Goal: Task Accomplishment & Management: Complete application form

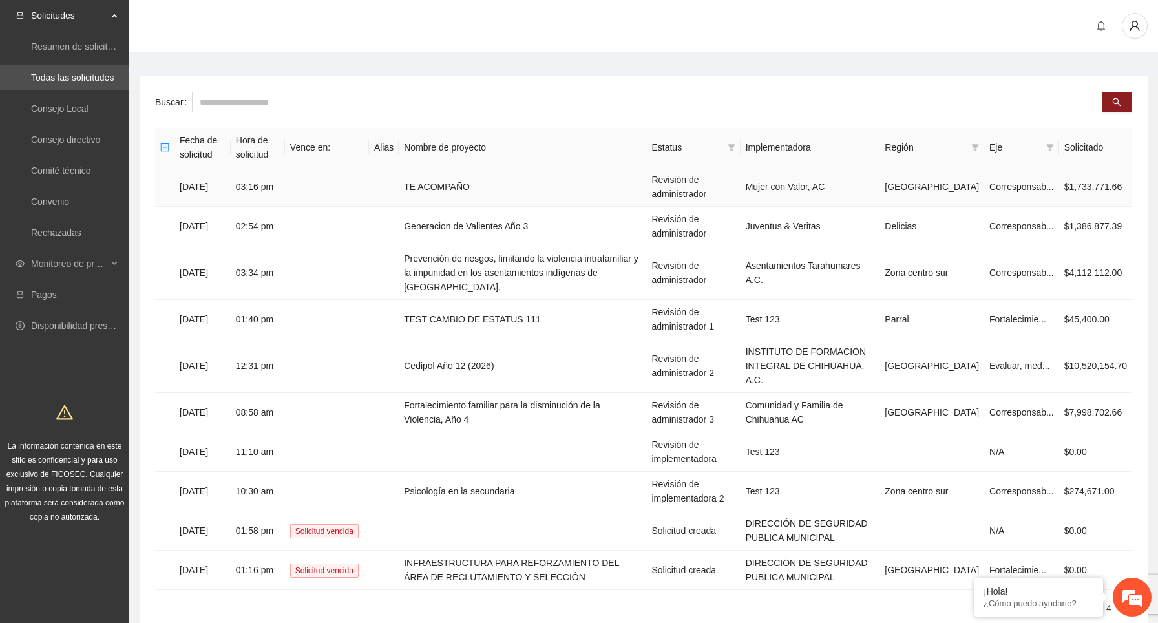
click at [360, 193] on td at bounding box center [327, 186] width 84 height 39
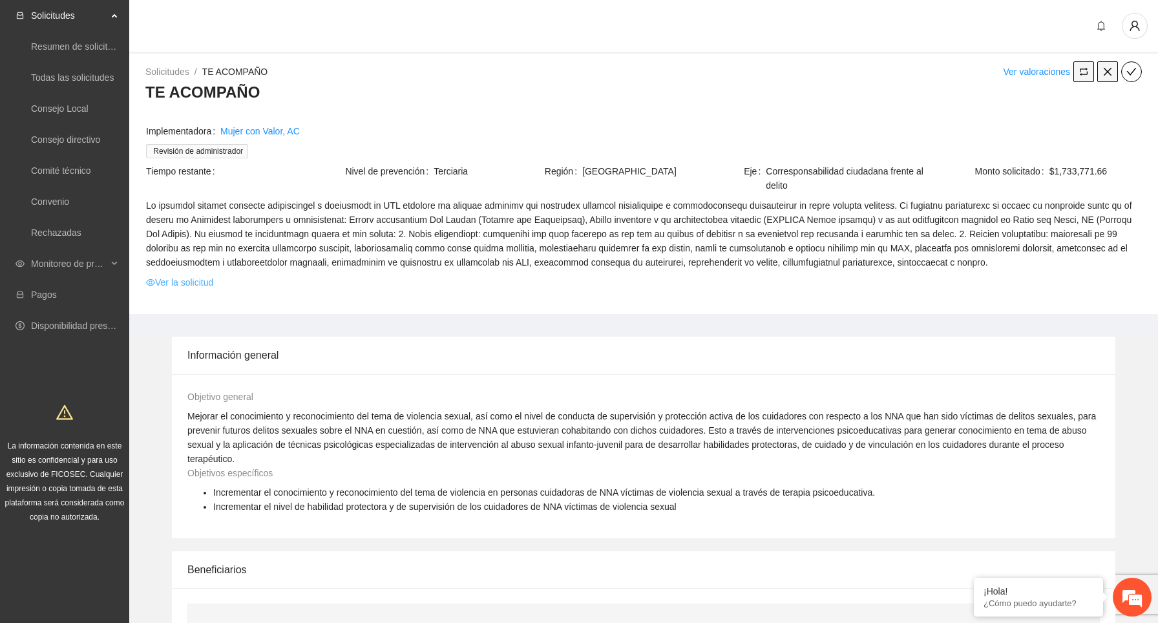
click at [198, 290] on link "Ver la solicitud" at bounding box center [179, 282] width 67 height 14
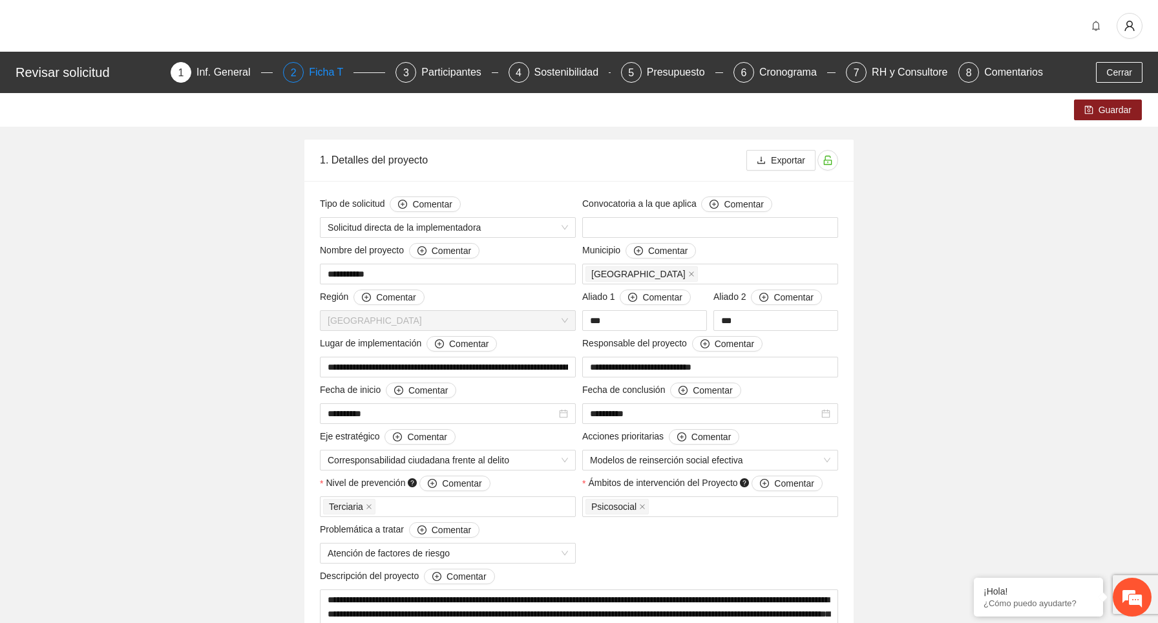
click at [336, 73] on div "Ficha T" at bounding box center [331, 72] width 45 height 21
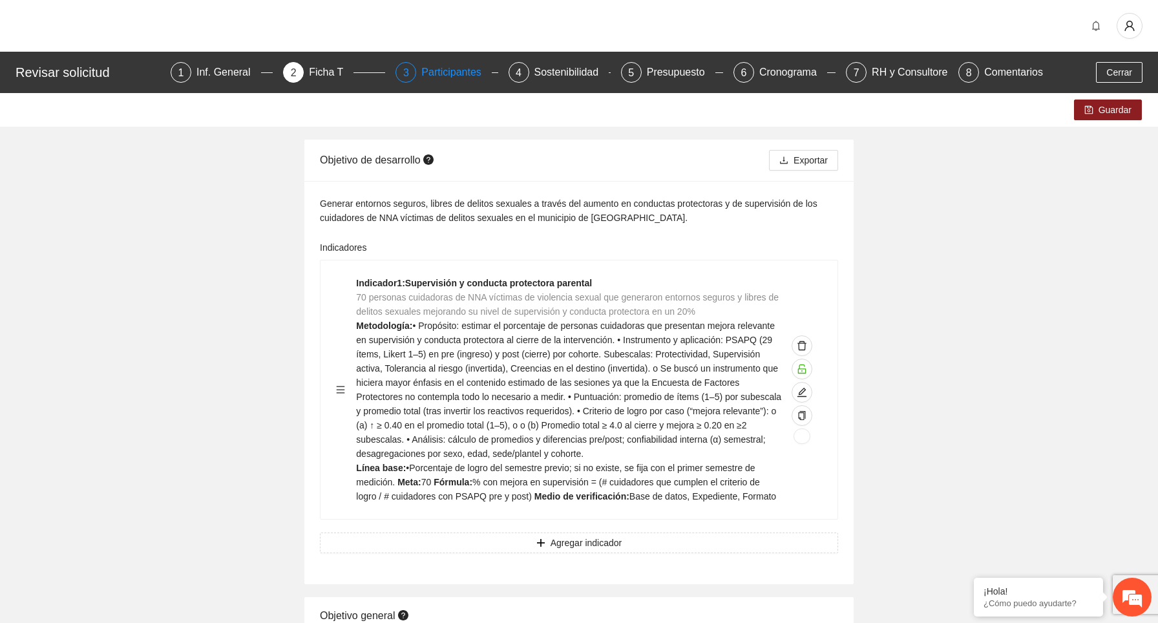
click at [469, 74] on div "Participantes" at bounding box center [456, 72] width 70 height 21
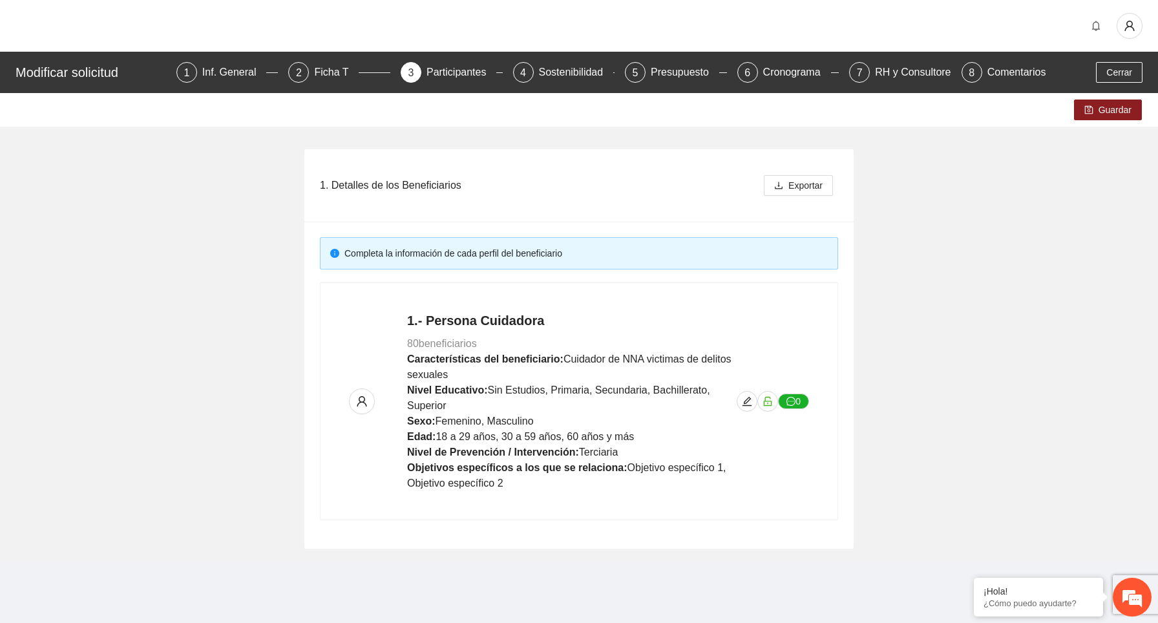
click at [551, 70] on div "Sostenibilidad" at bounding box center [576, 72] width 75 height 21
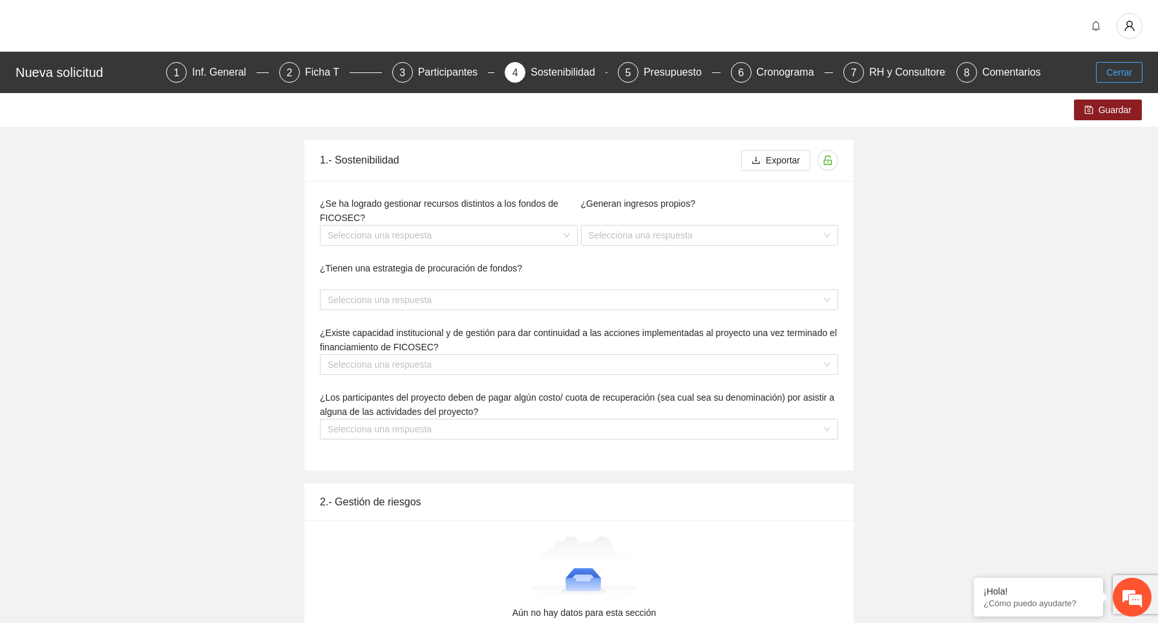
click at [1135, 72] on button "Cerrar" at bounding box center [1119, 72] width 47 height 21
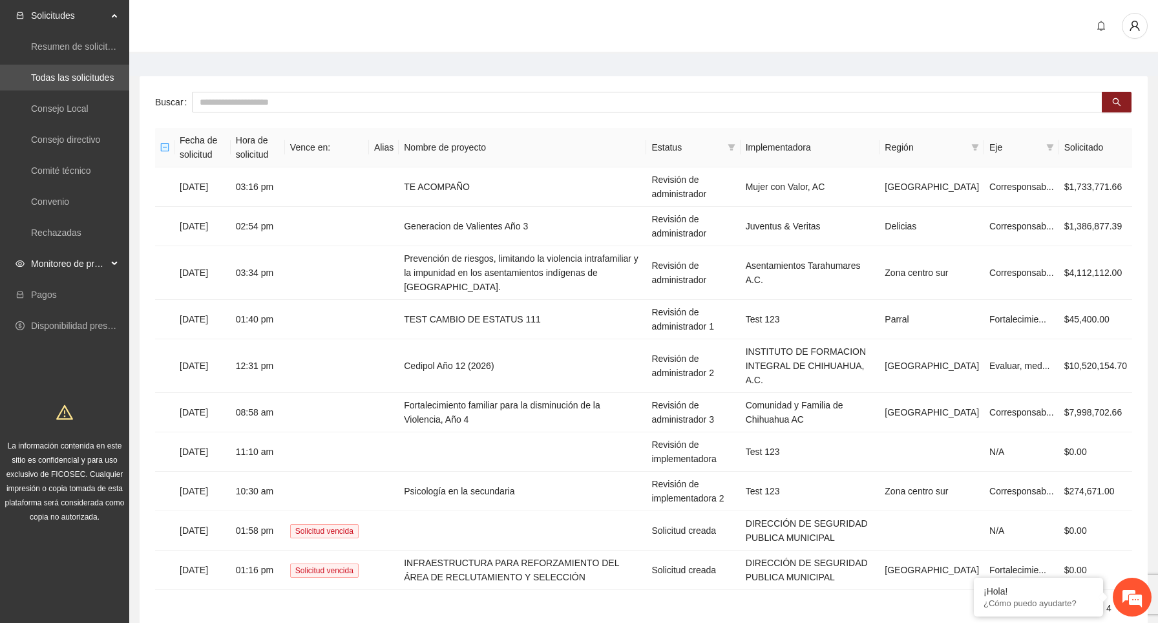
click at [102, 261] on span "Monitoreo de proyectos" at bounding box center [69, 264] width 76 height 26
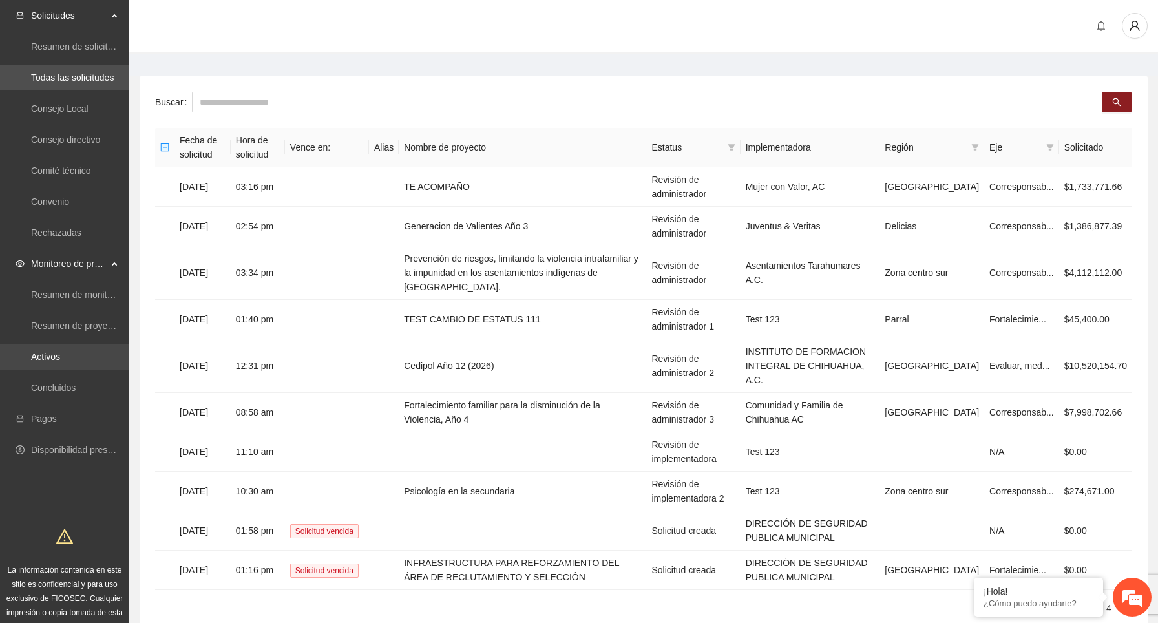
click at [60, 352] on link "Activos" at bounding box center [45, 357] width 29 height 10
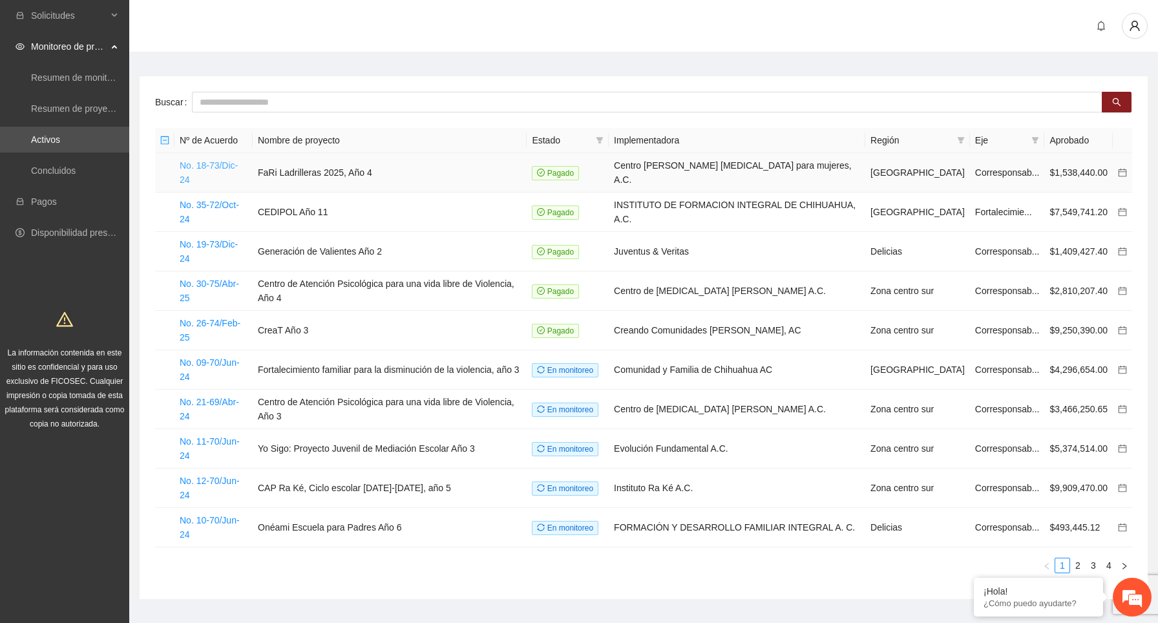
click at [207, 167] on link "No. 18-73/Dic-24" at bounding box center [209, 172] width 58 height 25
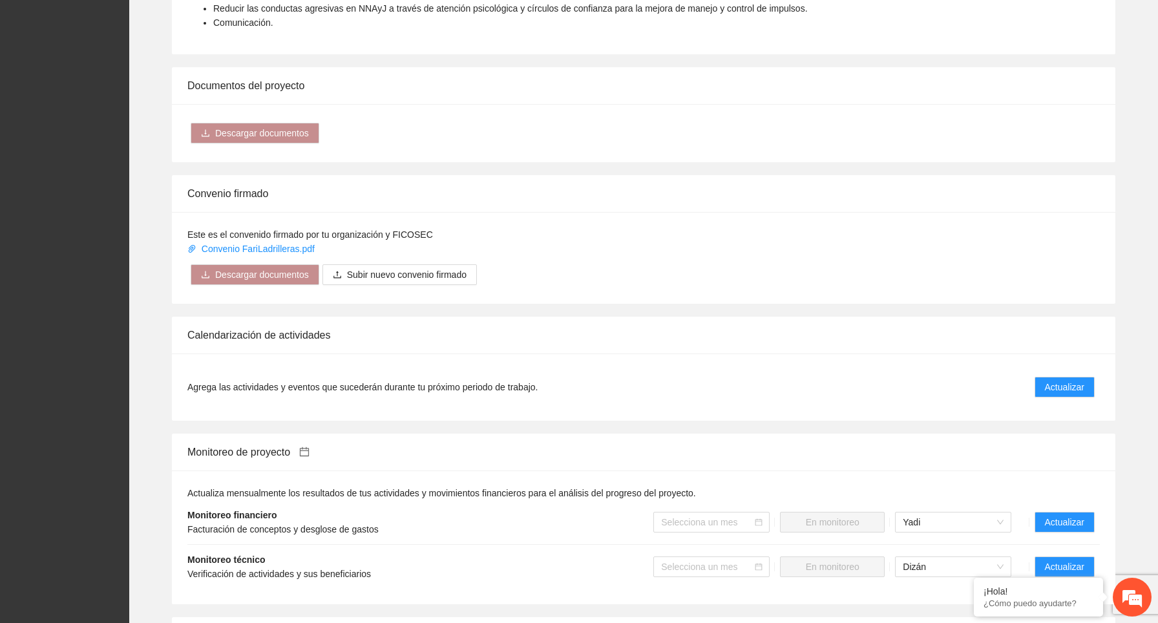
scroll to position [1005, 0]
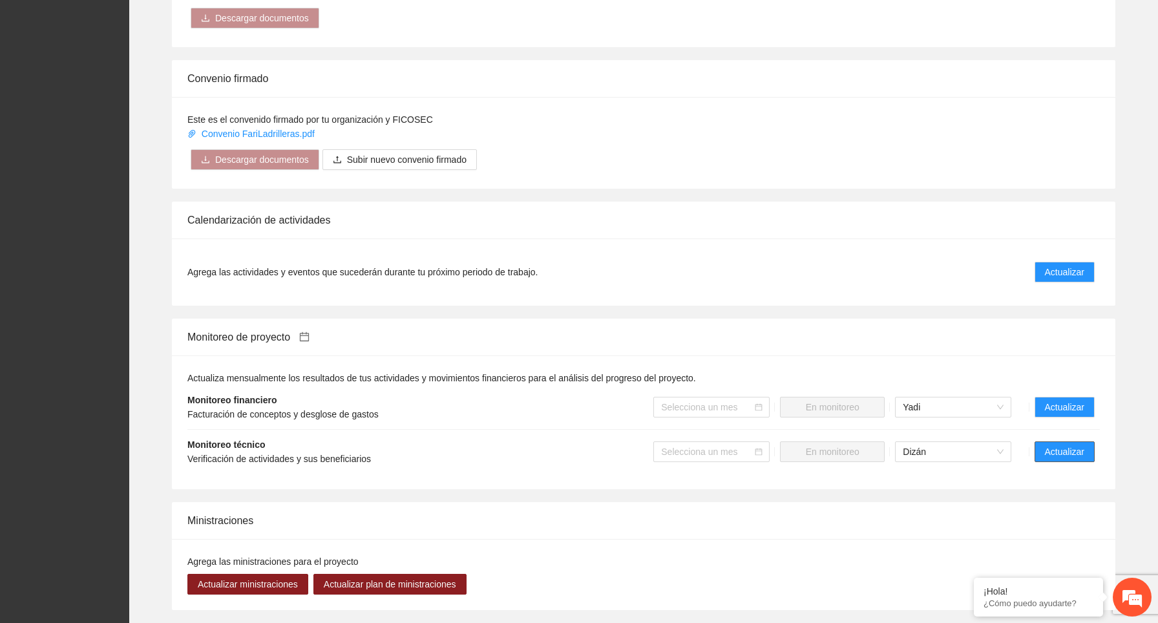
click at [1057, 451] on span "Actualizar" at bounding box center [1064, 452] width 39 height 14
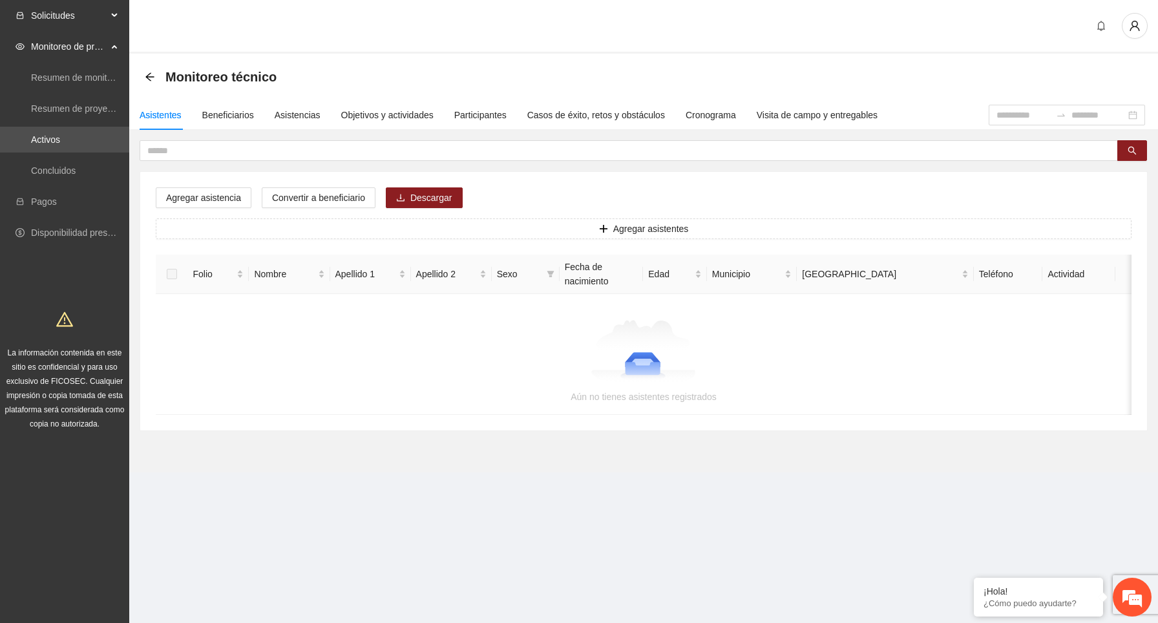
click at [96, 17] on span "Solicitudes" at bounding box center [69, 16] width 76 height 26
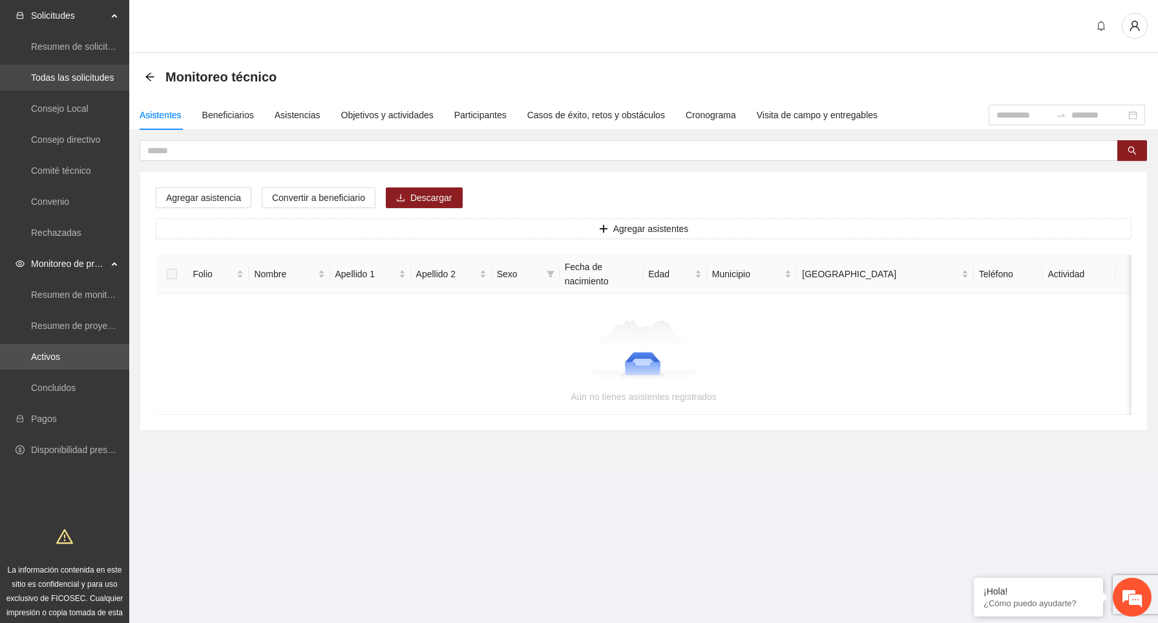
click at [90, 81] on link "Todas las solicitudes" at bounding box center [72, 77] width 83 height 10
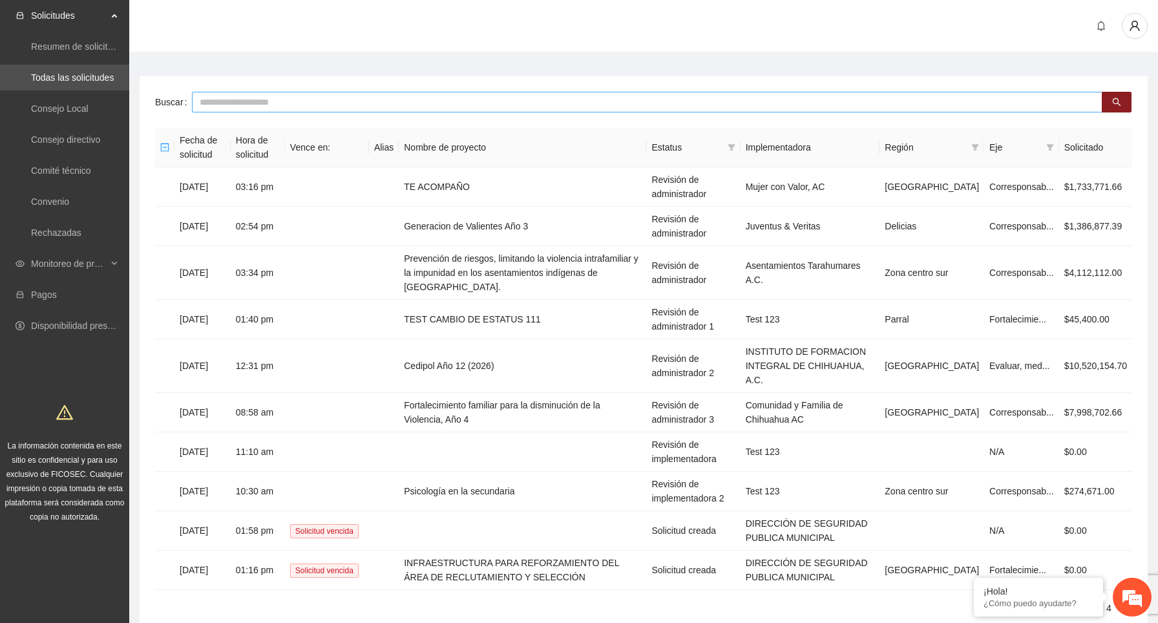
click at [352, 103] on input "text" at bounding box center [647, 102] width 911 height 21
type input "****"
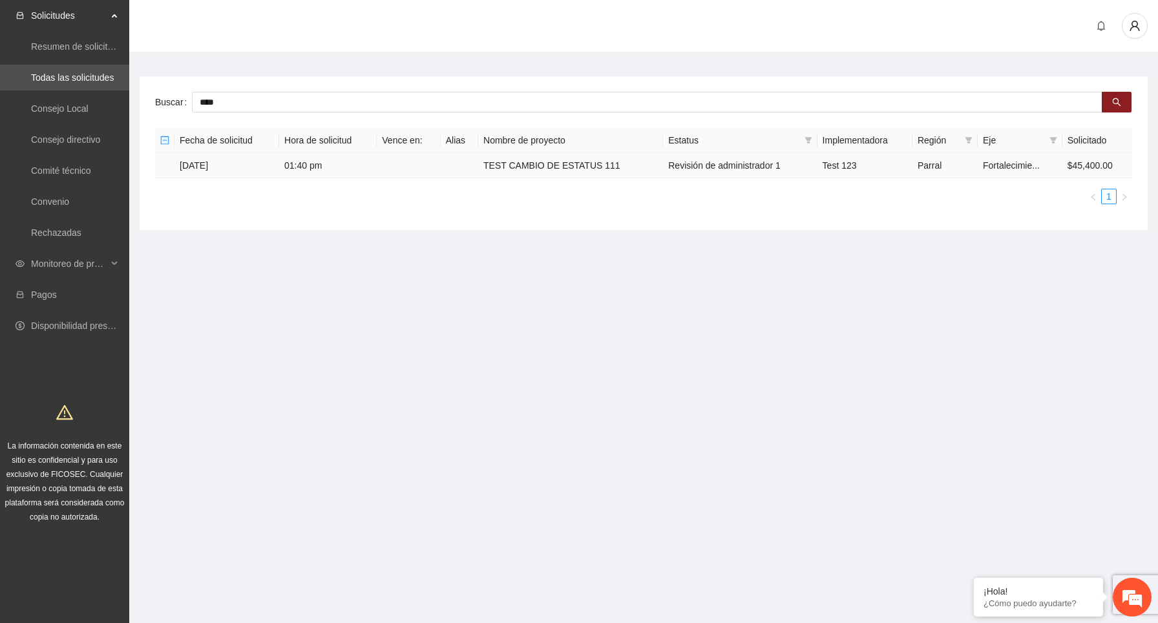
click at [371, 160] on td "01:40 pm" at bounding box center [328, 165] width 98 height 25
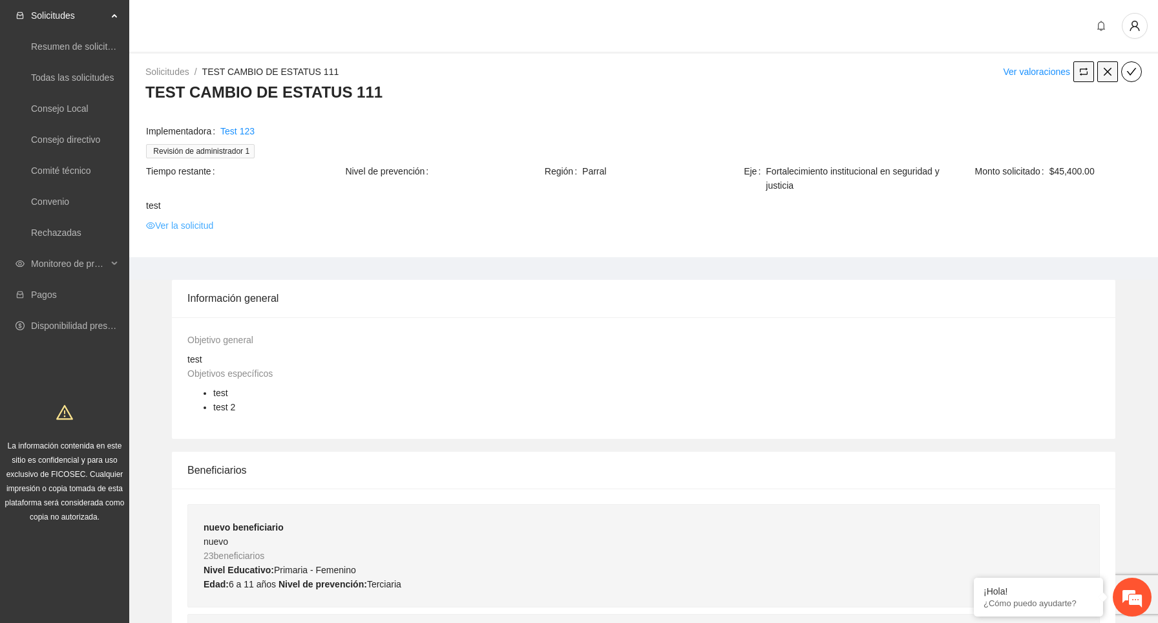
click at [208, 226] on link "Ver la solicitud" at bounding box center [179, 226] width 67 height 14
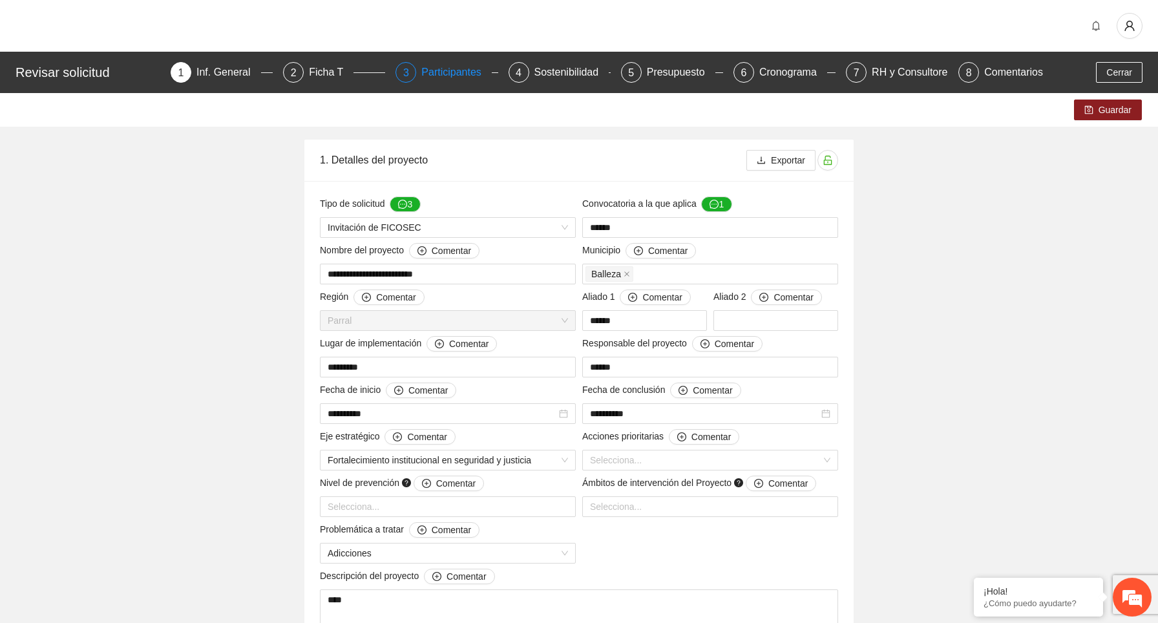
click at [432, 68] on div "Participantes" at bounding box center [456, 72] width 70 height 21
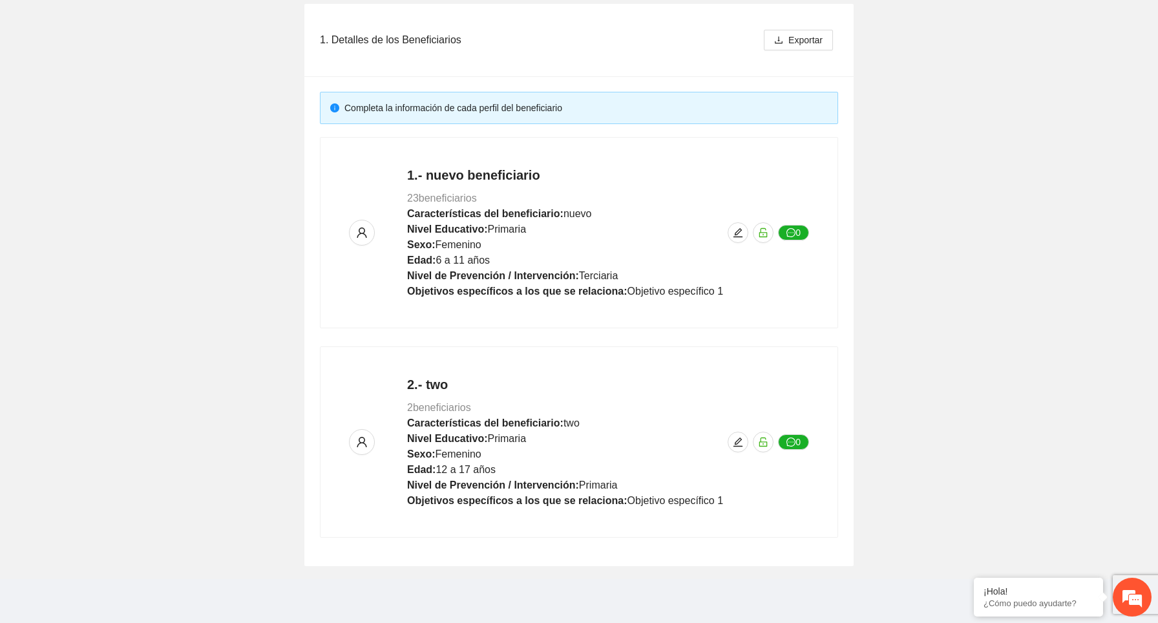
scroll to position [153, 0]
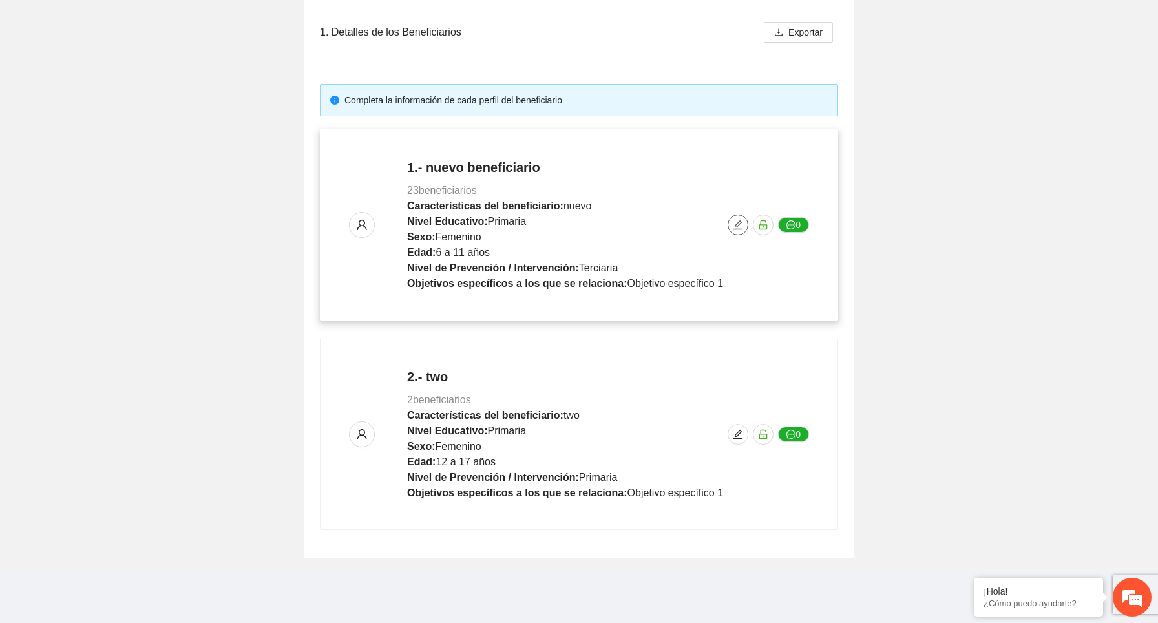
click at [734, 219] on button "button" at bounding box center [738, 225] width 21 height 21
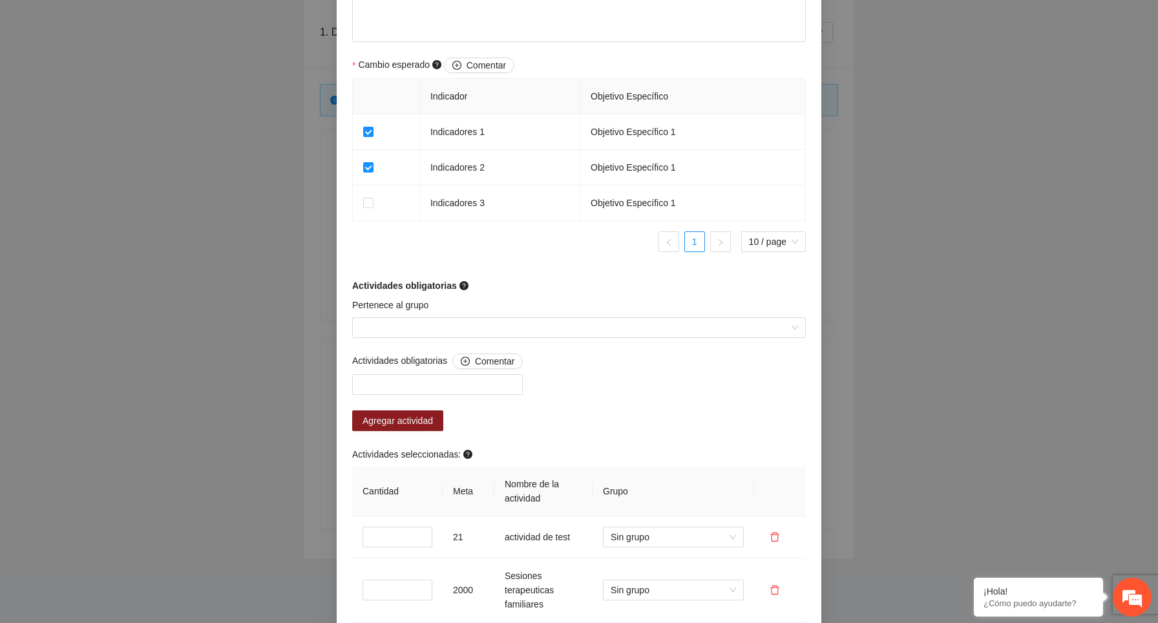
scroll to position [953, 0]
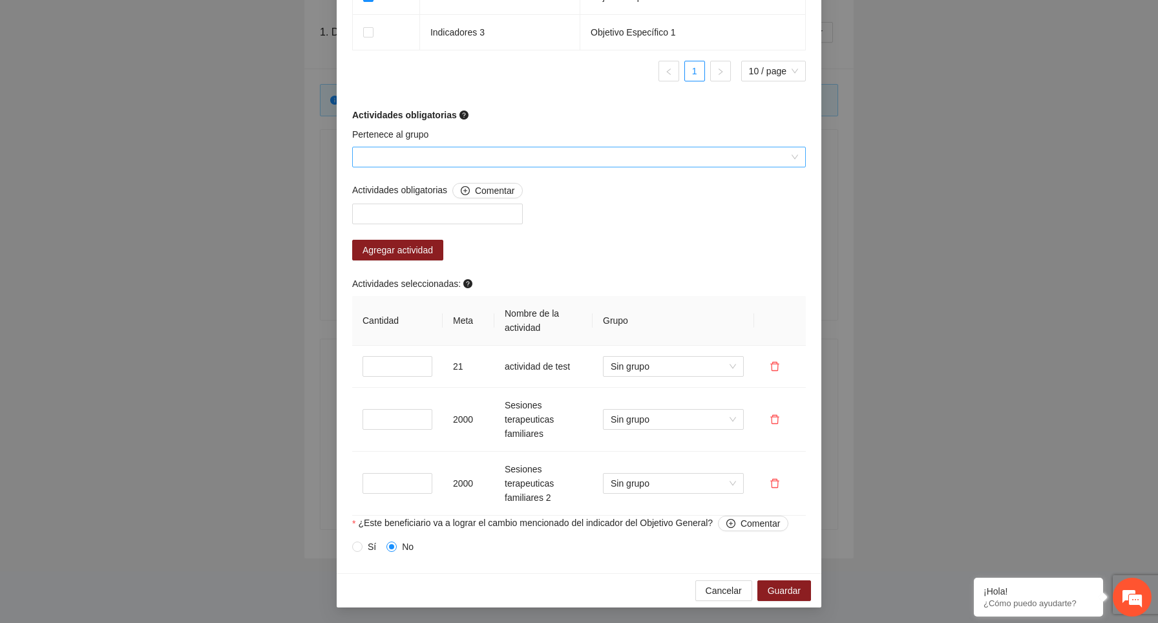
click at [549, 158] on input "Pertenece al grupo" at bounding box center [574, 156] width 429 height 19
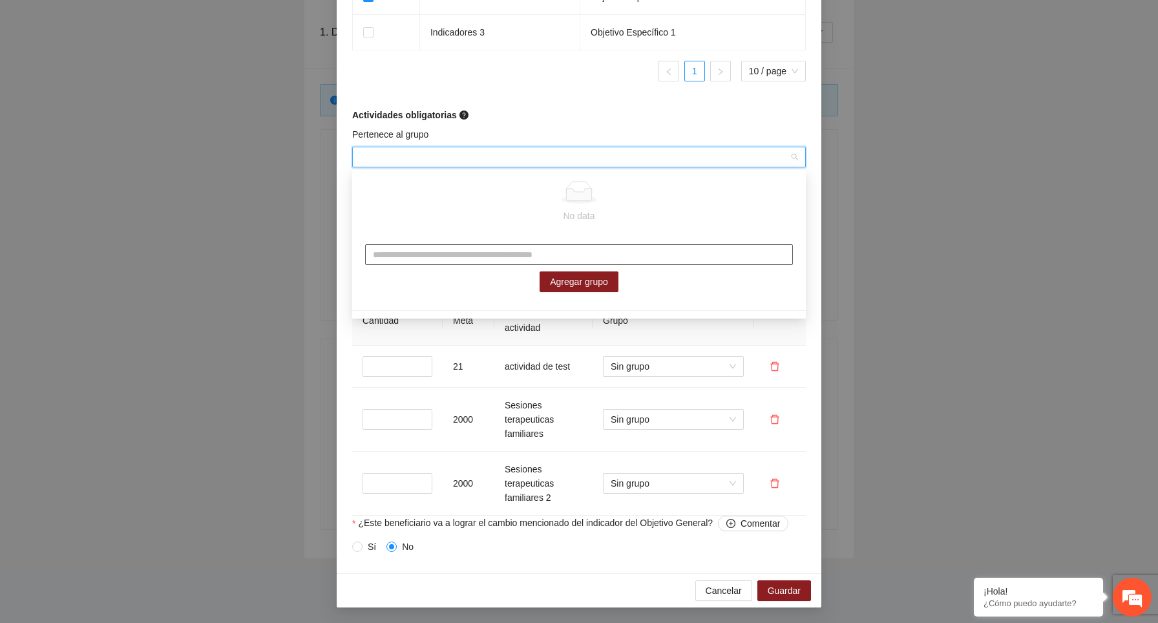
click at [503, 250] on input "text" at bounding box center [579, 254] width 428 height 21
type input "*******"
click at [607, 280] on span "Agregar grupo" at bounding box center [579, 282] width 58 height 14
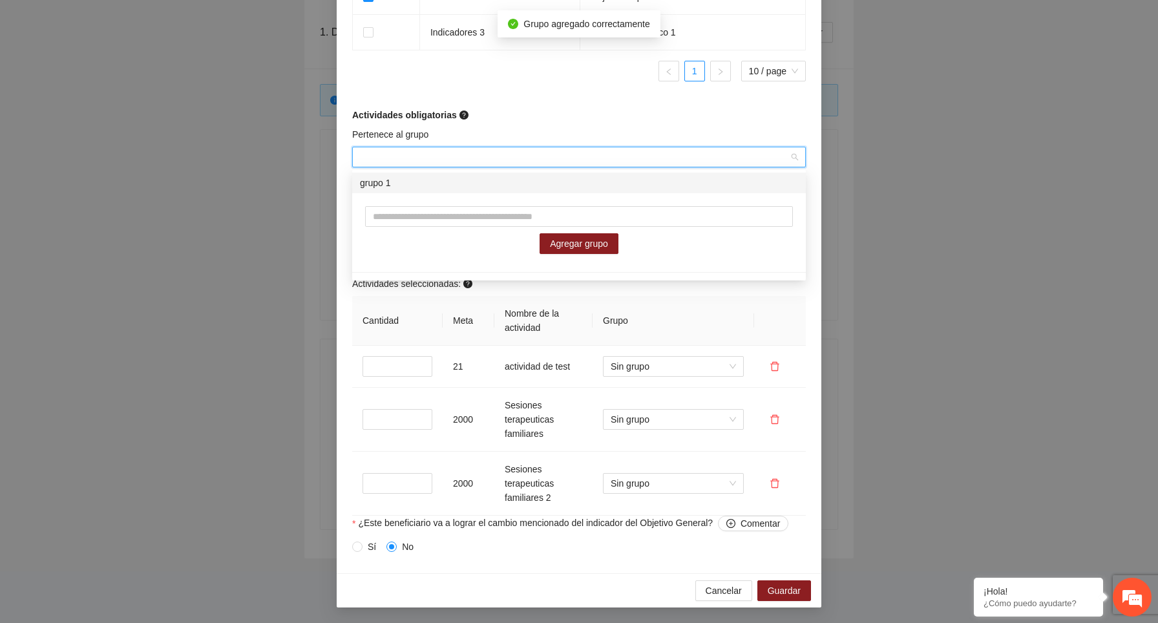
click at [732, 292] on div "Actividades seleccionadas:" at bounding box center [579, 286] width 454 height 19
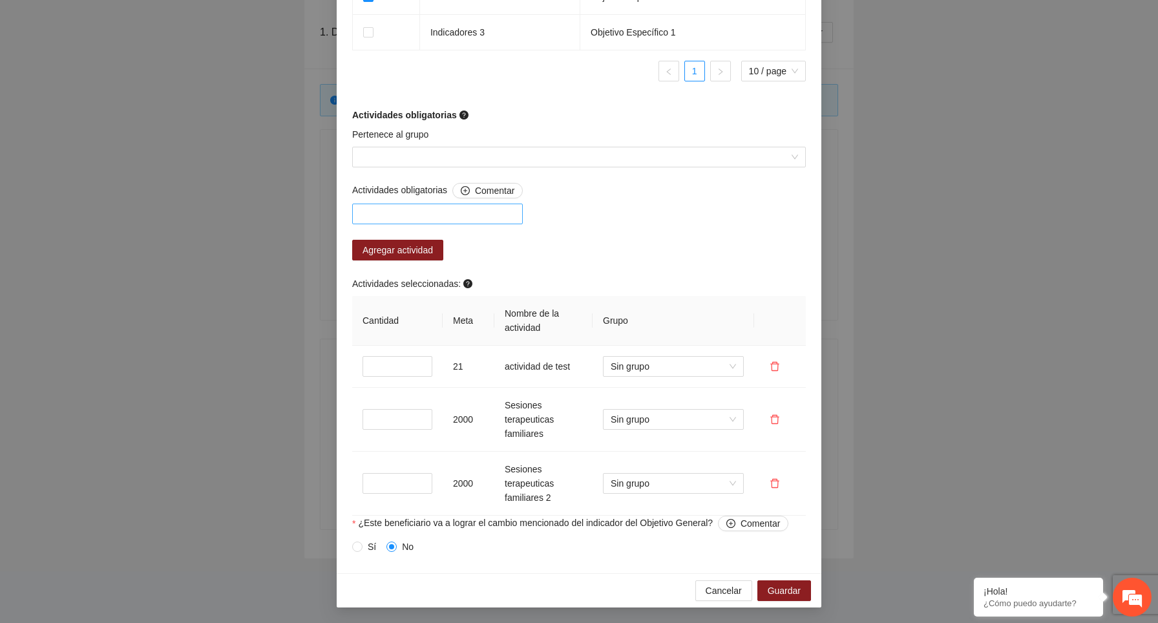
click at [473, 207] on div at bounding box center [438, 214] width 164 height 16
click at [626, 213] on div "Actividades obligatorias Comentar Agregar actividad Actividades seleccionadas: …" at bounding box center [579, 349] width 460 height 333
click at [445, 217] on div at bounding box center [438, 214] width 164 height 16
click at [612, 210] on div "Actividades obligatorias Comentar Agregar actividad Actividades seleccionadas: …" at bounding box center [579, 349] width 460 height 333
click at [471, 213] on div at bounding box center [438, 214] width 164 height 16
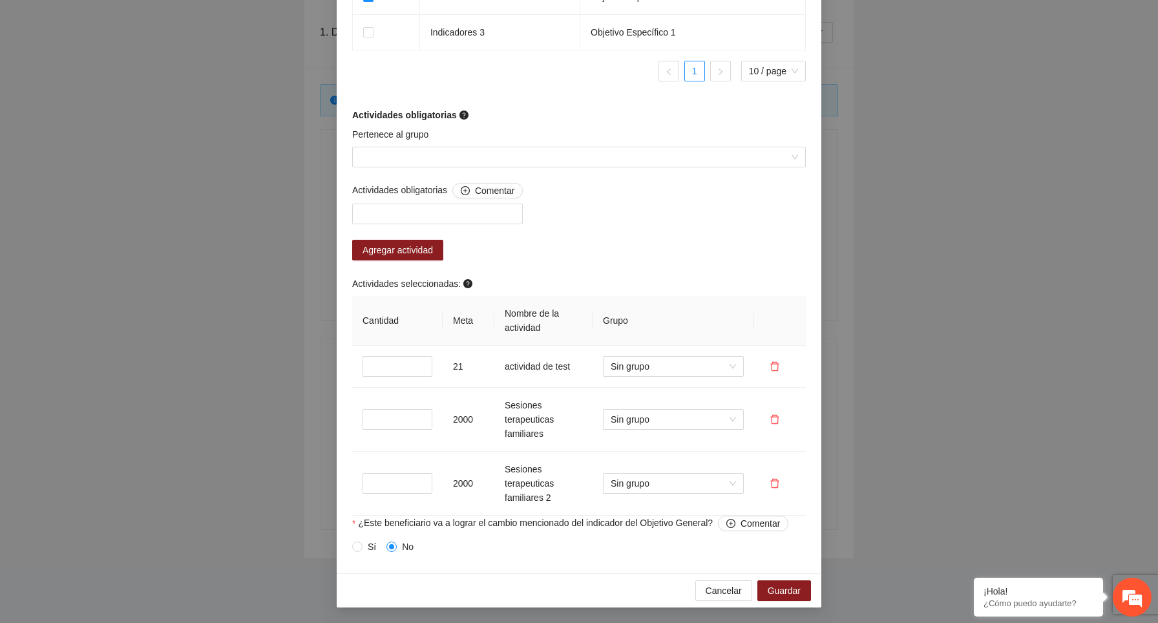
click at [593, 211] on div "Actividades obligatorias Comentar Agregar actividad Actividades seleccionadas: …" at bounding box center [579, 349] width 460 height 333
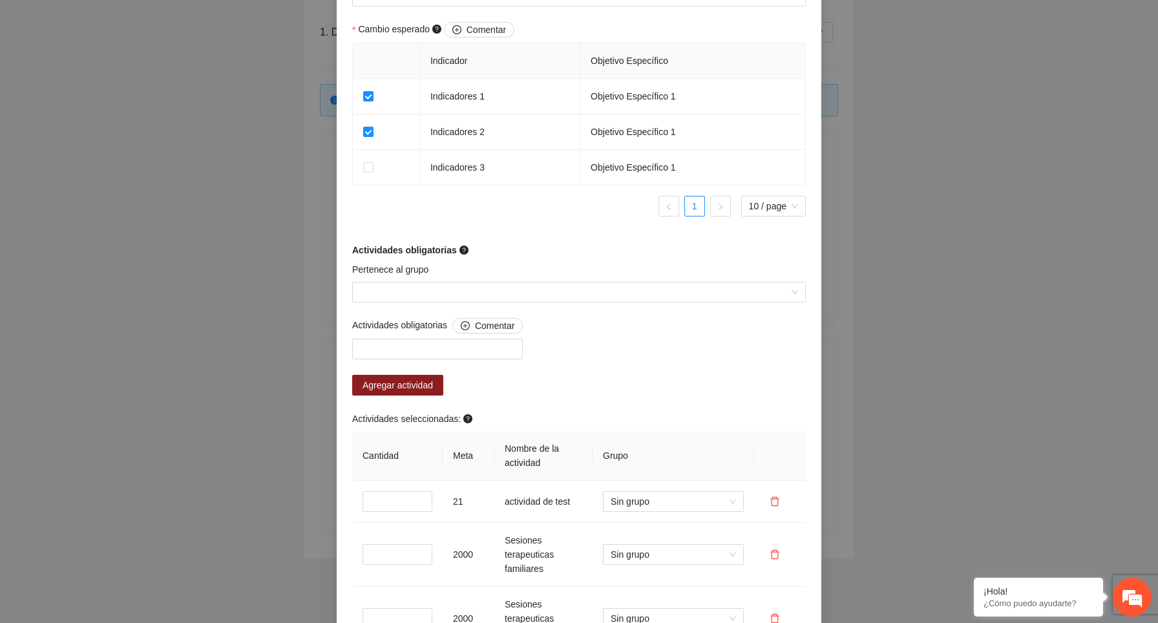
scroll to position [816, 0]
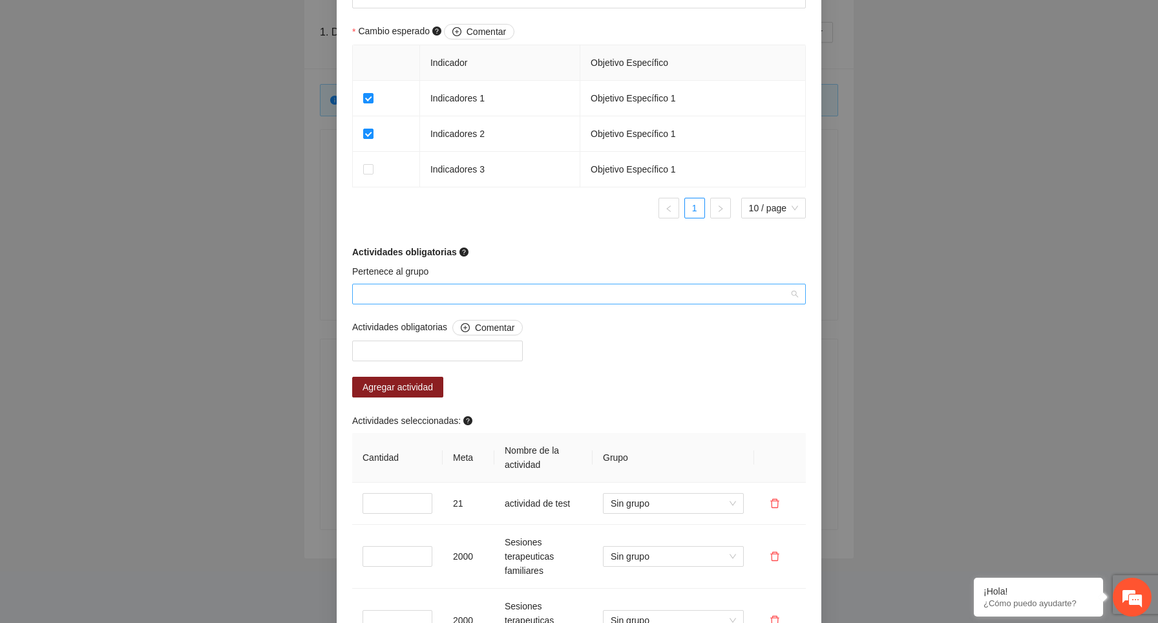
click at [446, 287] on input "Pertenece al grupo" at bounding box center [574, 293] width 429 height 19
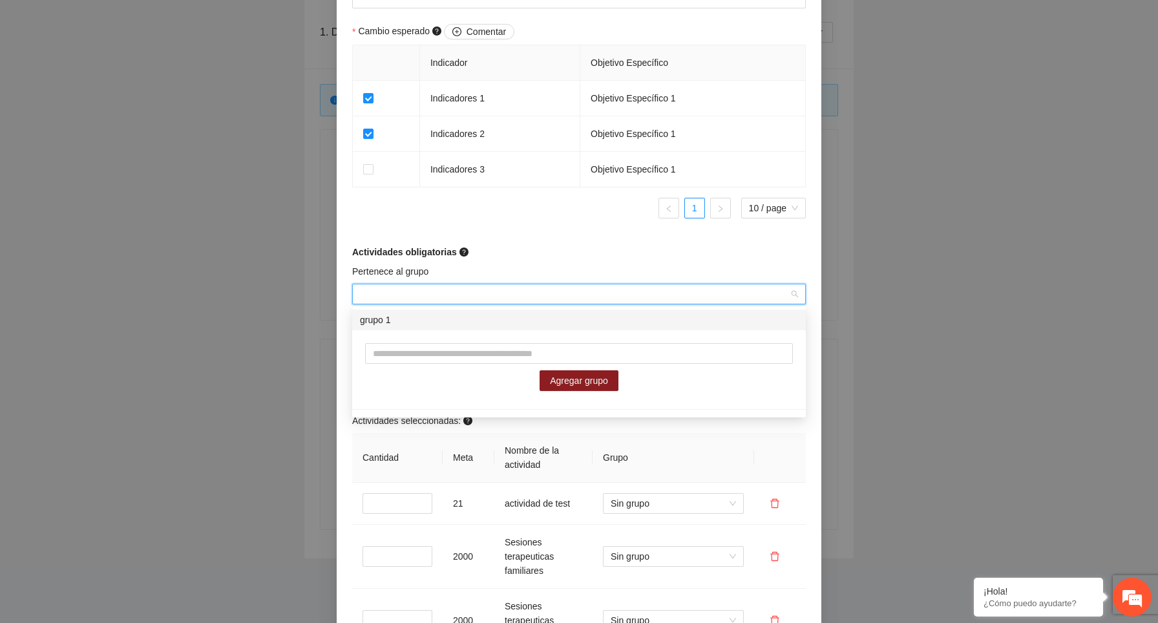
click at [429, 319] on div "grupo 1" at bounding box center [579, 320] width 438 height 14
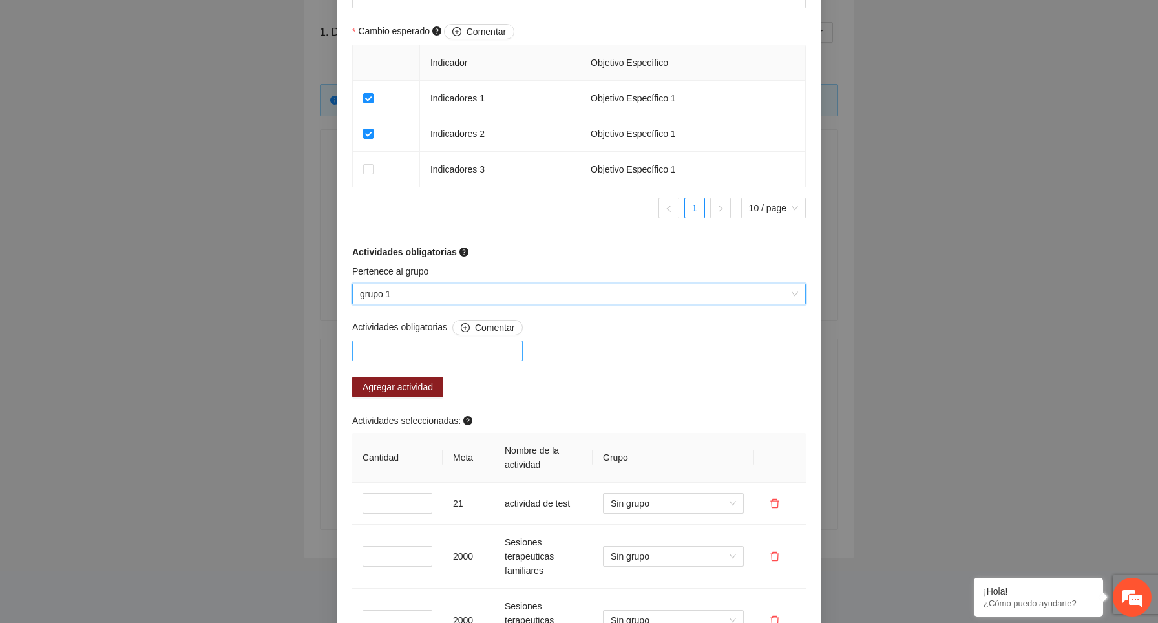
click at [431, 348] on div at bounding box center [438, 351] width 164 height 16
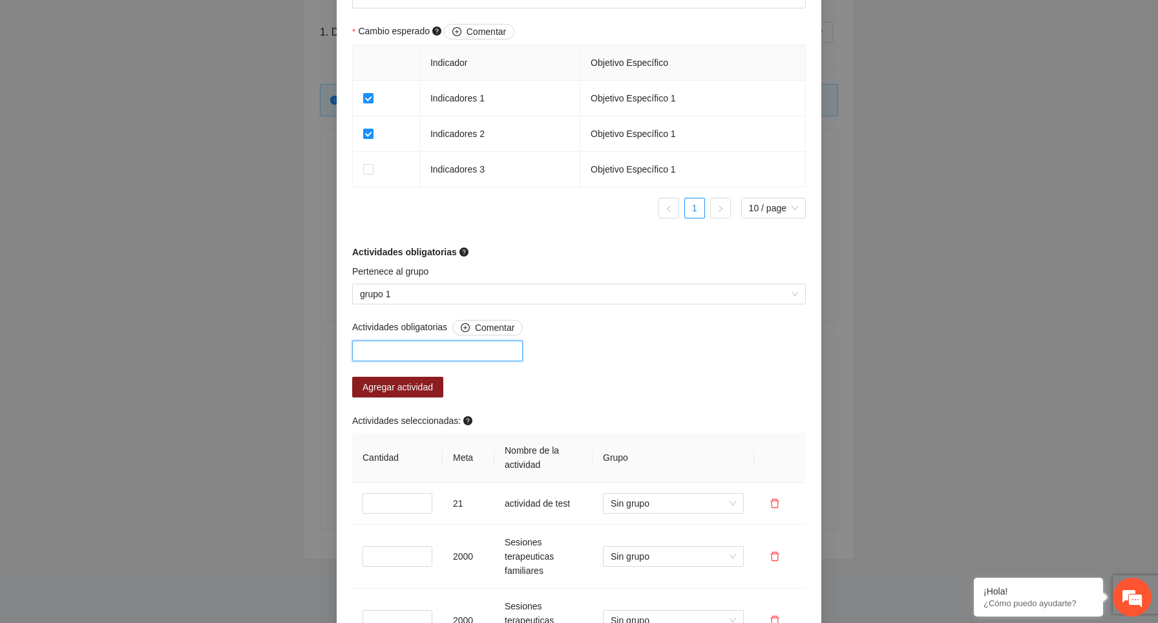
click at [423, 347] on div at bounding box center [438, 351] width 164 height 16
click at [417, 376] on div "A1.1 actividad de test" at bounding box center [441, 377] width 162 height 14
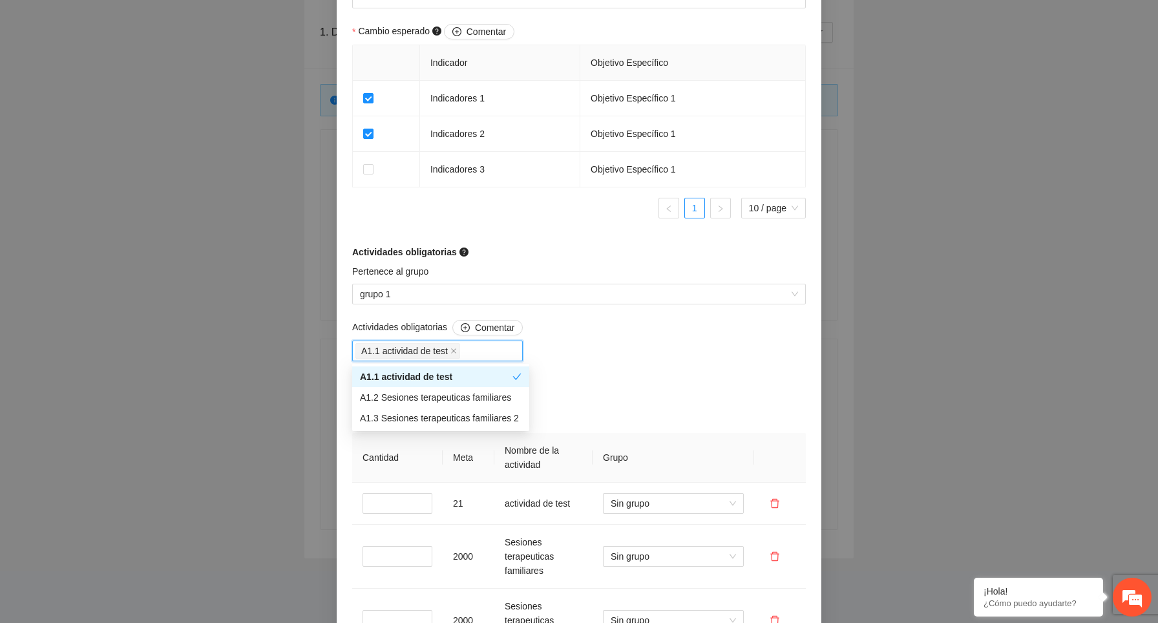
scroll to position [953, 0]
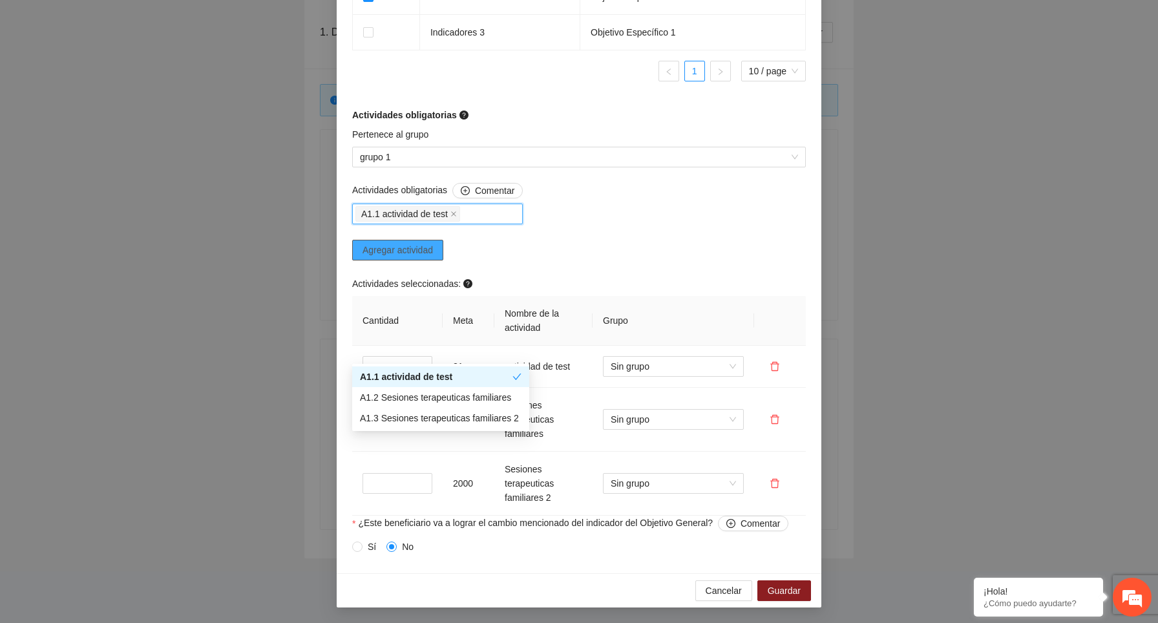
click at [424, 250] on span "Agregar actividad" at bounding box center [398, 250] width 70 height 14
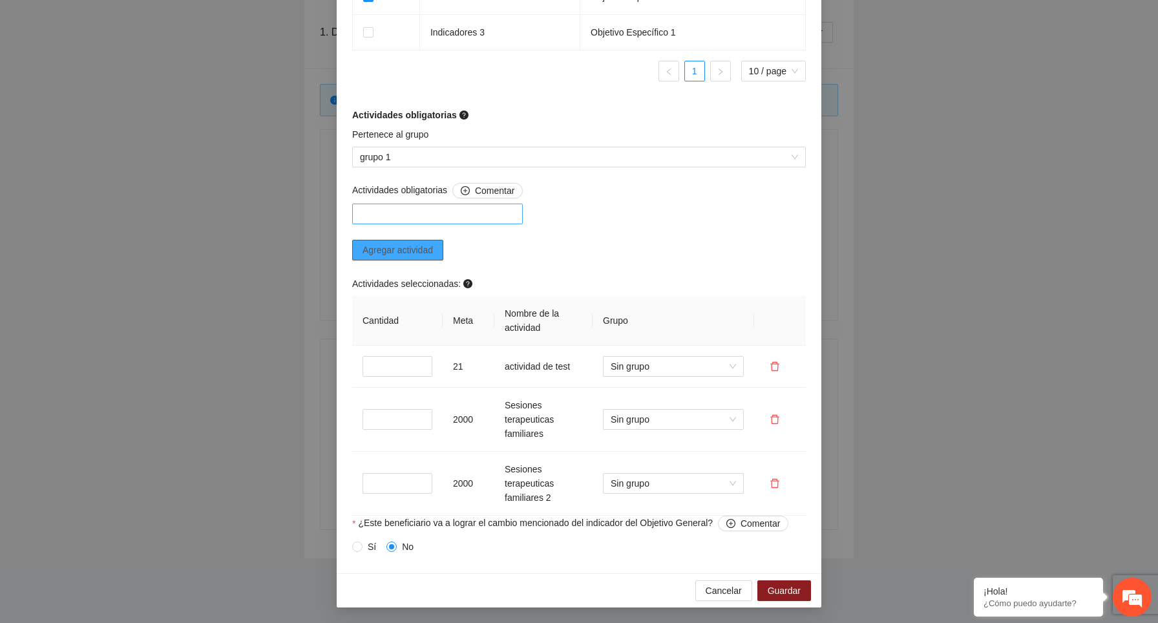
click at [468, 217] on div at bounding box center [438, 214] width 164 height 16
click at [422, 238] on div "A1.1 actividad de test" at bounding box center [441, 240] width 162 height 14
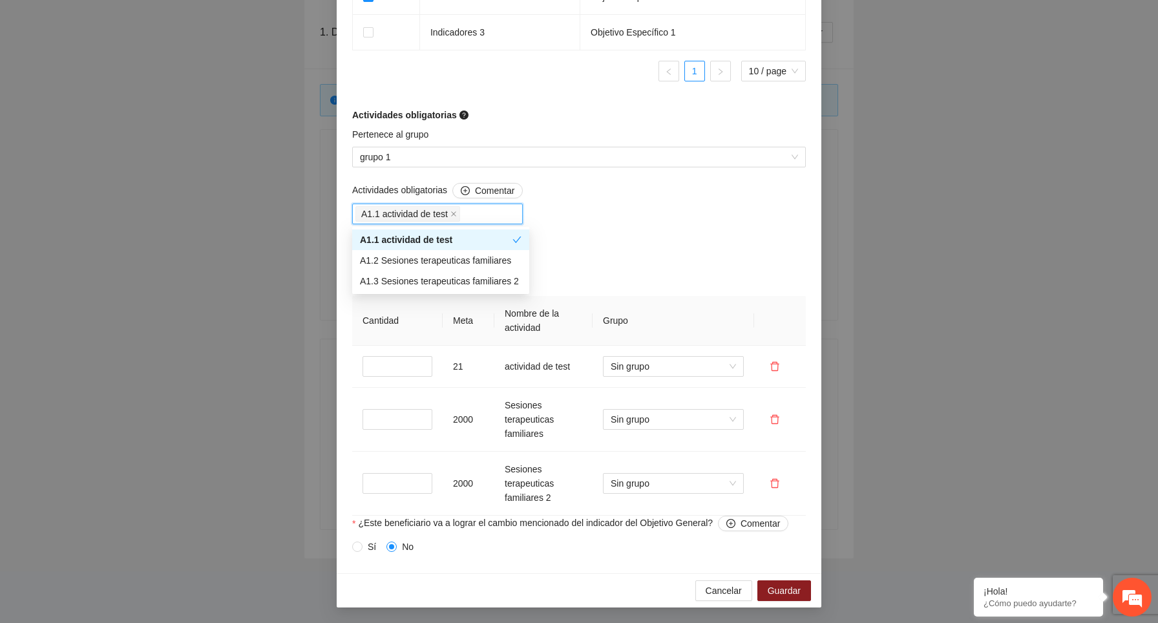
click at [636, 248] on div "Actividades obligatorias Comentar A1.1 actividad de test Agregar actividad Acti…" at bounding box center [579, 349] width 460 height 333
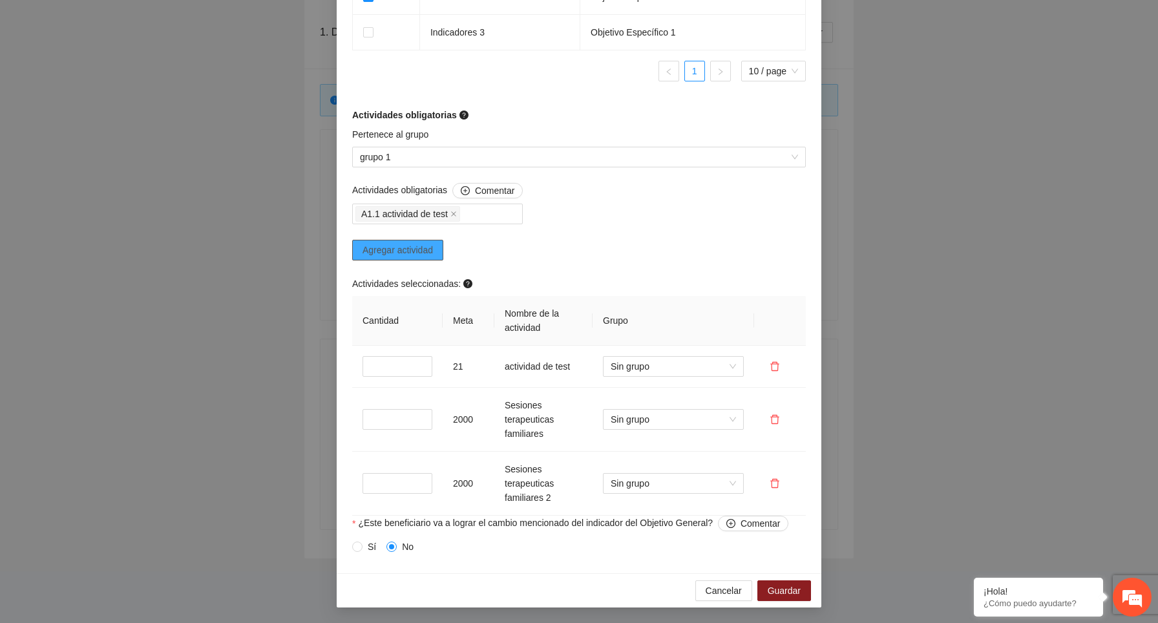
click at [391, 246] on span "Agregar actividad" at bounding box center [398, 250] width 70 height 14
click at [438, 245] on button "Agregar actividad" at bounding box center [397, 250] width 91 height 21
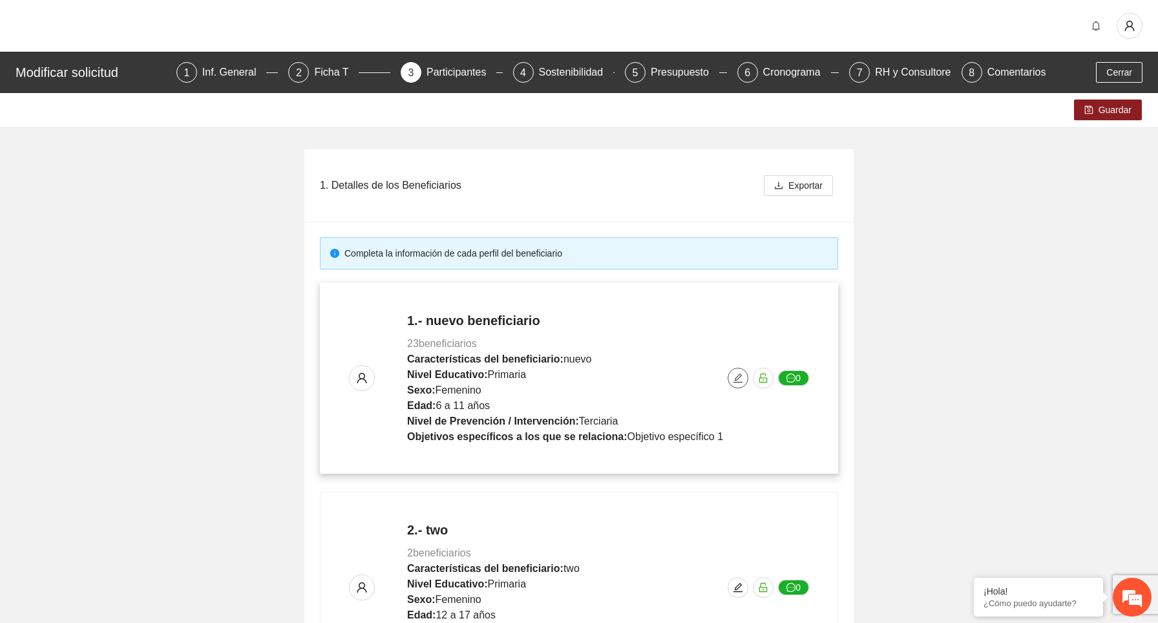
click at [734, 378] on icon "edit" at bounding box center [738, 378] width 10 height 10
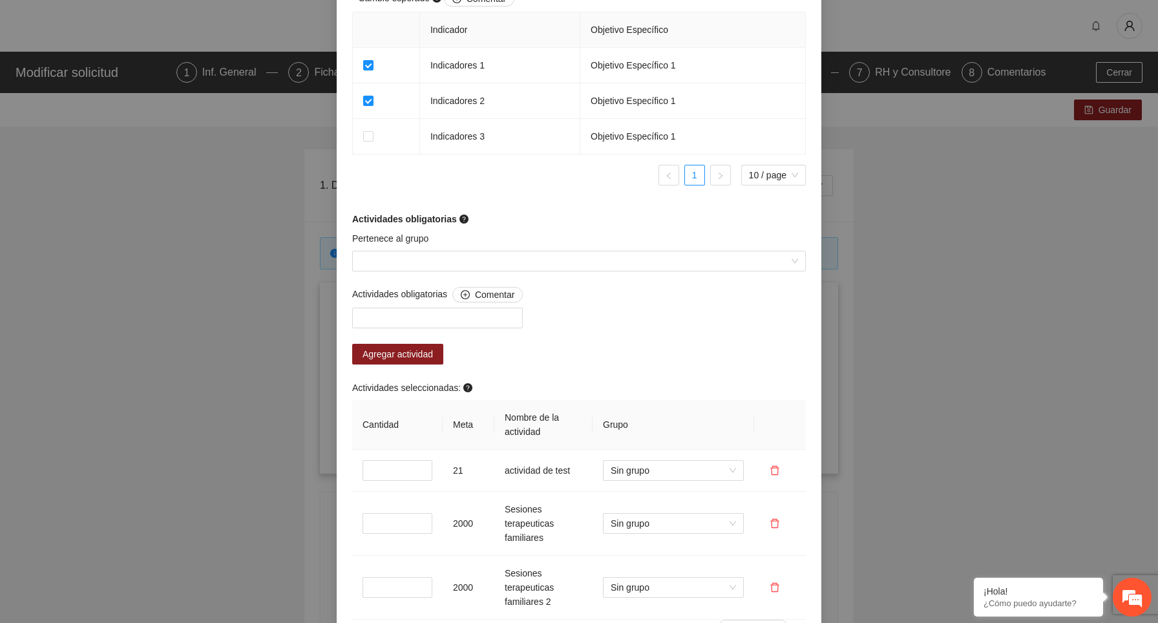
scroll to position [953, 0]
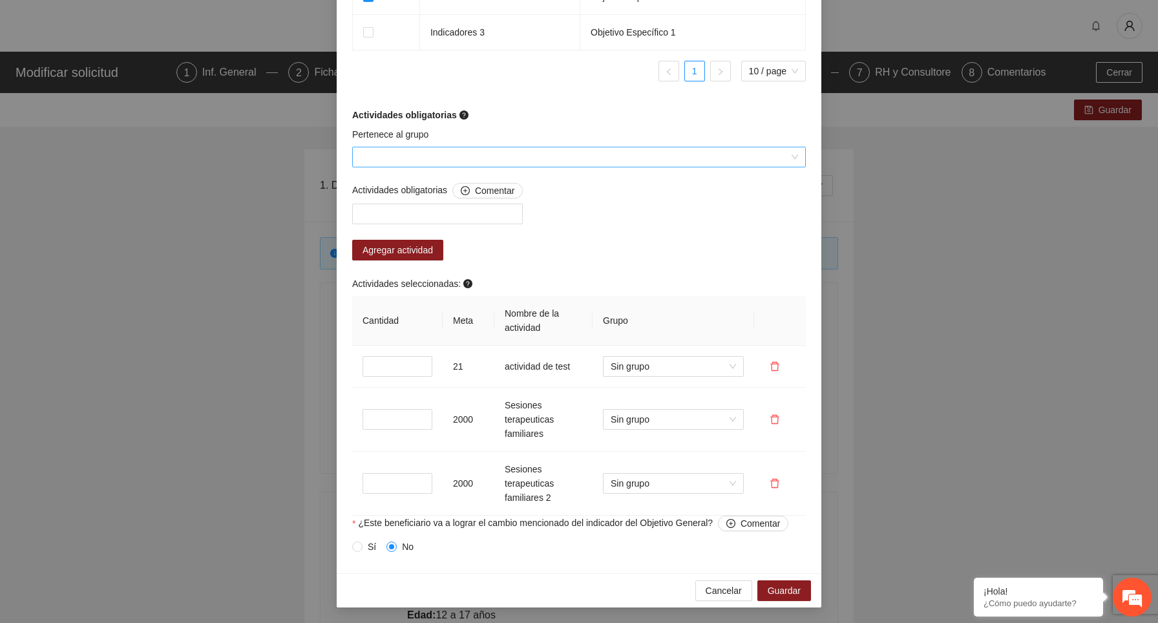
click at [493, 153] on input "Pertenece al grupo" at bounding box center [574, 156] width 429 height 19
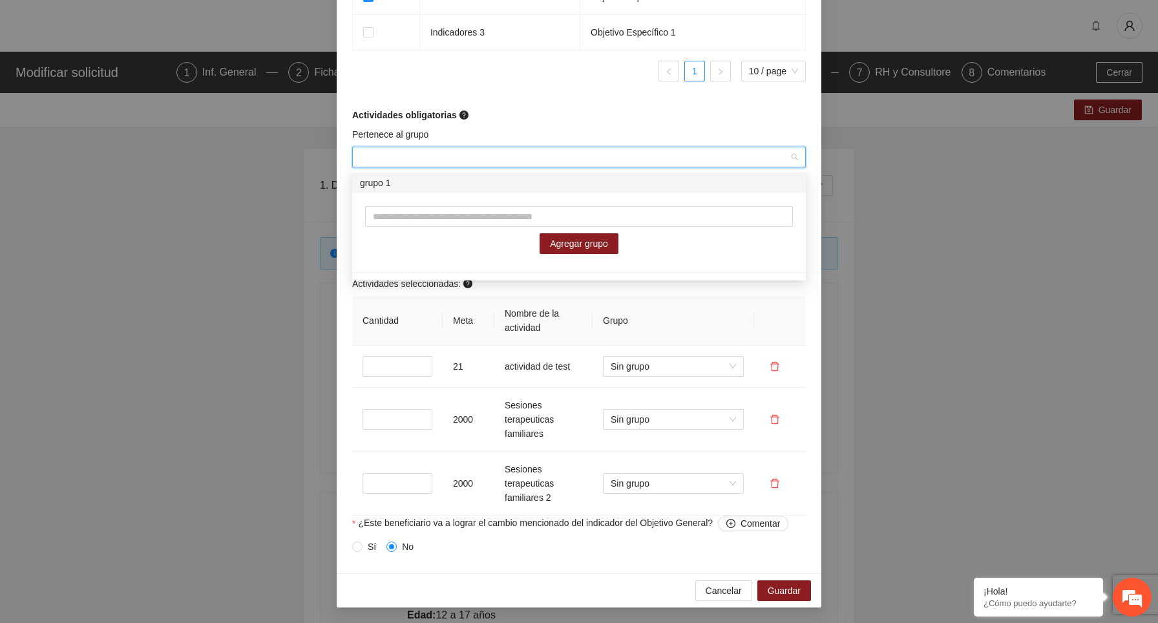
click at [409, 180] on div "grupo 1" at bounding box center [579, 183] width 438 height 14
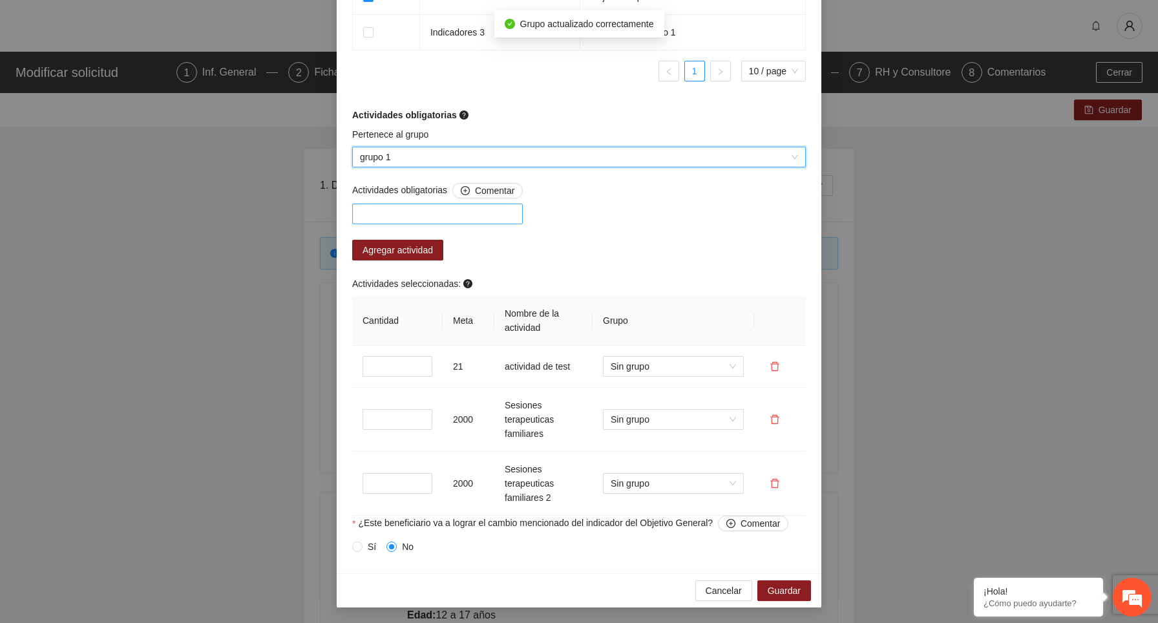
click at [423, 222] on div at bounding box center [437, 214] width 171 height 21
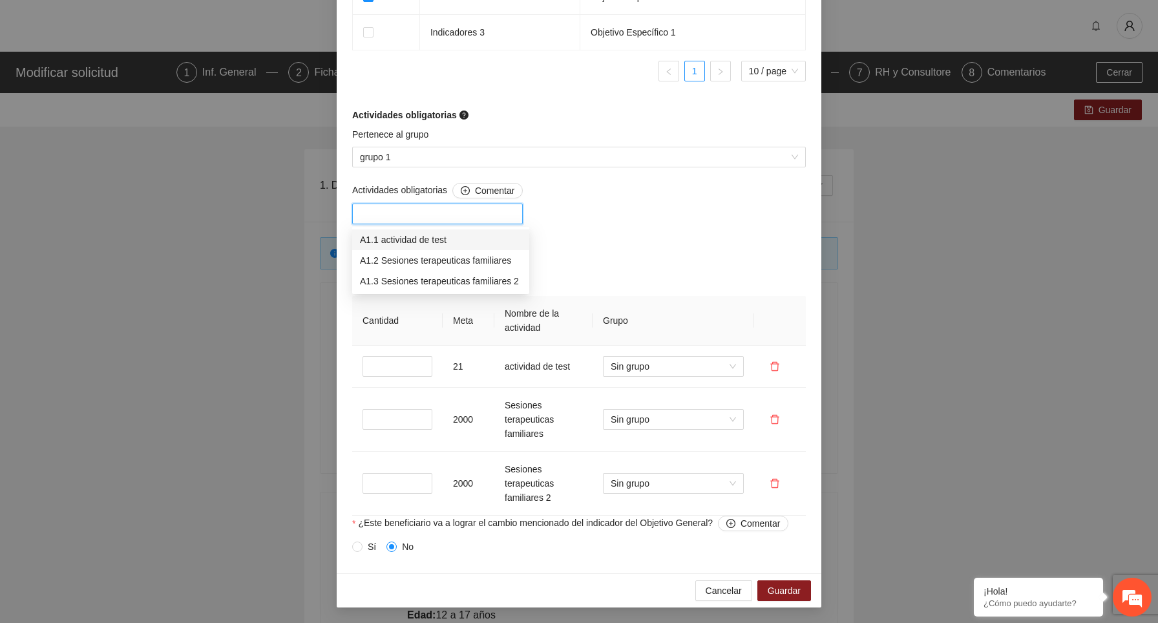
click at [476, 237] on div "A1.1 actividad de test" at bounding box center [441, 240] width 162 height 14
click at [609, 234] on div "Actividades obligatorias Comentar A1.1 actividad de test Agregar actividad Acti…" at bounding box center [579, 349] width 460 height 333
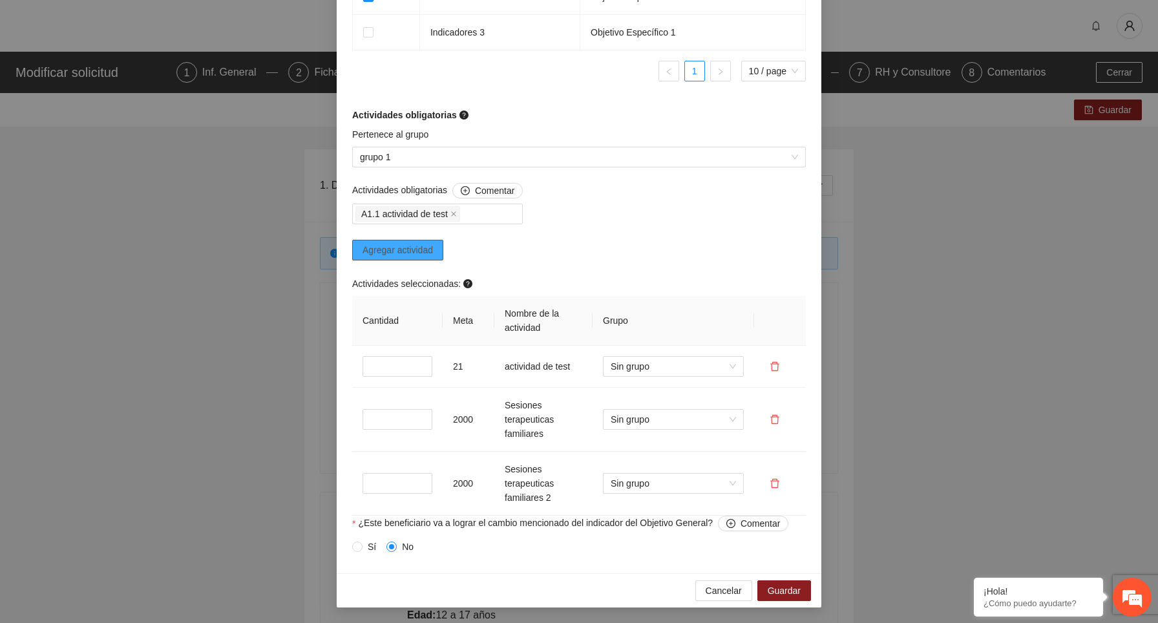
click at [399, 248] on span "Agregar actividad" at bounding box center [398, 250] width 70 height 14
click at [480, 218] on div at bounding box center [438, 214] width 164 height 16
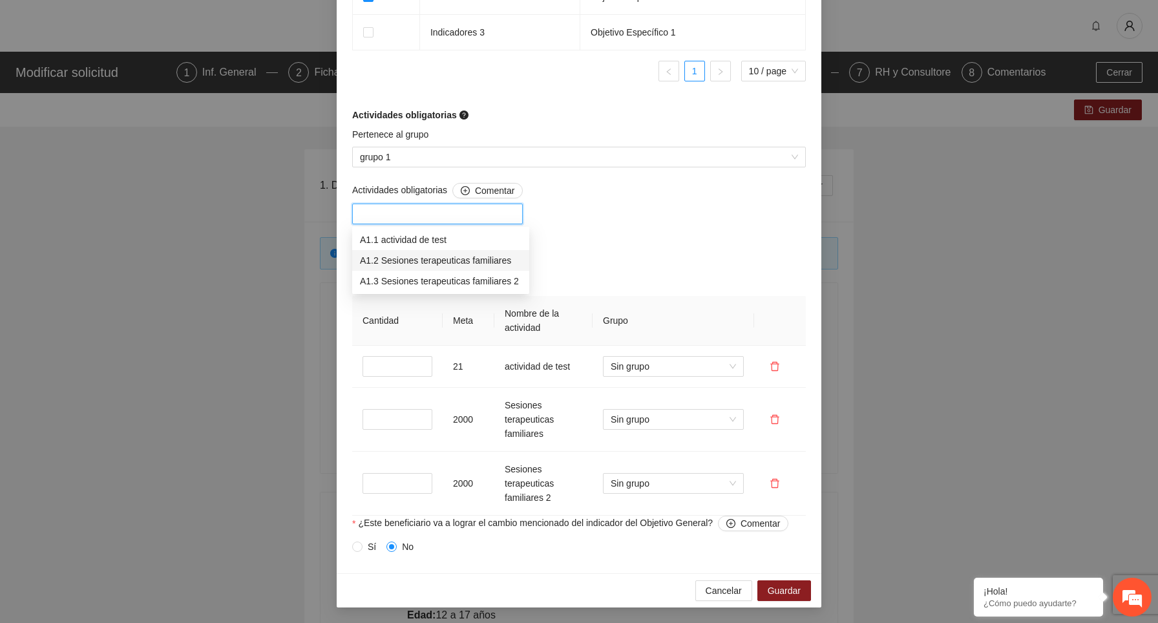
click at [483, 258] on div "A1.2 Sesiones terapeuticas familiares" at bounding box center [441, 260] width 162 height 14
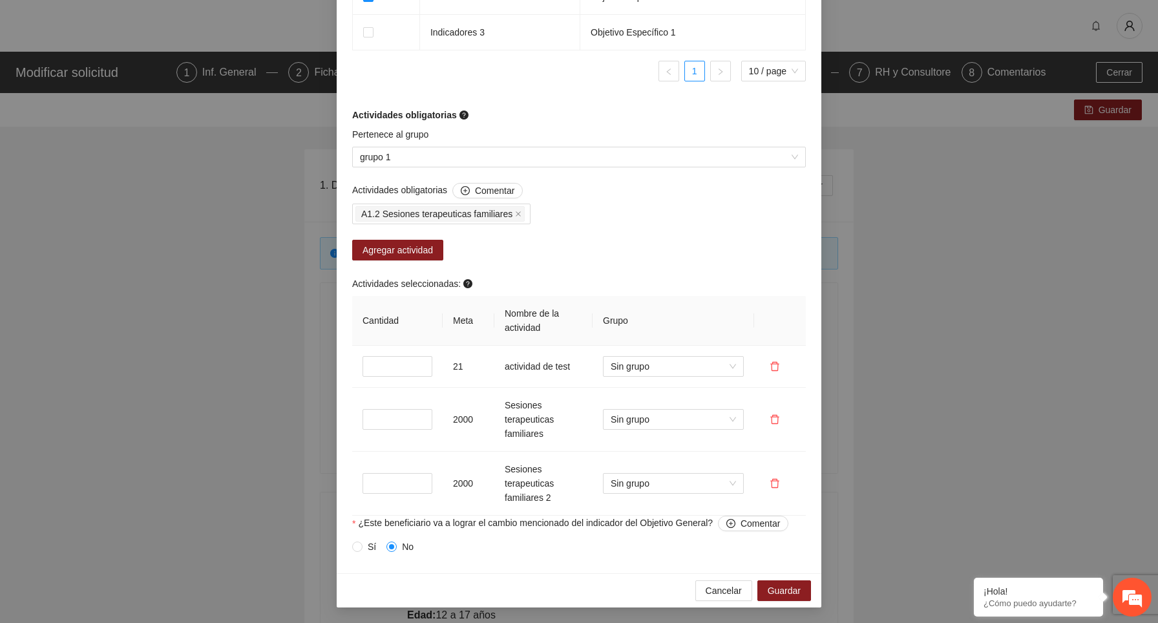
click at [672, 256] on div "Actividades obligatorias Comentar A1.2 Sesiones terapeuticas familiares Agregar…" at bounding box center [579, 349] width 460 height 333
click at [774, 367] on icon "delete" at bounding box center [775, 366] width 10 height 10
click at [829, 327] on button "Sí" at bounding box center [822, 326] width 19 height 16
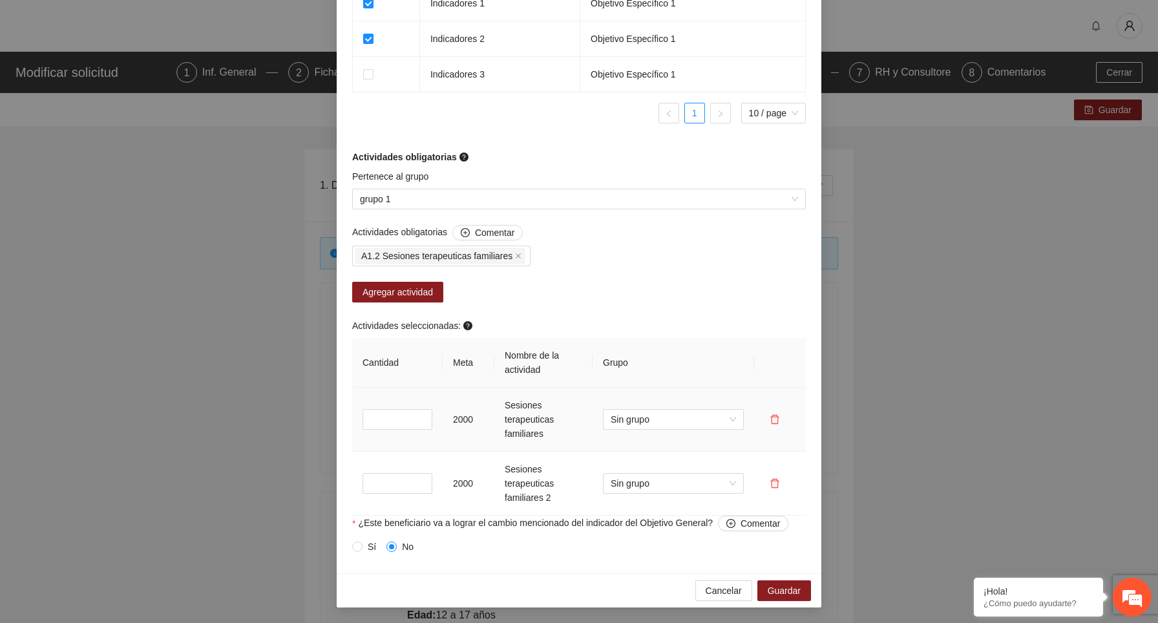
scroll to position [911, 0]
click at [776, 418] on icon "delete" at bounding box center [775, 419] width 10 height 10
click at [826, 381] on span "Sí" at bounding box center [822, 379] width 8 height 14
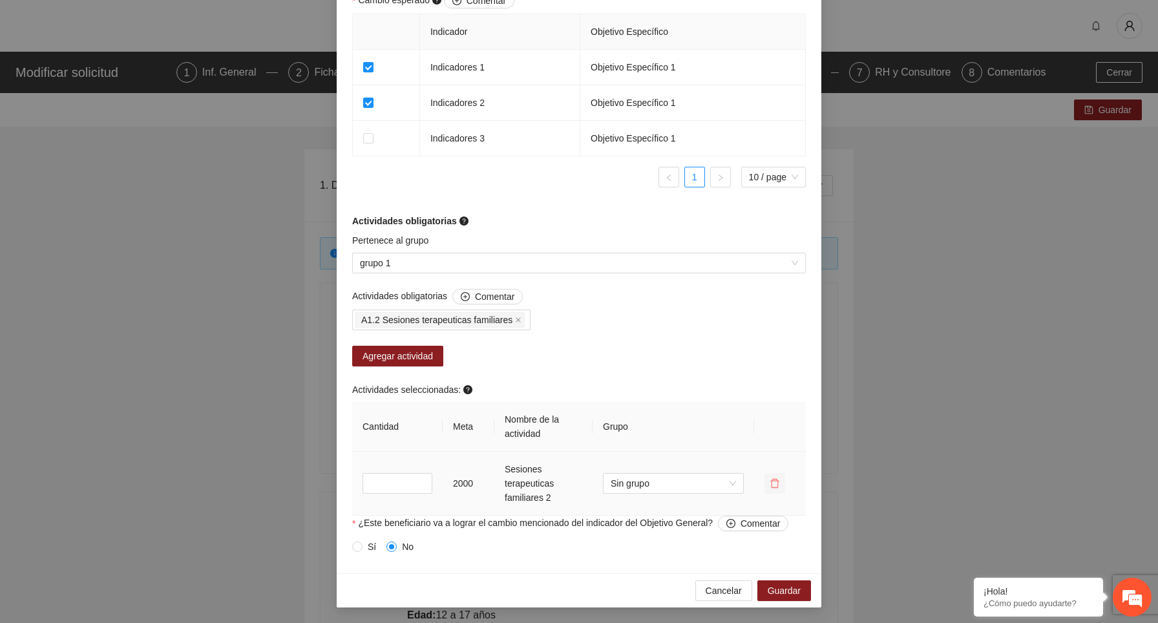
click at [775, 485] on icon "delete" at bounding box center [775, 483] width 10 height 10
click at [826, 442] on span "Sí" at bounding box center [822, 443] width 8 height 14
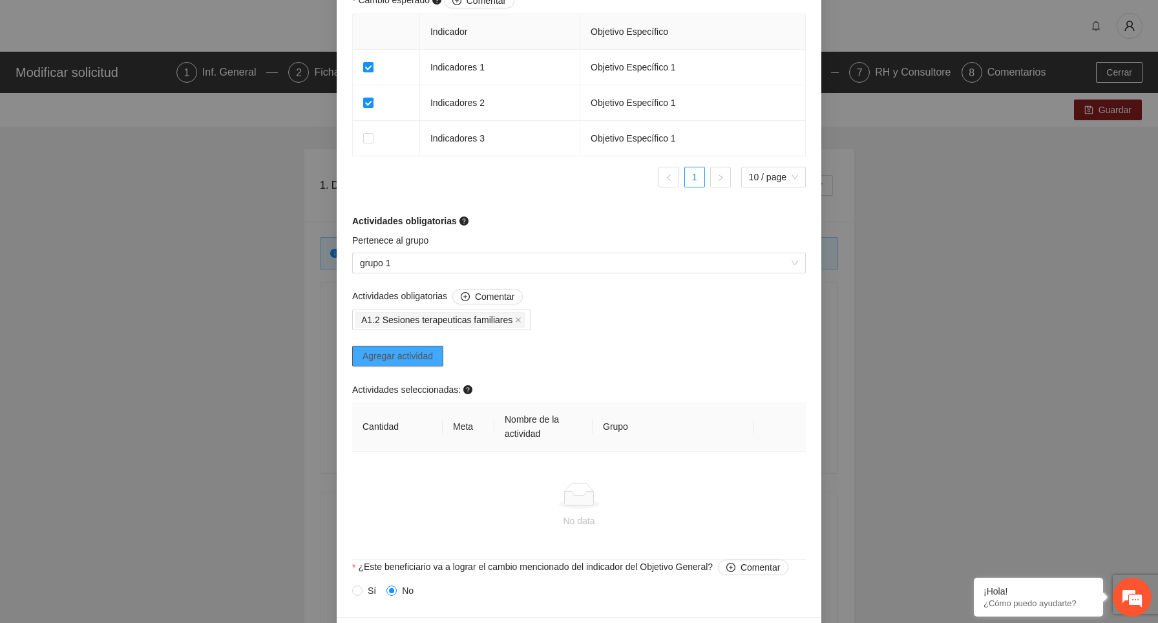
click at [424, 357] on span "Agregar actividad" at bounding box center [398, 356] width 70 height 14
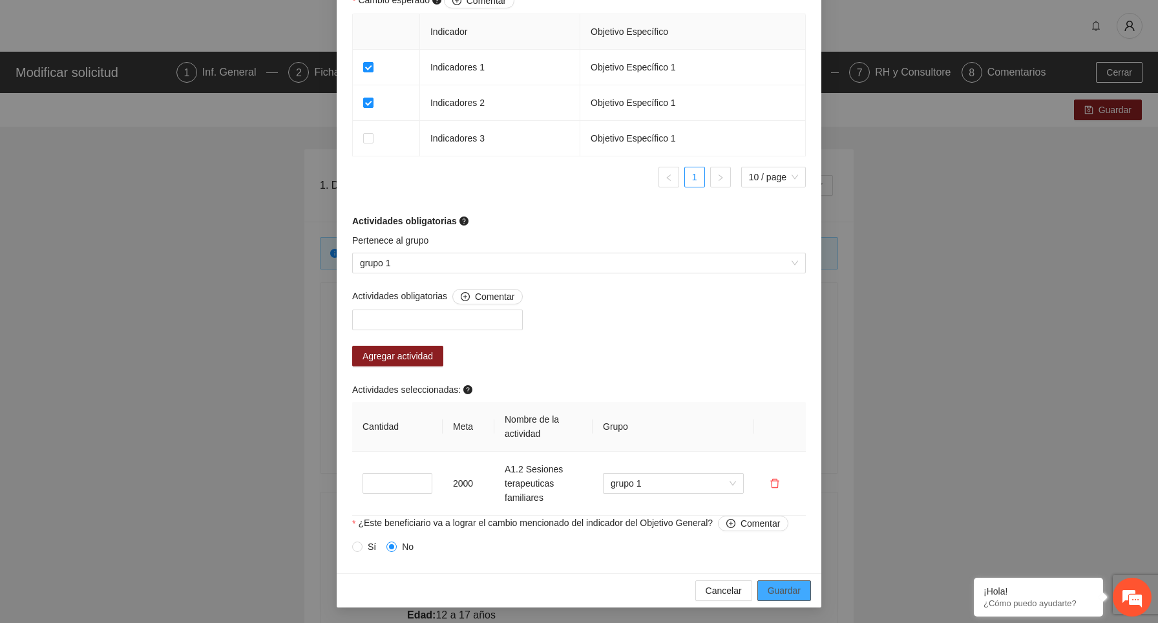
click at [794, 592] on span "Guardar" at bounding box center [784, 591] width 33 height 14
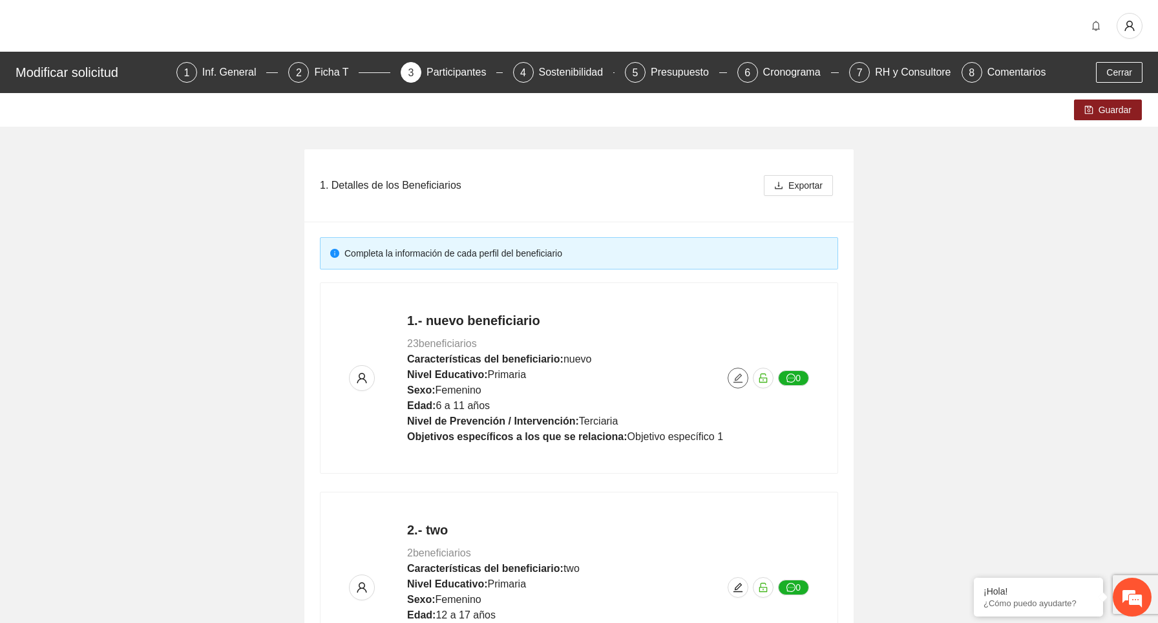
scroll to position [0, 0]
click at [741, 374] on icon "edit" at bounding box center [738, 378] width 9 height 9
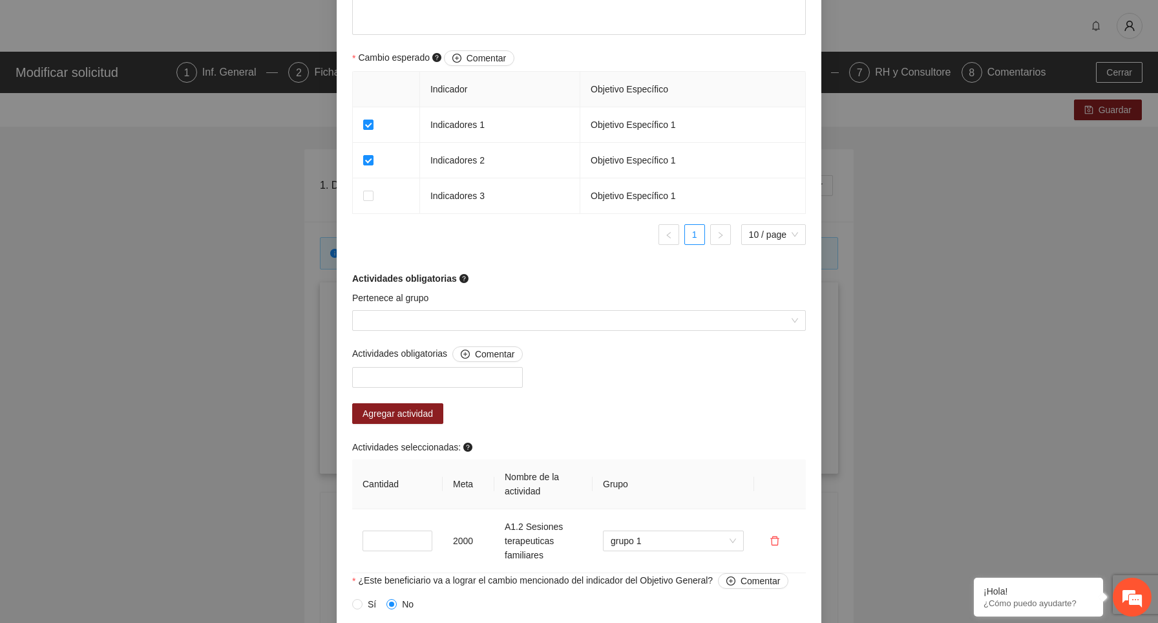
scroll to position [847, 0]
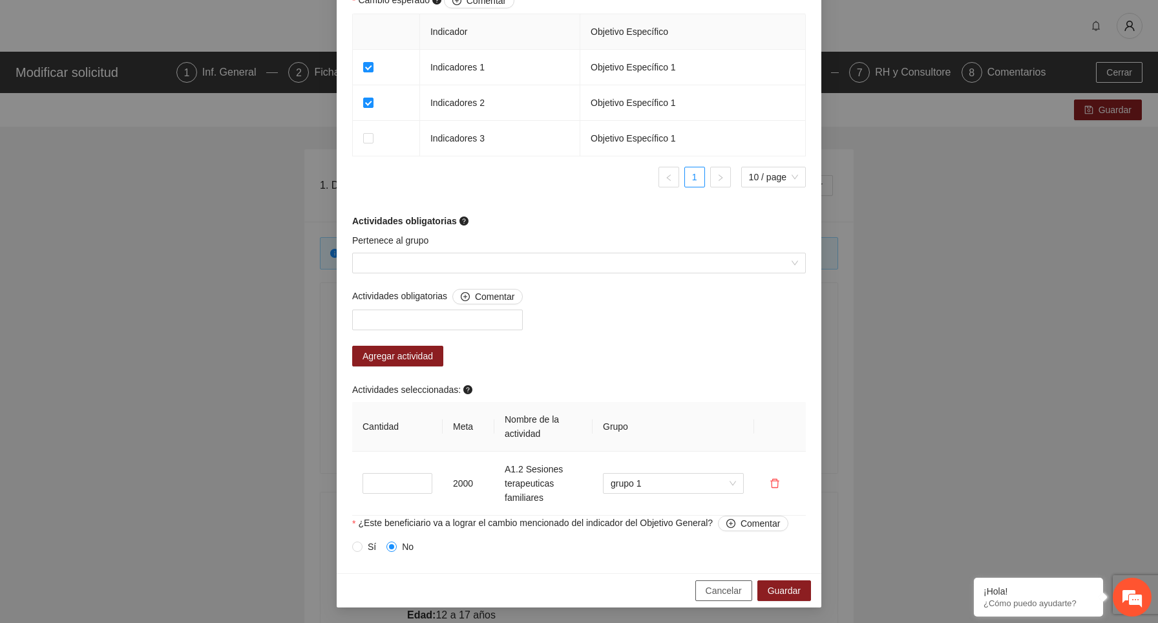
click at [713, 593] on span "Cancelar" at bounding box center [724, 591] width 36 height 14
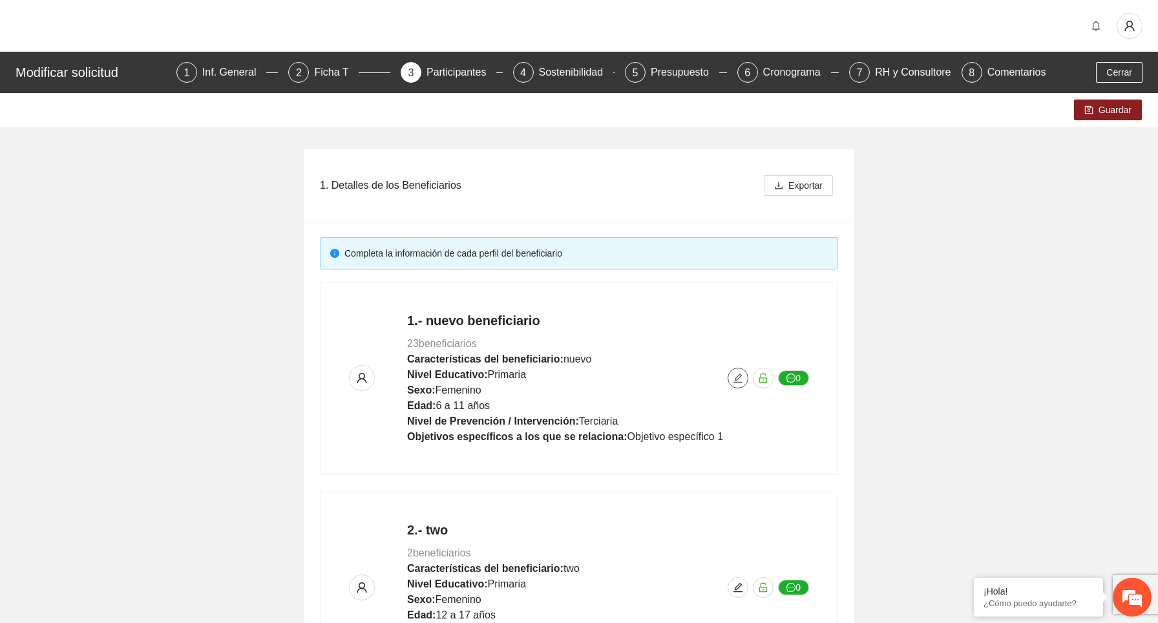
scroll to position [0, 0]
click at [740, 379] on icon "edit" at bounding box center [738, 378] width 10 height 10
click at [738, 378] on icon "edit" at bounding box center [738, 378] width 10 height 10
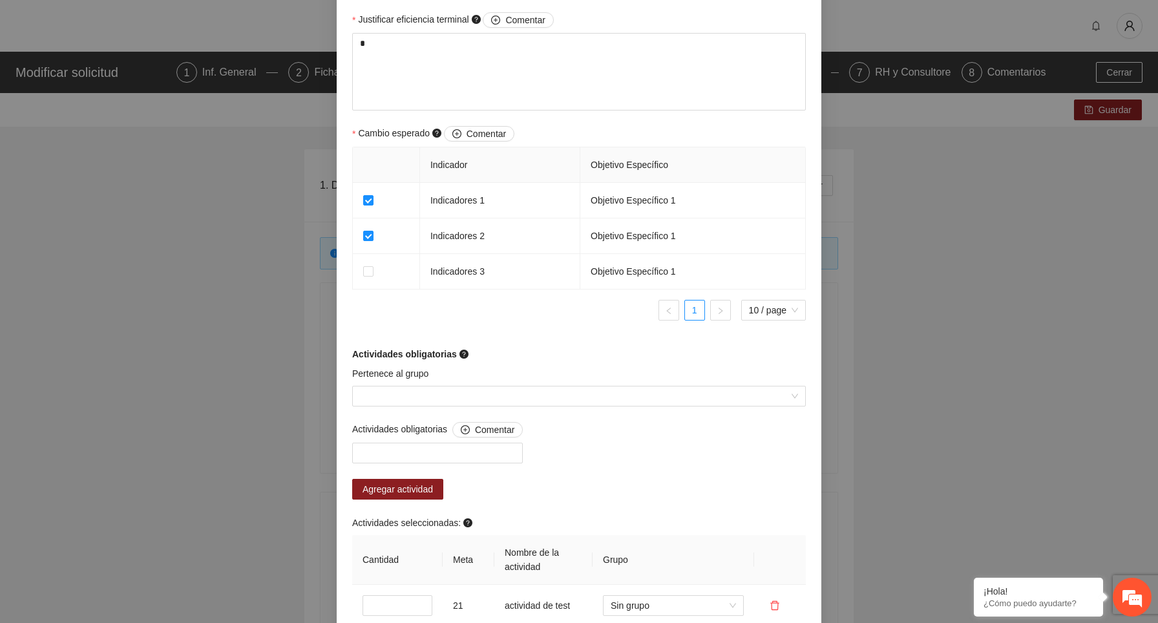
scroll to position [953, 0]
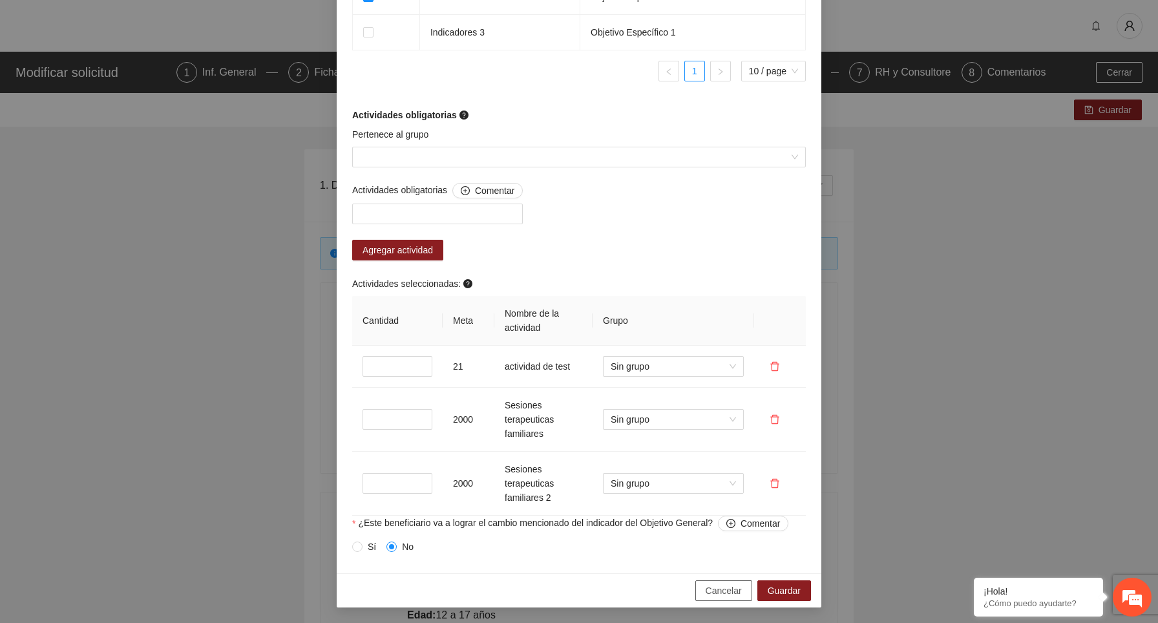
click at [736, 595] on span "Cancelar" at bounding box center [724, 591] width 36 height 14
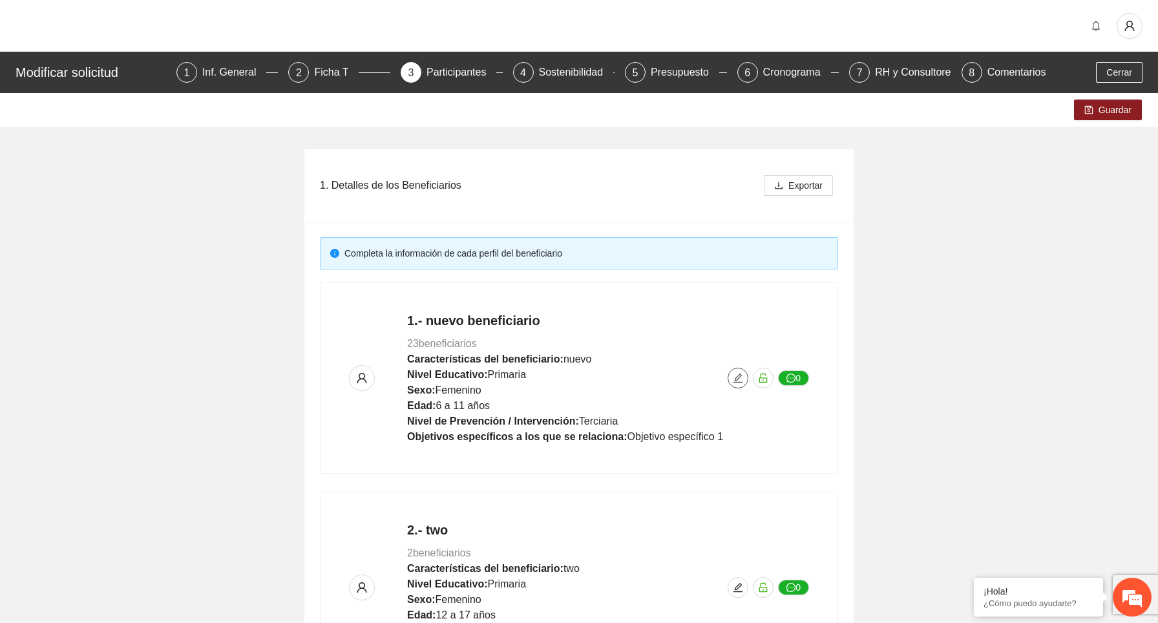
scroll to position [0, 0]
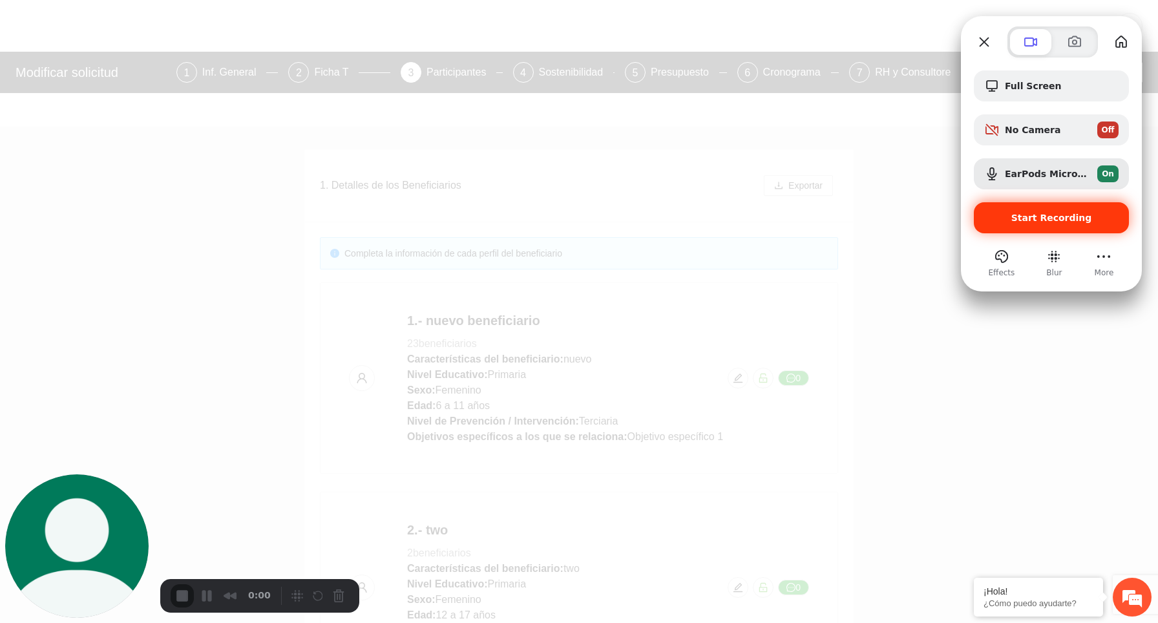
click at [1051, 223] on span "Start Recording" at bounding box center [1052, 218] width 81 height 10
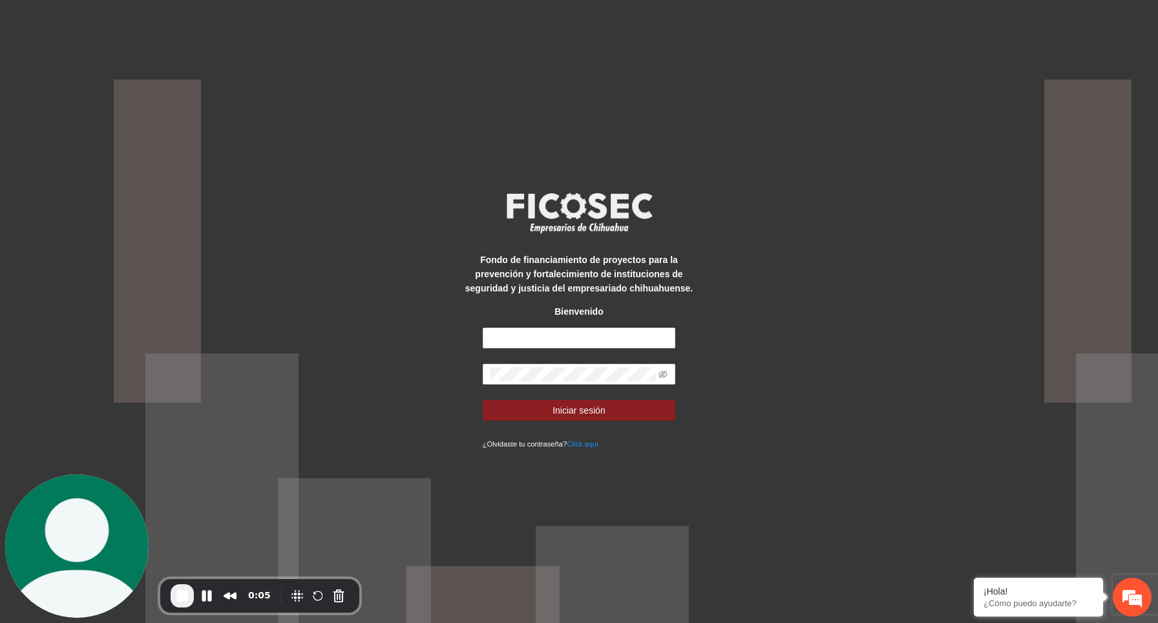
click at [414, 416] on div "Fondo de financiamiento de proyectos para la prevención y fortalecimiento de in…" at bounding box center [579, 311] width 1158 height 623
click at [573, 344] on input "text" at bounding box center [579, 338] width 193 height 21
click at [178, 597] on span "End Recording" at bounding box center [183, 596] width 16 height 16
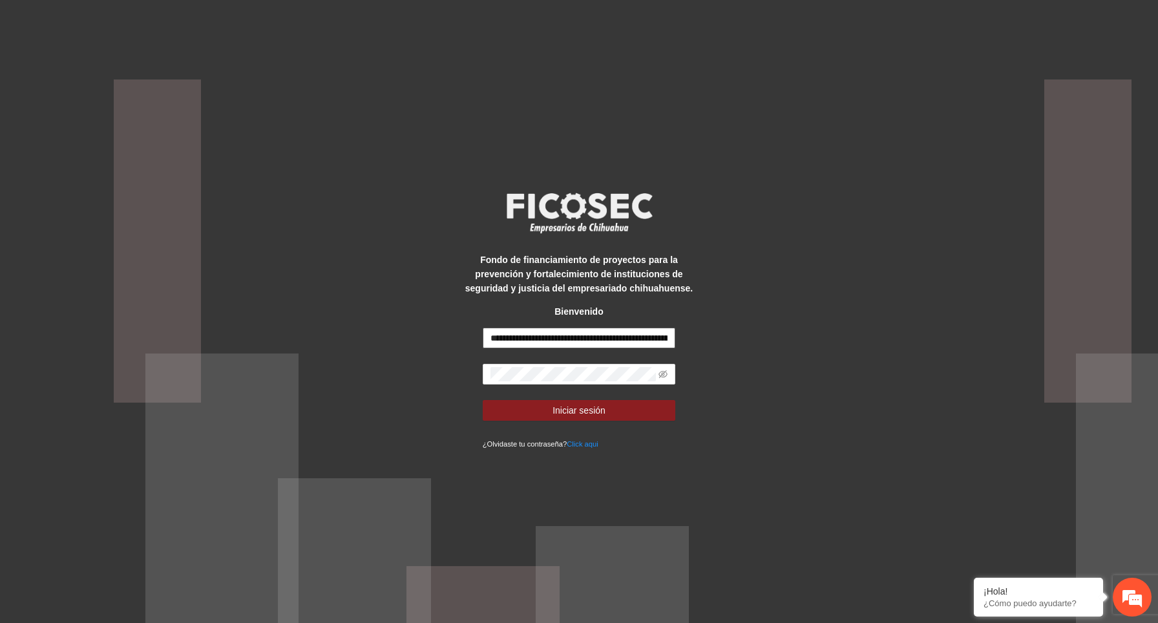
click at [614, 342] on input "**********" at bounding box center [579, 338] width 193 height 21
drag, startPoint x: 638, startPoint y: 335, endPoint x: 888, endPoint y: 434, distance: 268.7
click at [888, 434] on div "**********" at bounding box center [579, 311] width 1158 height 623
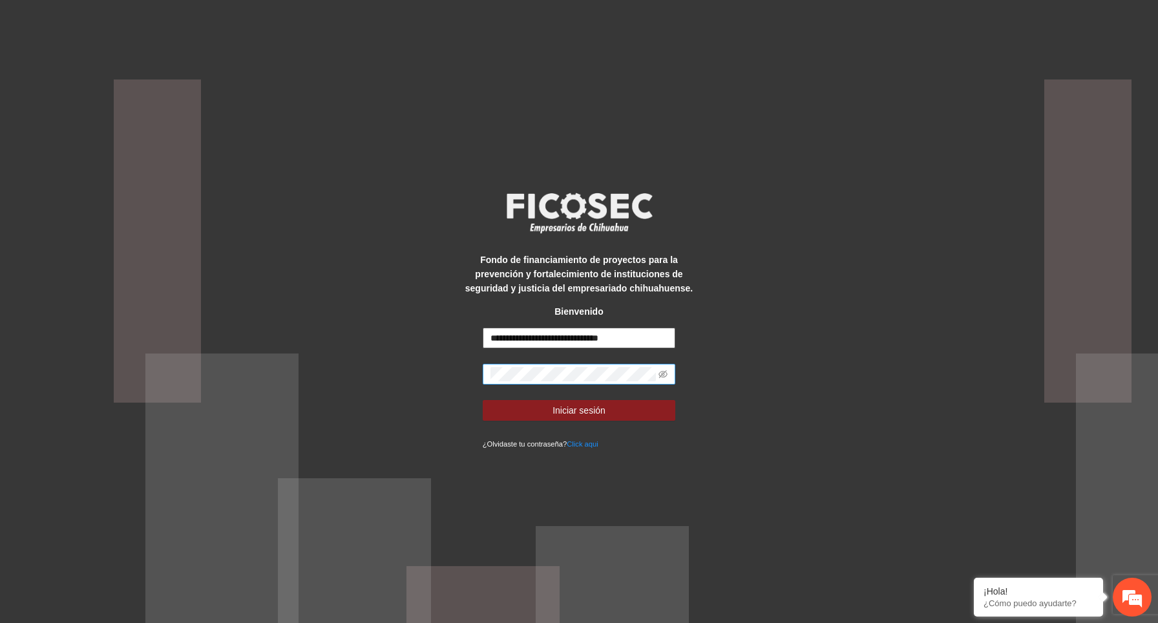
type input "**********"
click at [809, 280] on div "**********" at bounding box center [579, 311] width 1158 height 623
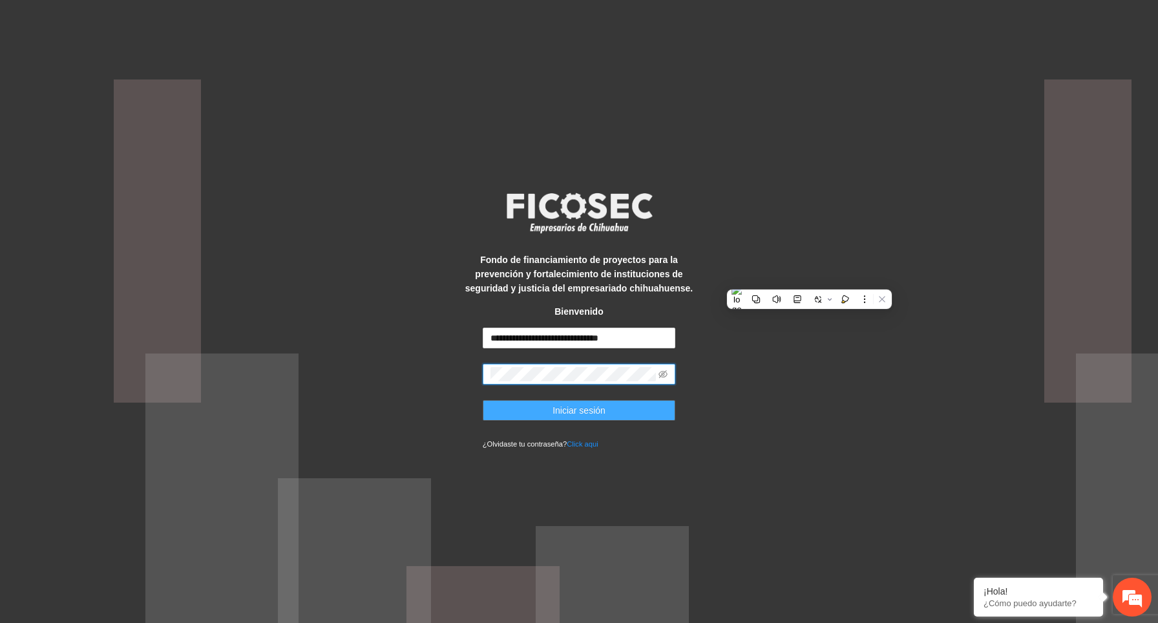
click at [617, 403] on button "Iniciar sesión" at bounding box center [579, 410] width 193 height 21
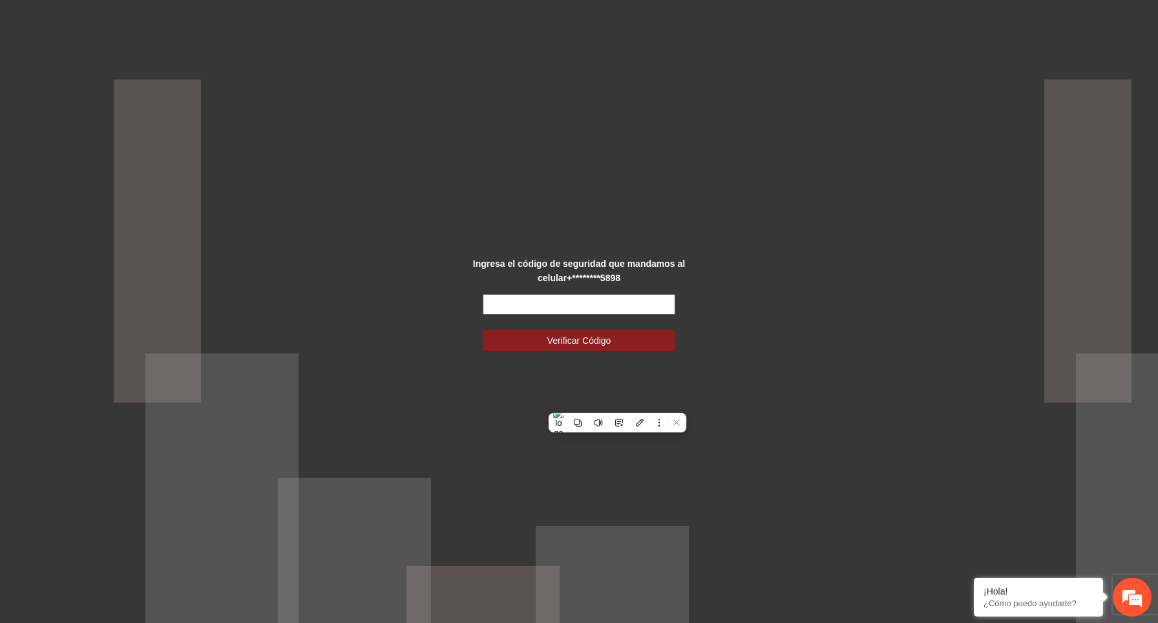
click at [610, 308] on input "text" at bounding box center [579, 304] width 193 height 21
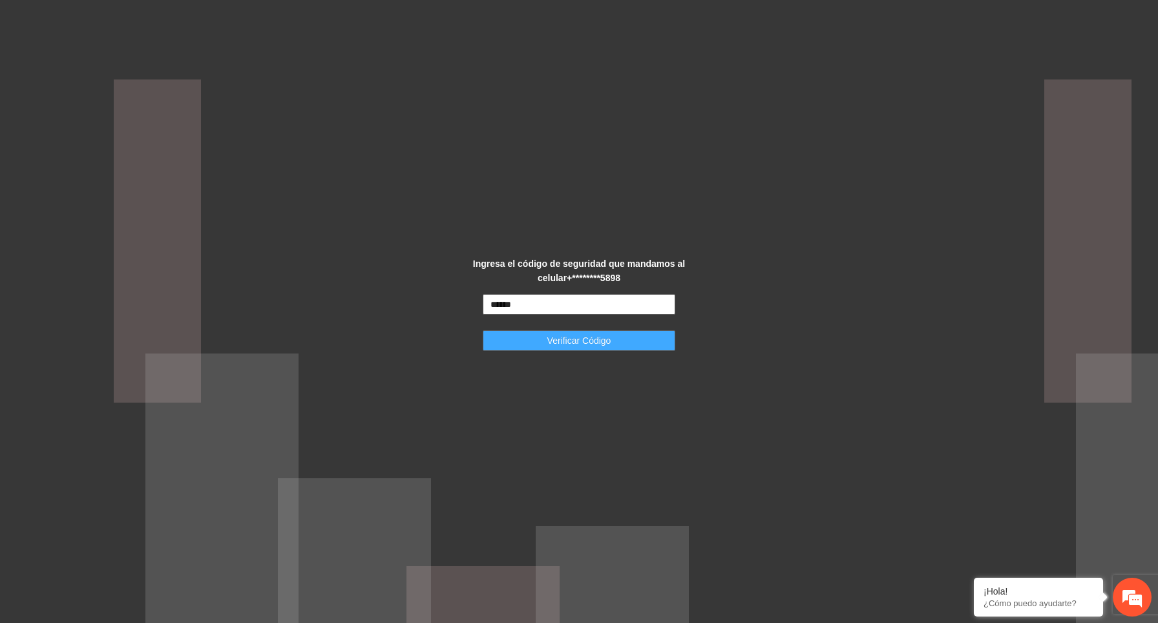
type input "******"
click at [603, 332] on button "Verificar Código" at bounding box center [579, 340] width 193 height 21
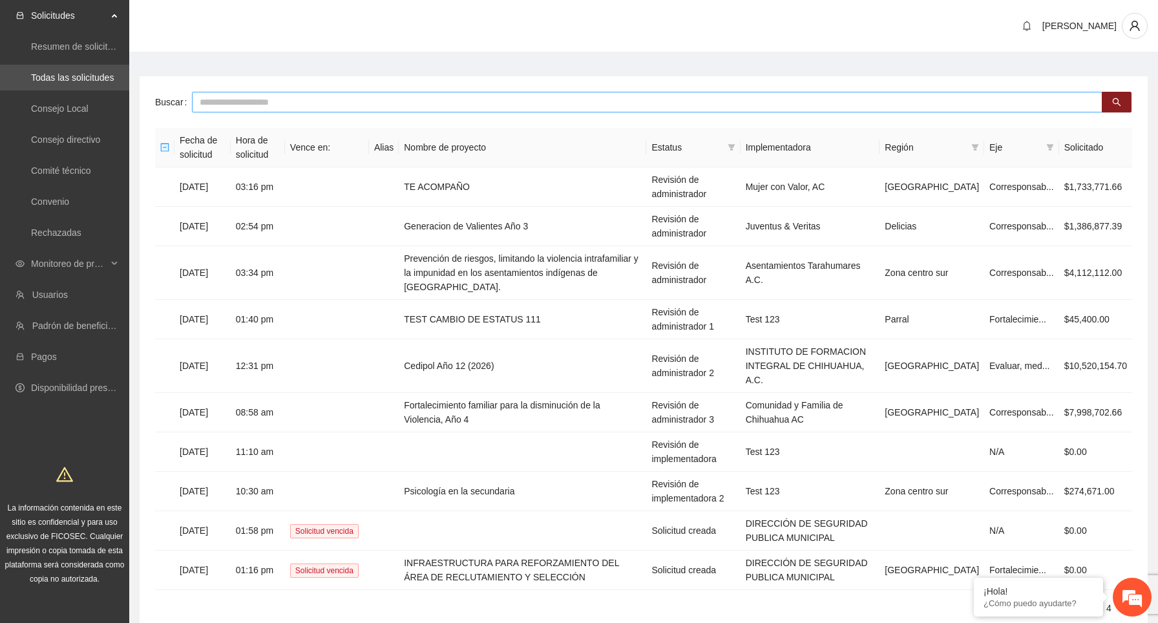
click at [279, 110] on input "text" at bounding box center [647, 102] width 911 height 21
type input "****"
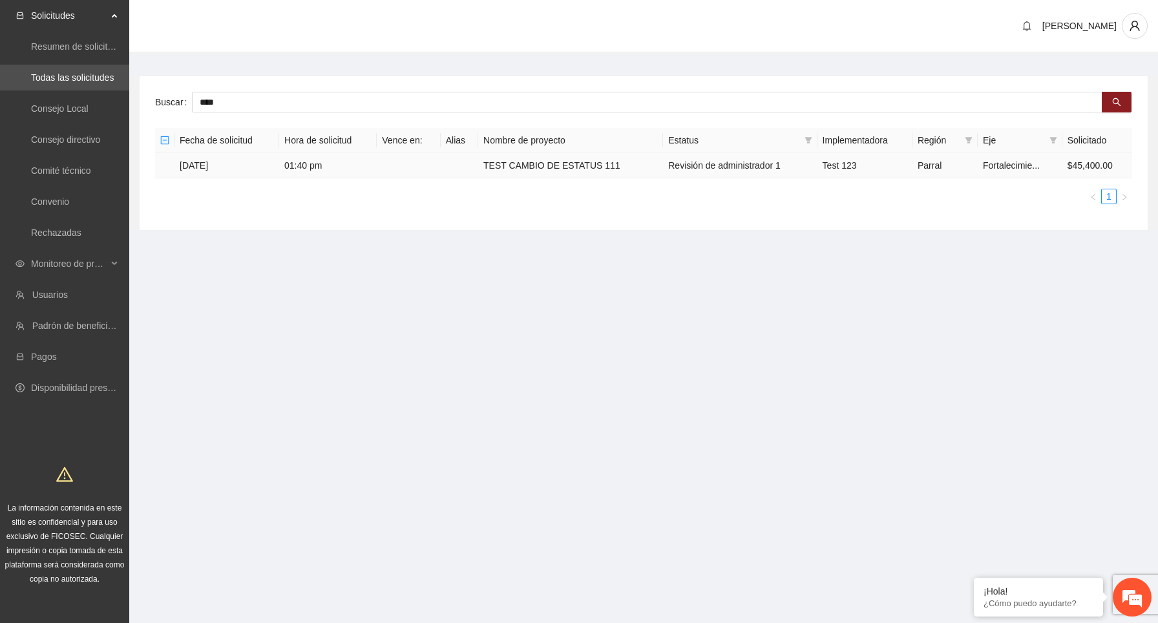
click at [274, 161] on td "16/12/2024" at bounding box center [227, 165] width 105 height 25
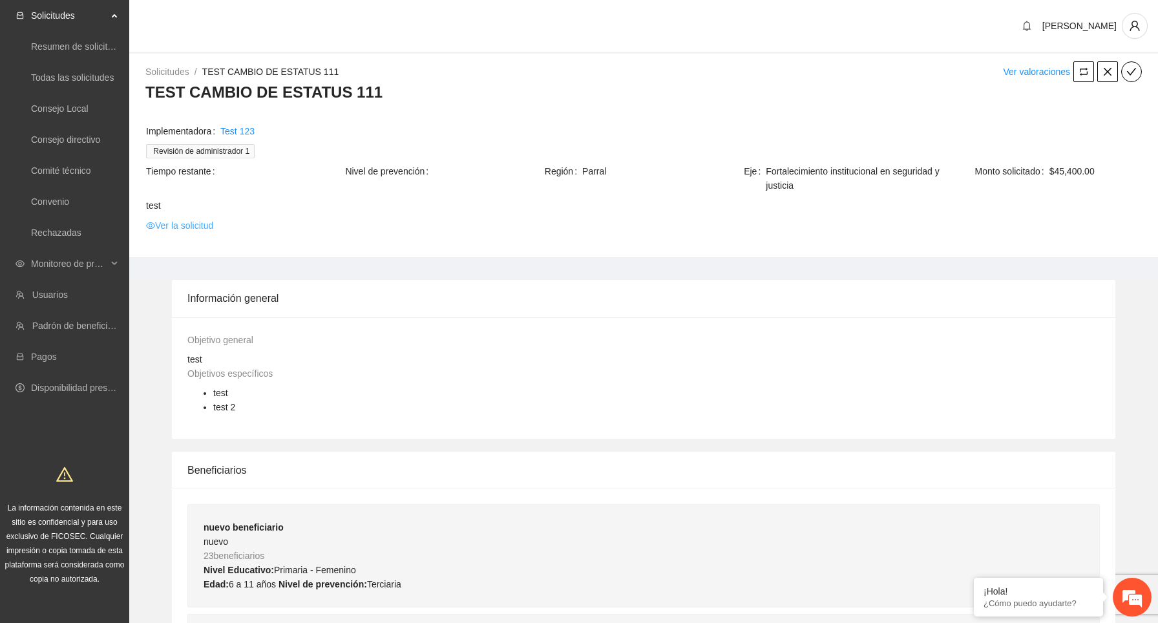
click at [191, 222] on link "Ver la solicitud" at bounding box center [179, 226] width 67 height 14
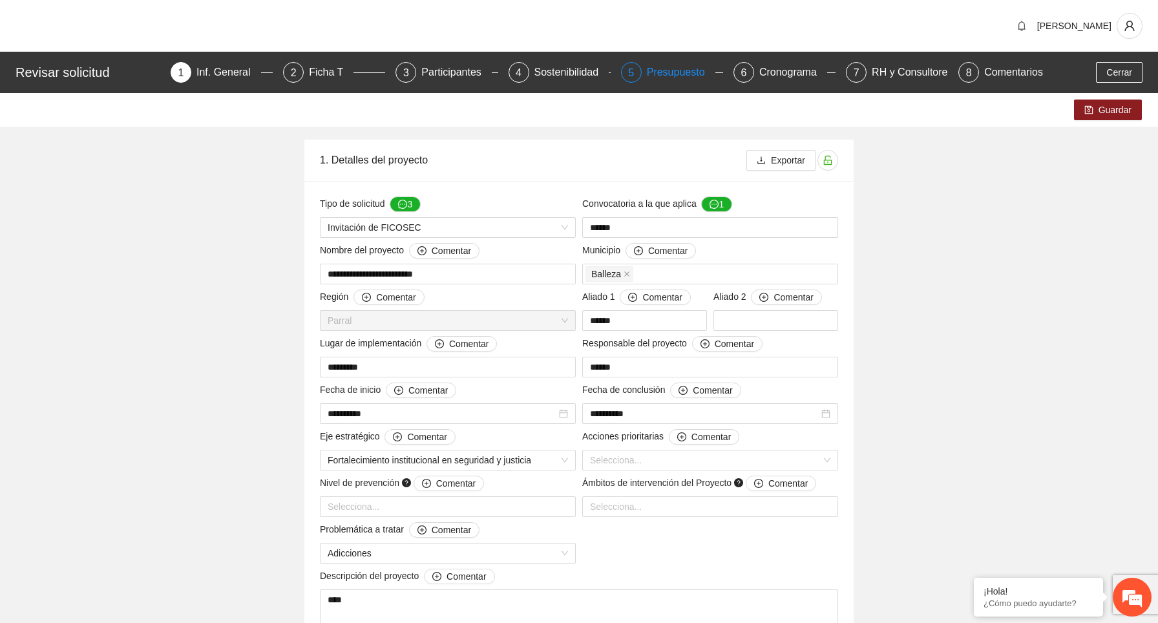
click at [641, 69] on div "5 Presupuesto" at bounding box center [672, 72] width 102 height 21
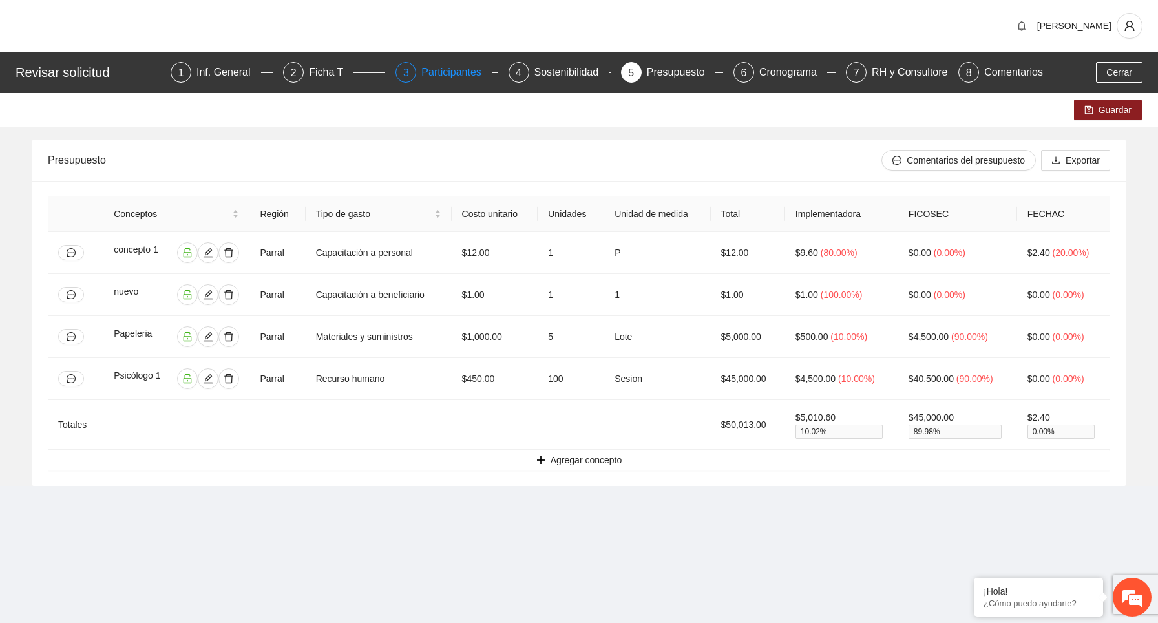
click at [434, 70] on div "Participantes" at bounding box center [456, 72] width 70 height 21
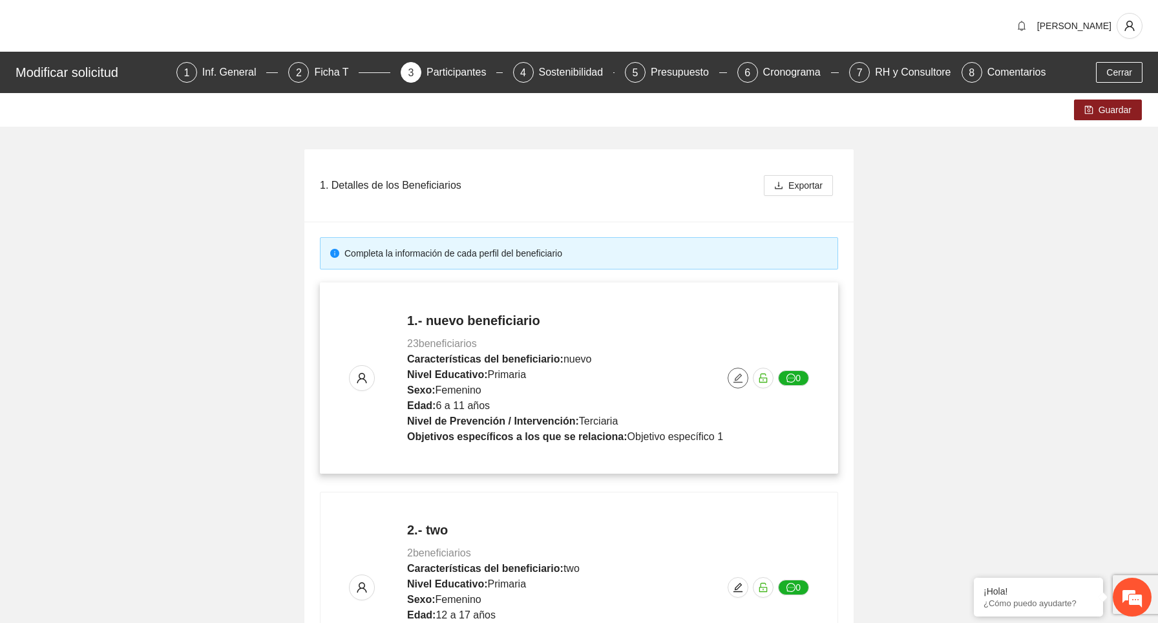
click at [742, 377] on icon "edit" at bounding box center [738, 378] width 10 height 10
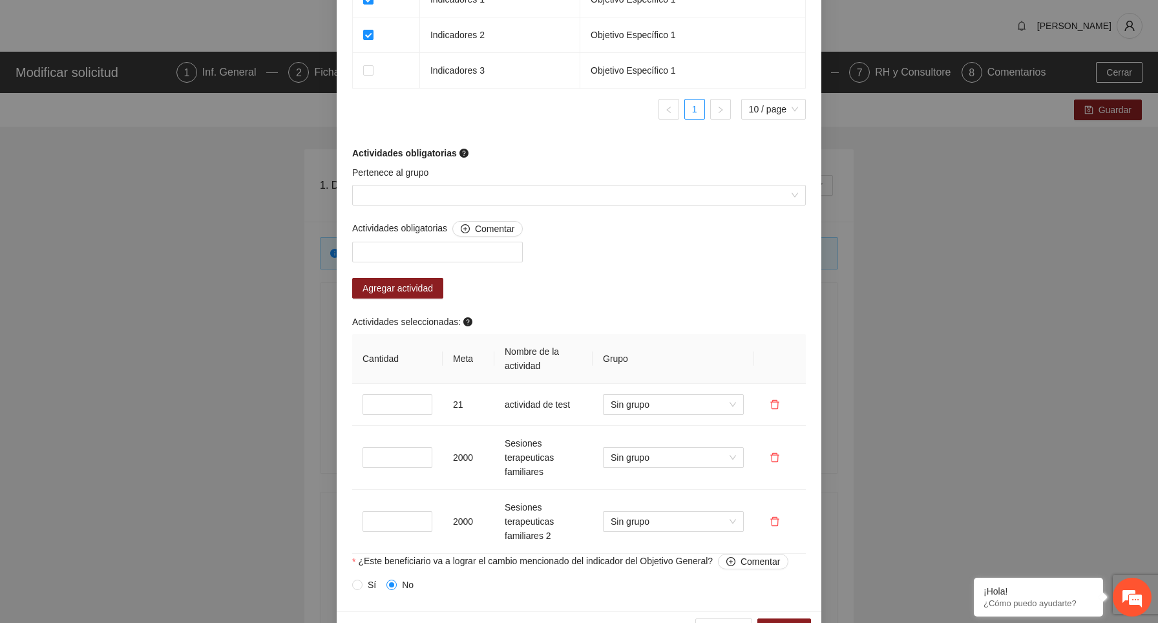
scroll to position [953, 0]
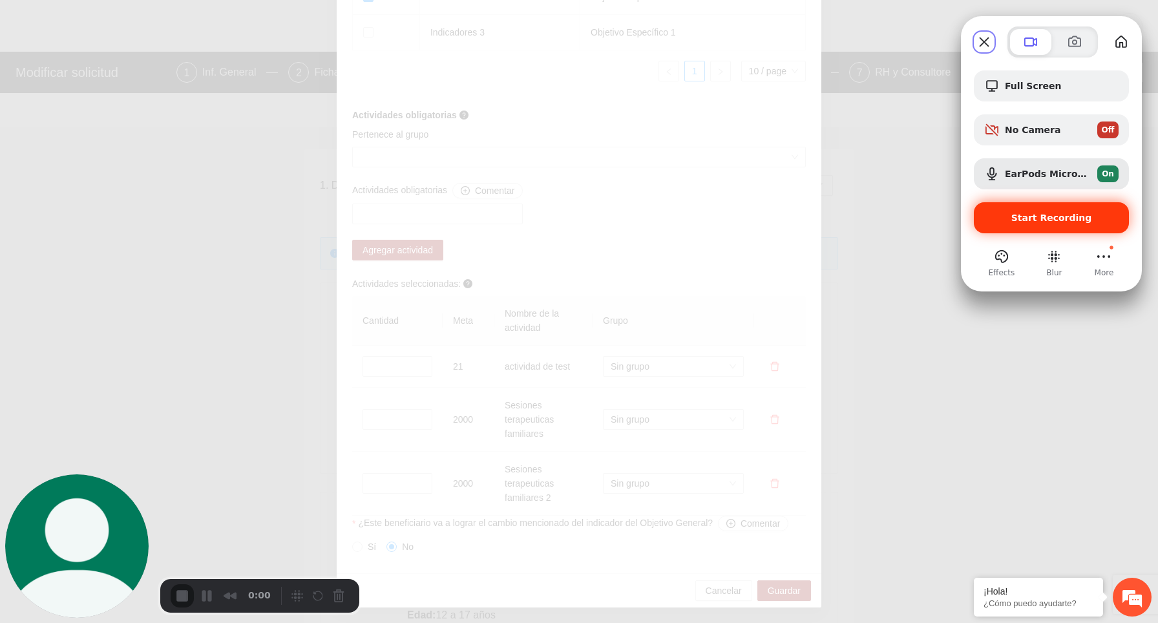
click at [1049, 220] on span "Start Recording" at bounding box center [1052, 218] width 81 height 10
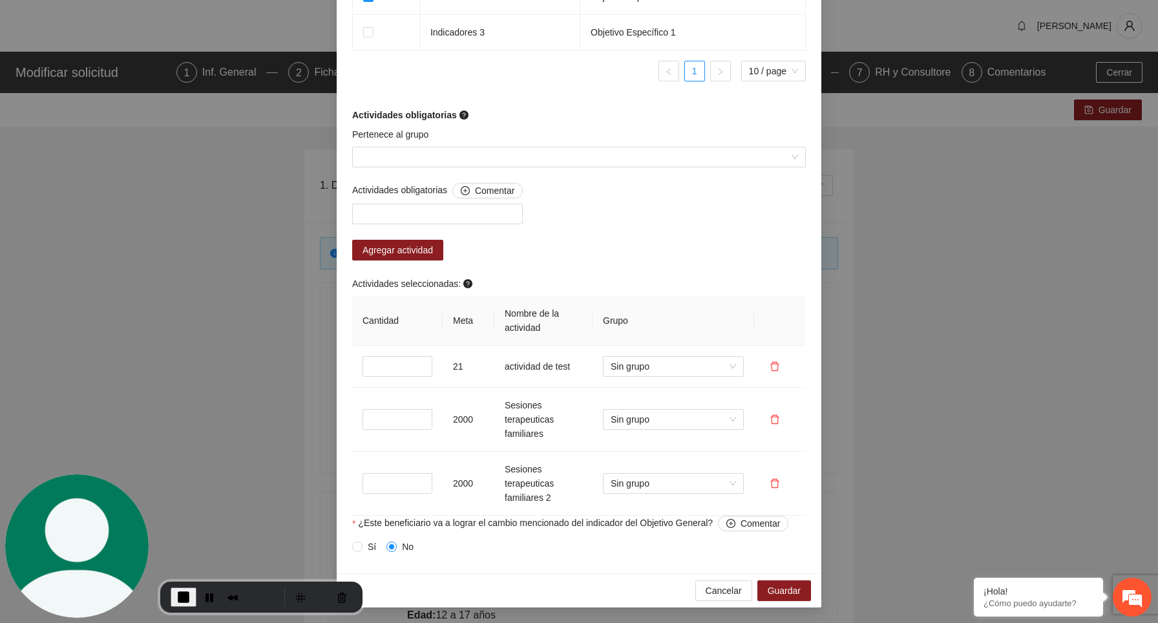
scroll to position [952, 0]
click at [557, 156] on input "Pertenece al grupo" at bounding box center [574, 156] width 429 height 19
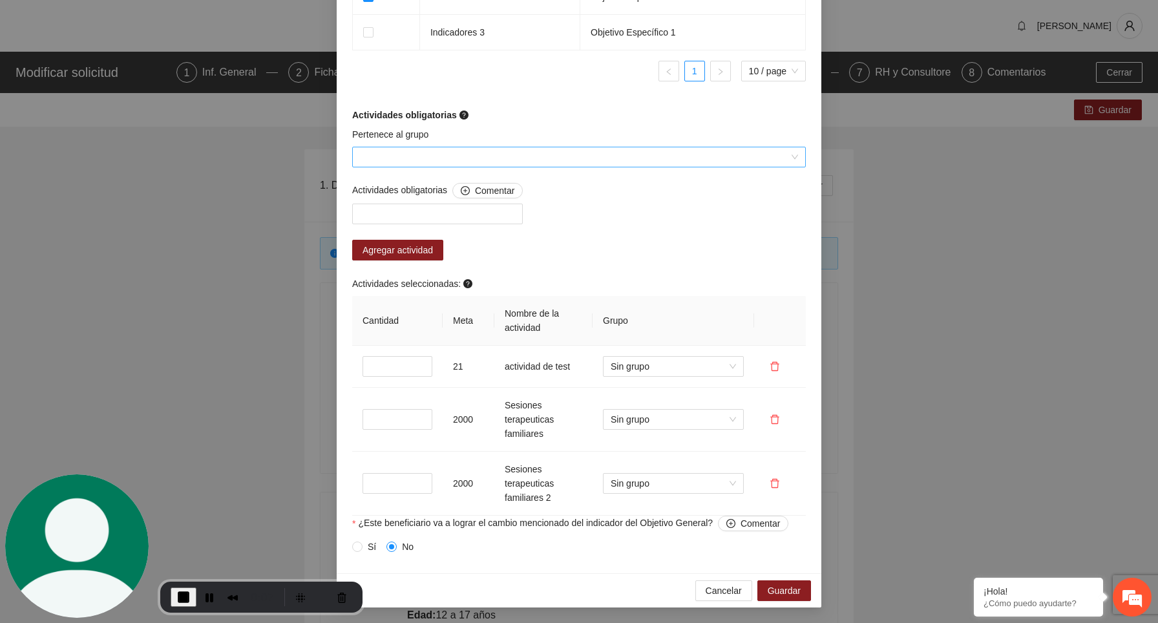
click at [456, 160] on input "Pertenece al grupo" at bounding box center [574, 156] width 429 height 19
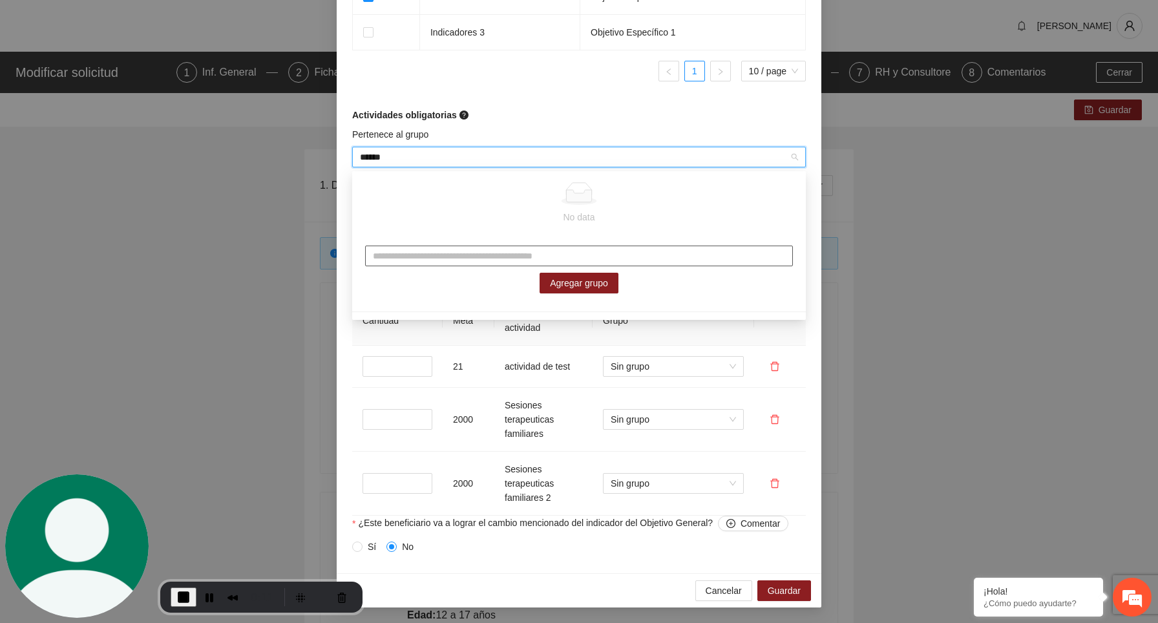
type input "******"
click at [460, 256] on input "text" at bounding box center [579, 256] width 428 height 21
type input "*******"
click at [607, 288] on span "Agregar grupo" at bounding box center [579, 283] width 58 height 14
click at [533, 159] on input "******" at bounding box center [574, 156] width 429 height 19
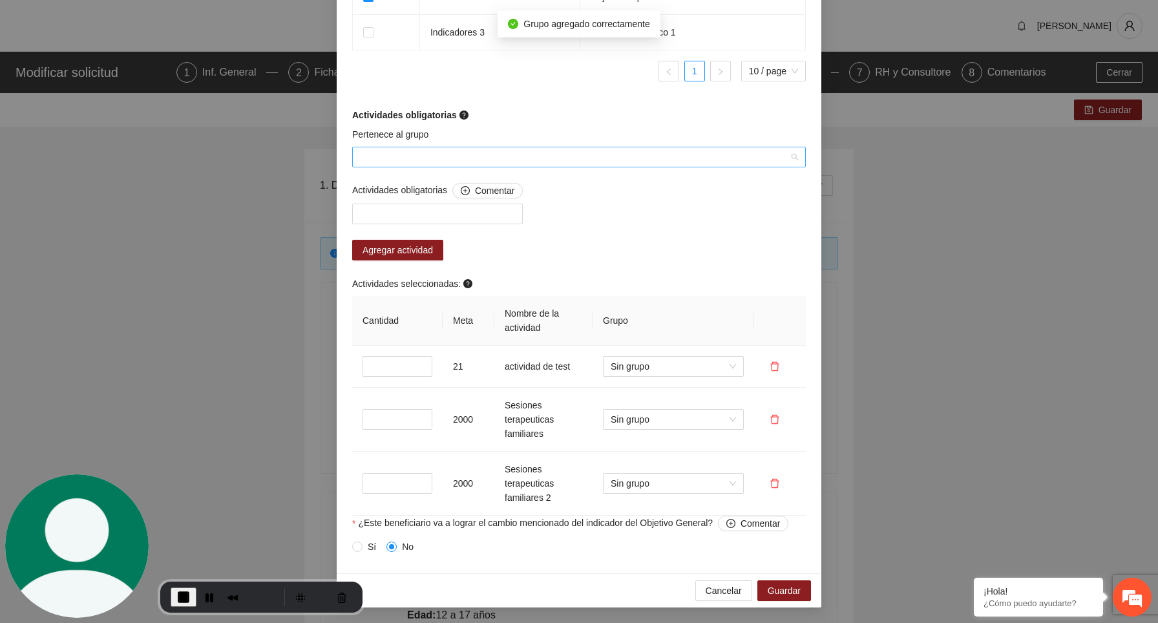
click at [592, 155] on input "Pertenece al grupo" at bounding box center [574, 156] width 429 height 19
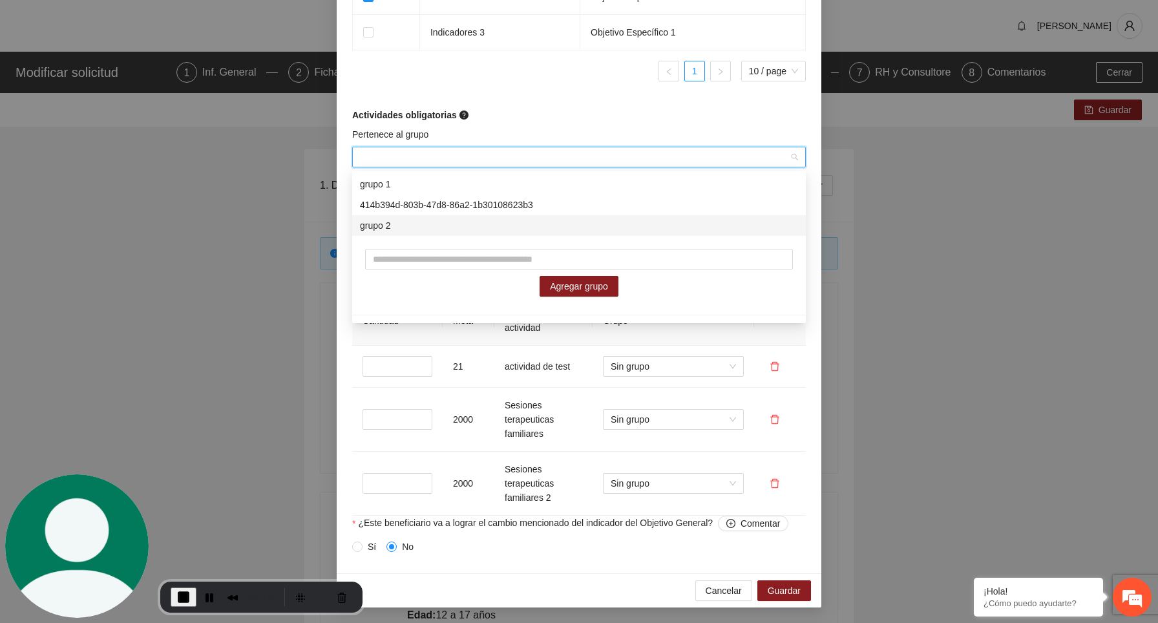
click at [411, 220] on div "grupo 2" at bounding box center [579, 226] width 438 height 14
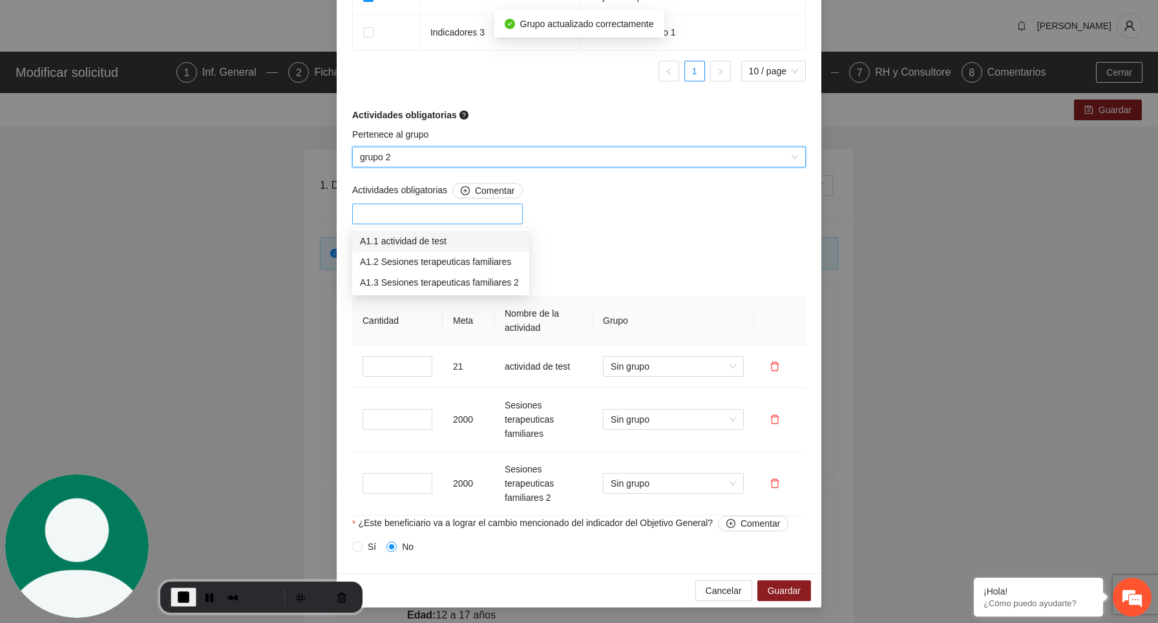
click at [451, 219] on div at bounding box center [438, 214] width 164 height 16
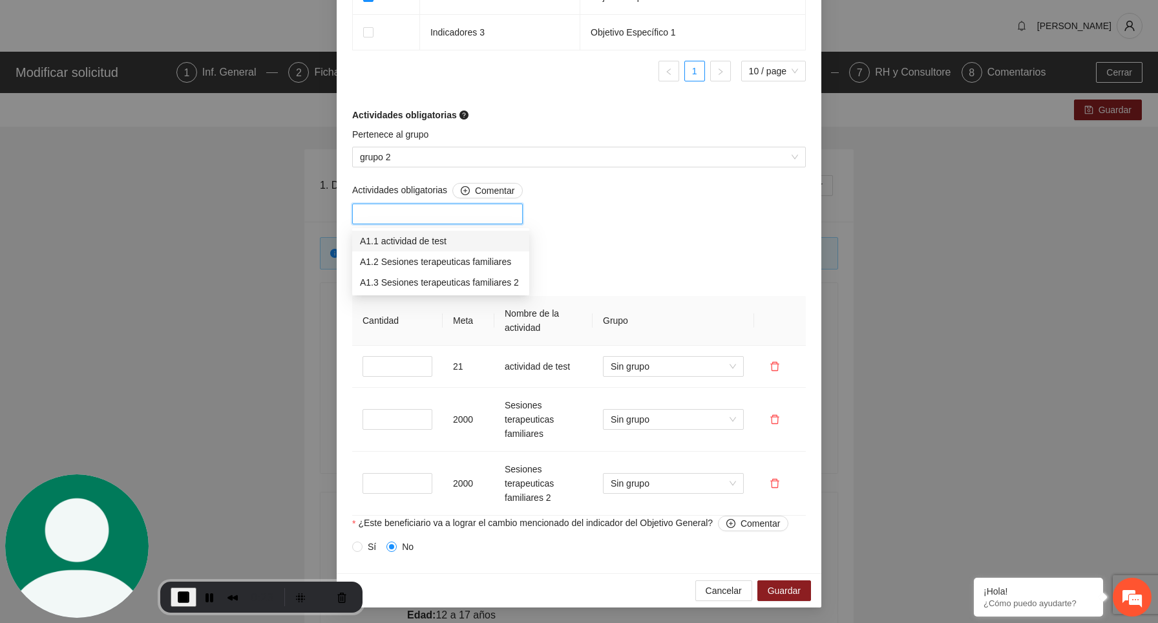
click at [646, 226] on div "Actividades obligatorias Comentar Agregar actividad Actividades seleccionadas: …" at bounding box center [579, 349] width 460 height 333
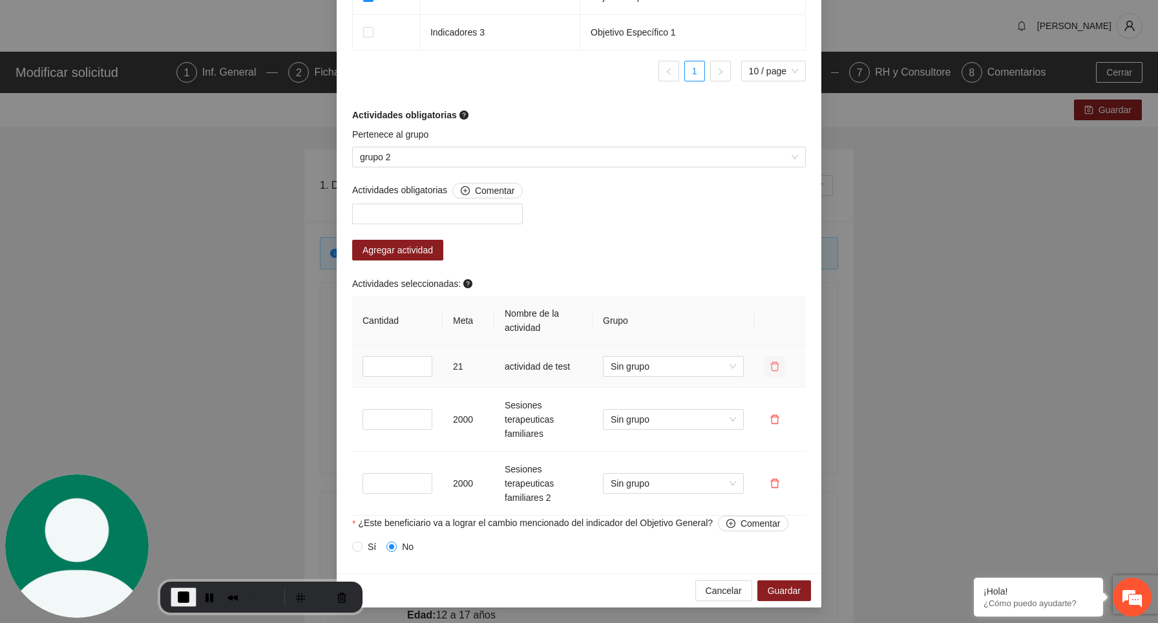
click at [773, 367] on icon "delete" at bounding box center [775, 366] width 10 height 10
click at [827, 325] on span "Sí" at bounding box center [822, 327] width 8 height 14
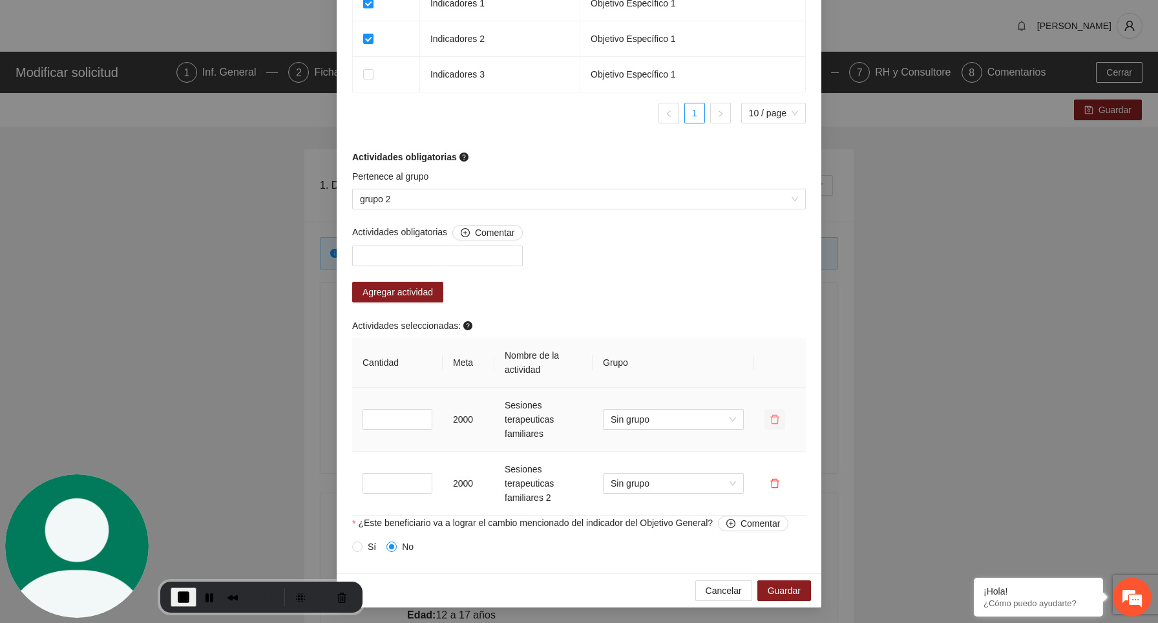
click at [779, 421] on icon "delete" at bounding box center [775, 419] width 10 height 10
click at [828, 376] on button "Sí" at bounding box center [822, 379] width 19 height 16
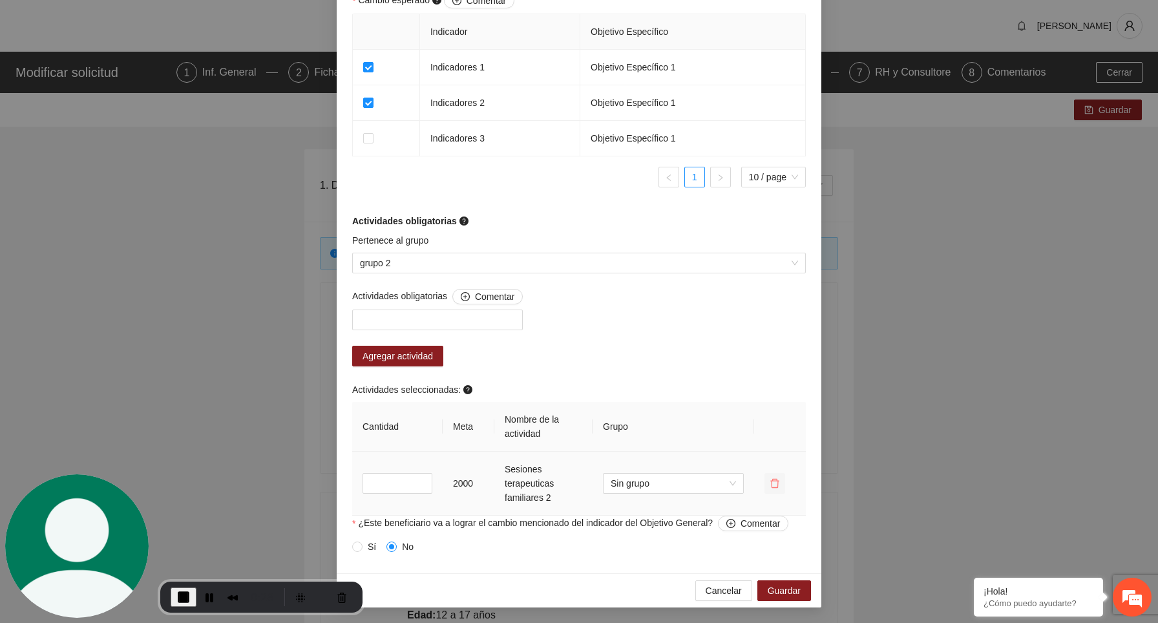
click at [773, 484] on icon "delete" at bounding box center [775, 483] width 10 height 10
click at [823, 445] on span "Sí" at bounding box center [822, 443] width 8 height 14
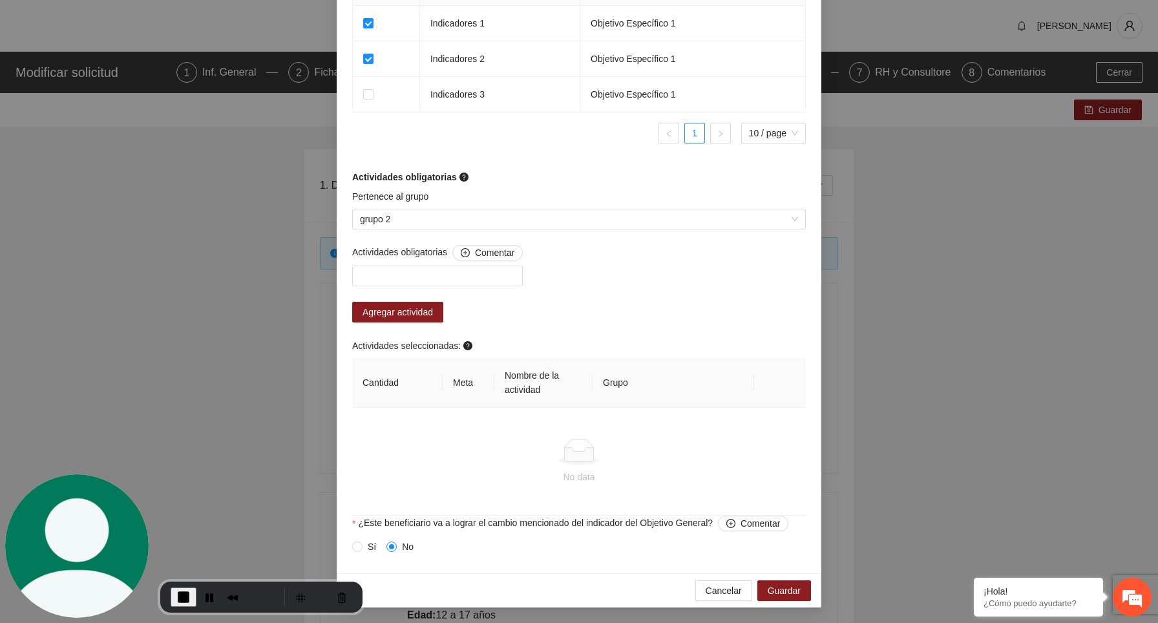
scroll to position [891, 0]
click at [791, 588] on span "Guardar" at bounding box center [784, 591] width 33 height 14
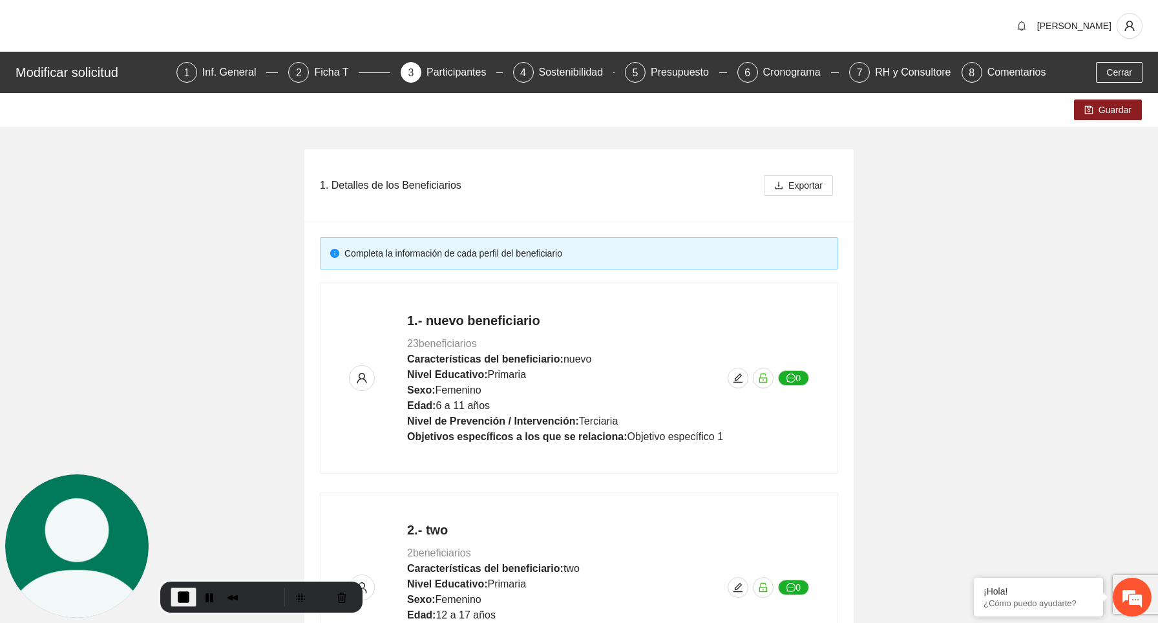
scroll to position [786, 0]
click at [983, 230] on div "1. Detalles de los Beneficiarios Exportar Completa la información de cada perfi…" at bounding box center [579, 426] width 1158 height 598
click at [1094, 111] on button "Guardar" at bounding box center [1108, 110] width 68 height 21
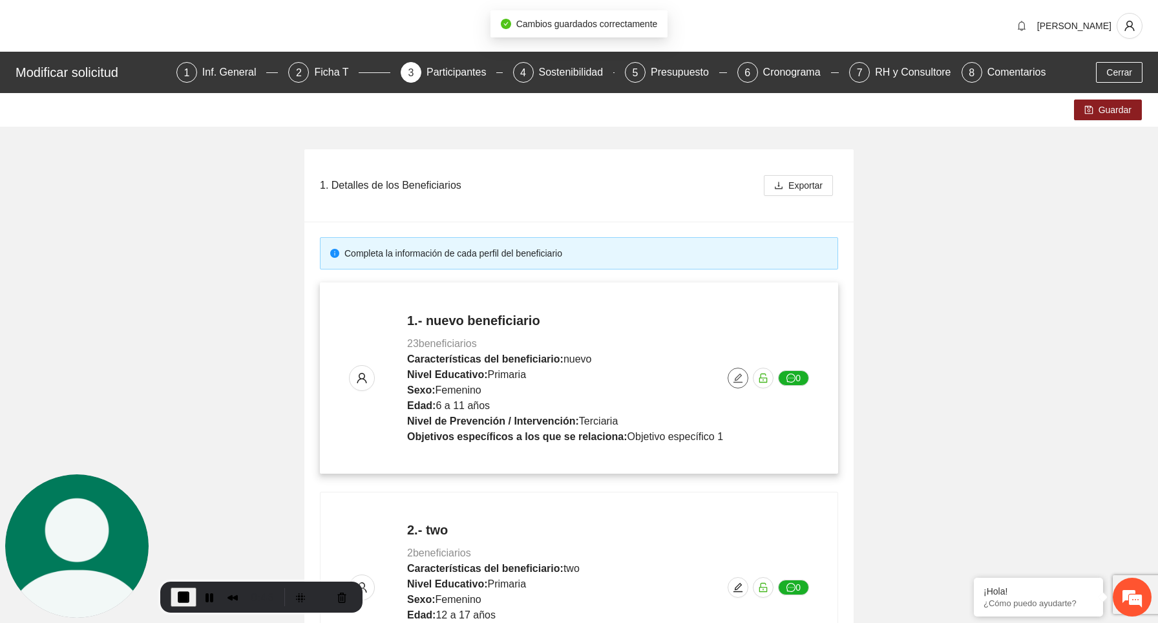
click at [738, 375] on icon "edit" at bounding box center [738, 378] width 10 height 10
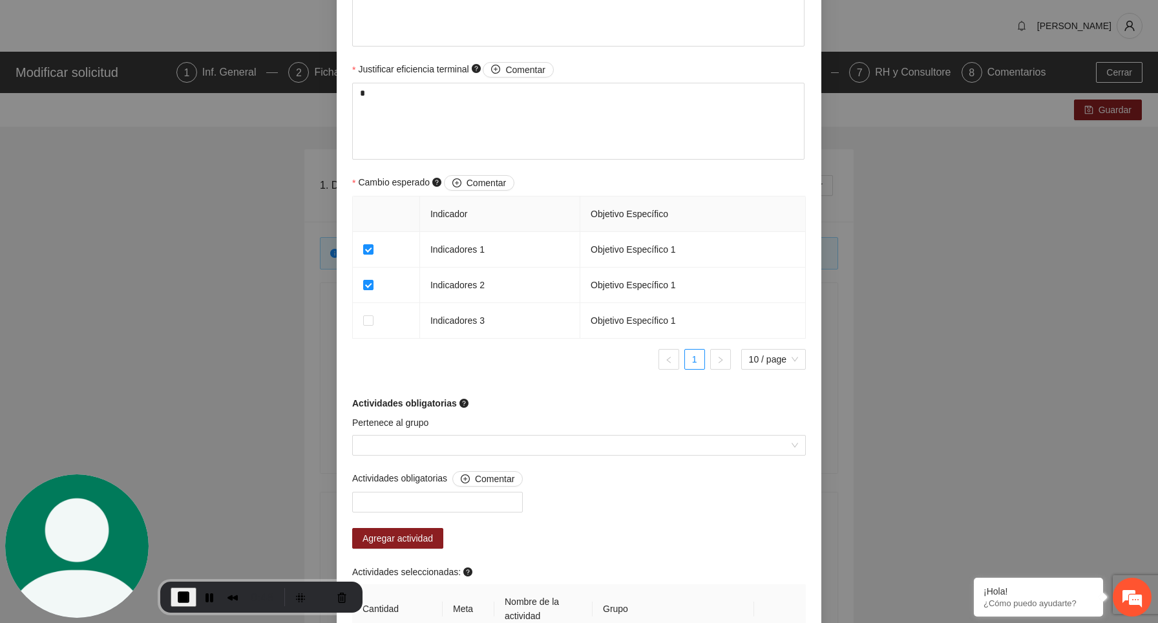
scroll to position [891, 0]
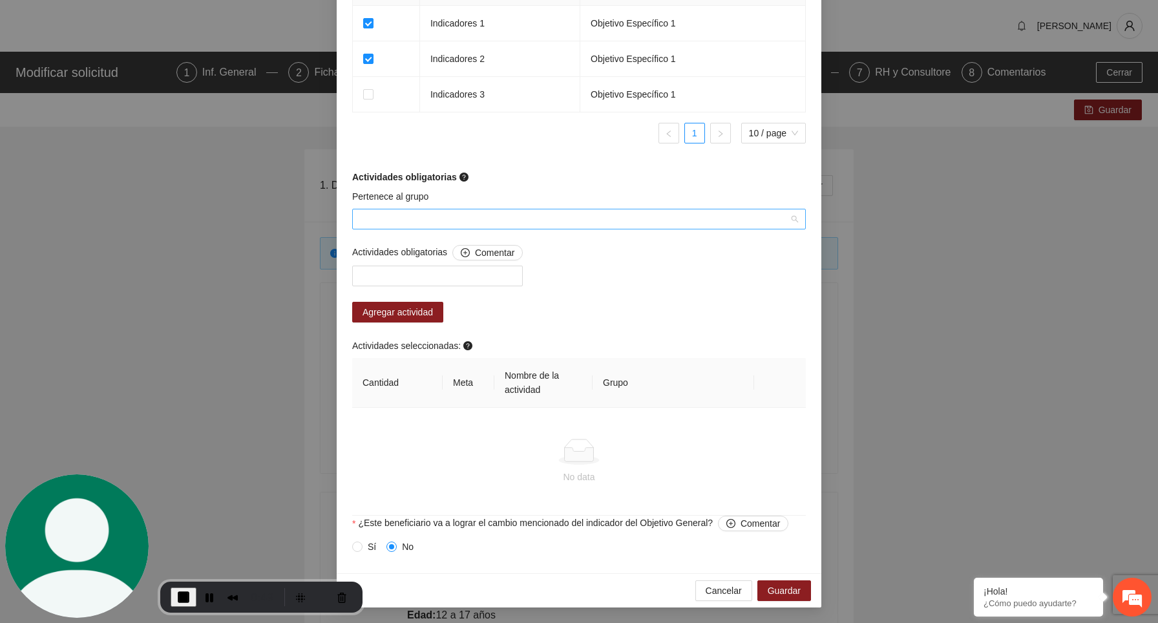
click at [504, 213] on input "Pertenece al grupo" at bounding box center [574, 218] width 429 height 19
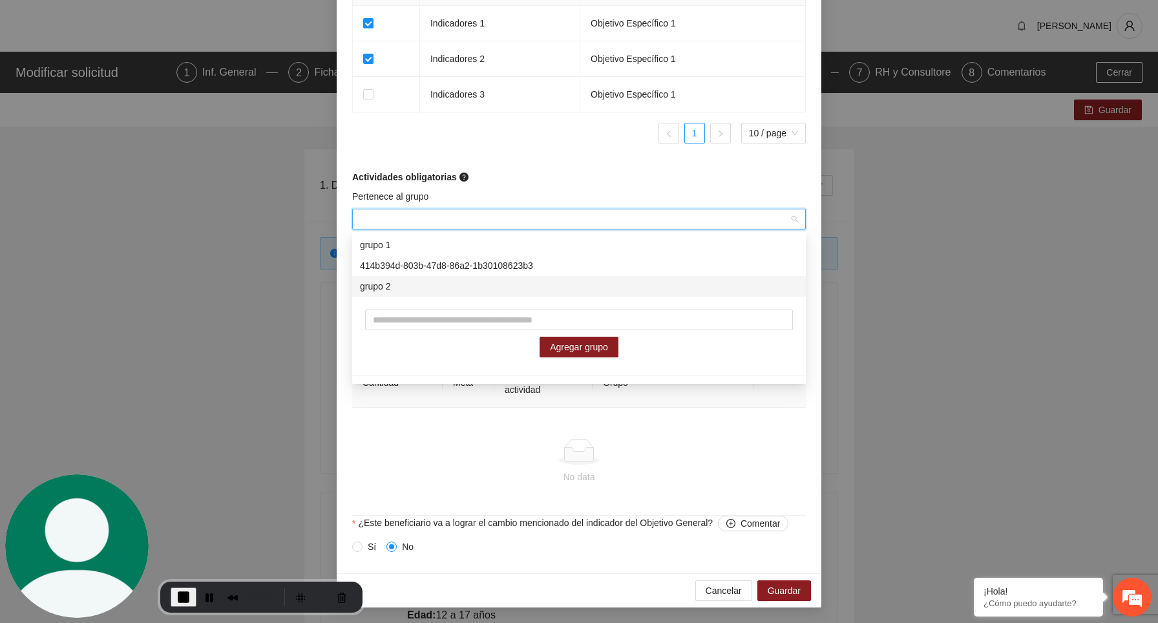
click at [383, 288] on div "grupo 2" at bounding box center [579, 286] width 438 height 14
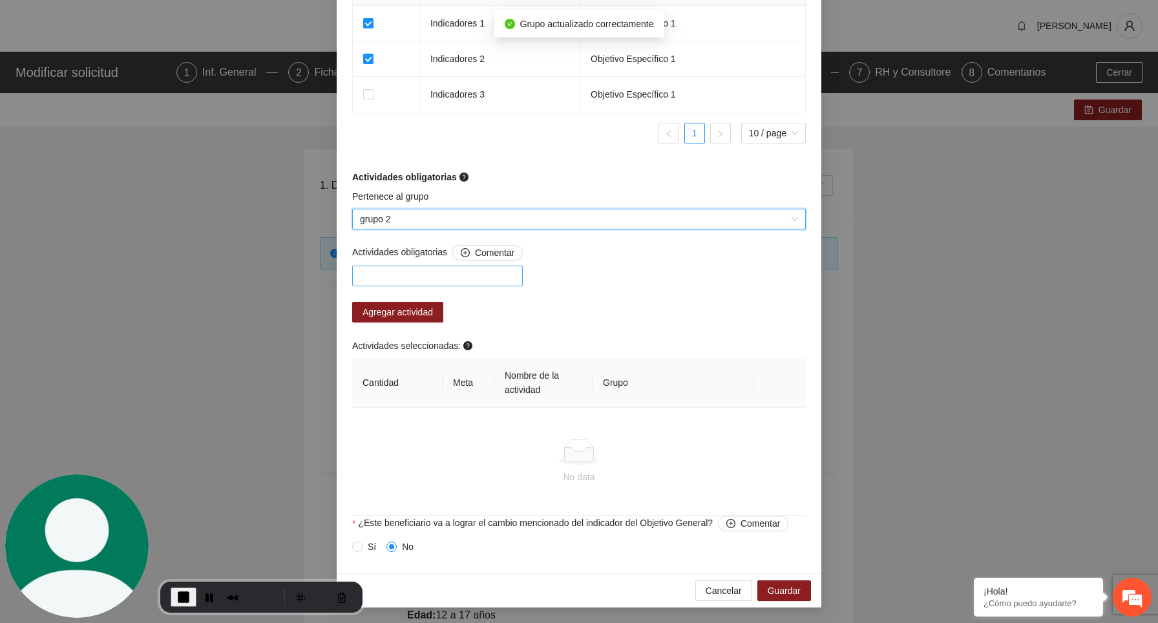
click at [387, 275] on div at bounding box center [438, 276] width 164 height 16
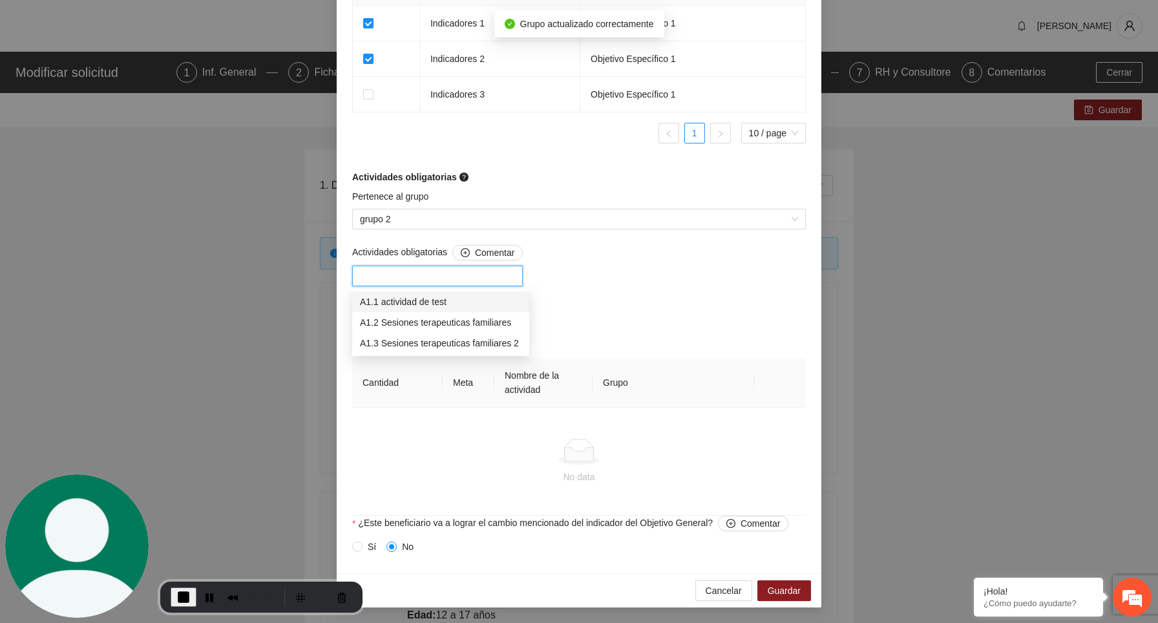
click at [396, 306] on div "A1.1 actividad de test" at bounding box center [441, 302] width 162 height 14
click at [629, 303] on div "Actividades obligatorias Comentar A1.1 actividad de test Agregar actividad Acti…" at bounding box center [579, 380] width 460 height 271
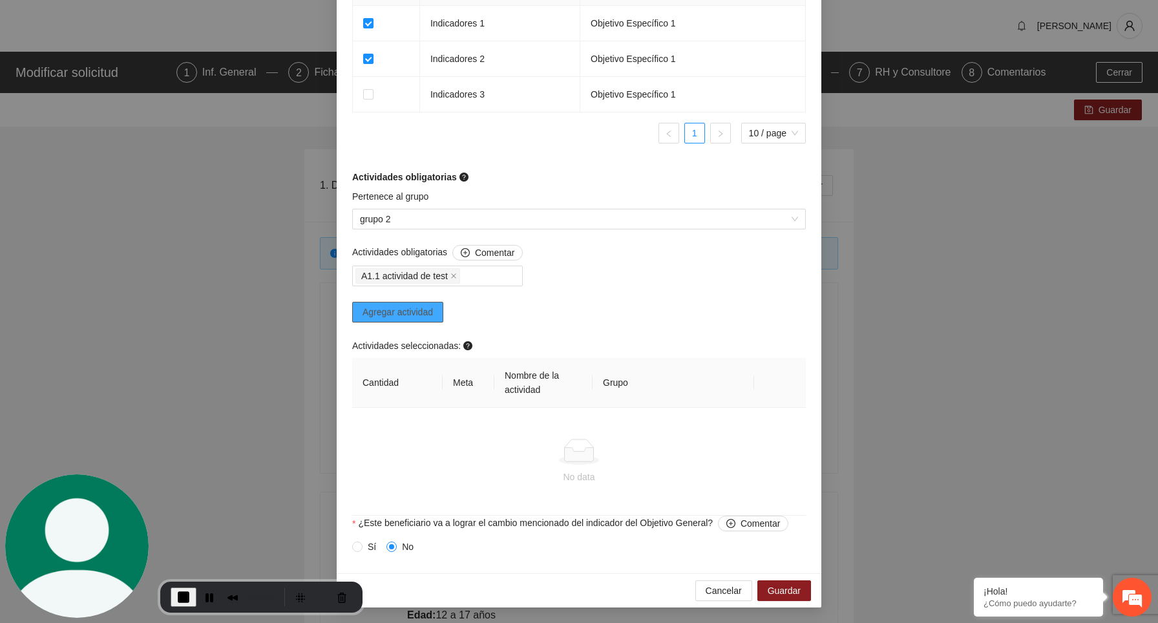
click at [424, 310] on span "Agregar actividad" at bounding box center [398, 312] width 70 height 14
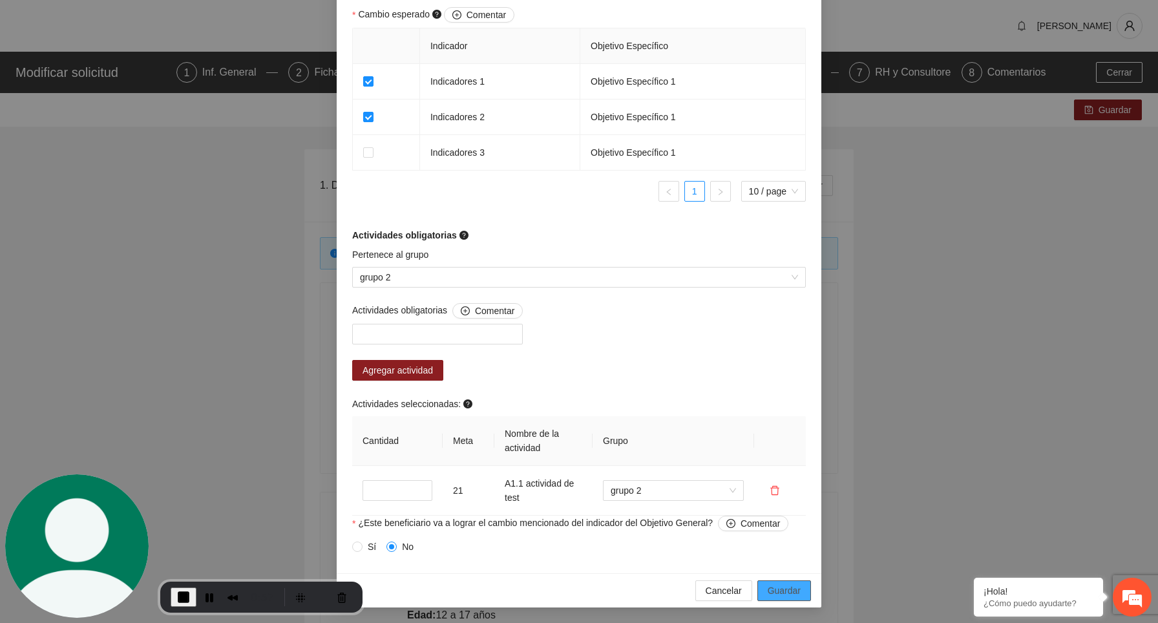
click at [793, 591] on span "Guardar" at bounding box center [784, 591] width 33 height 14
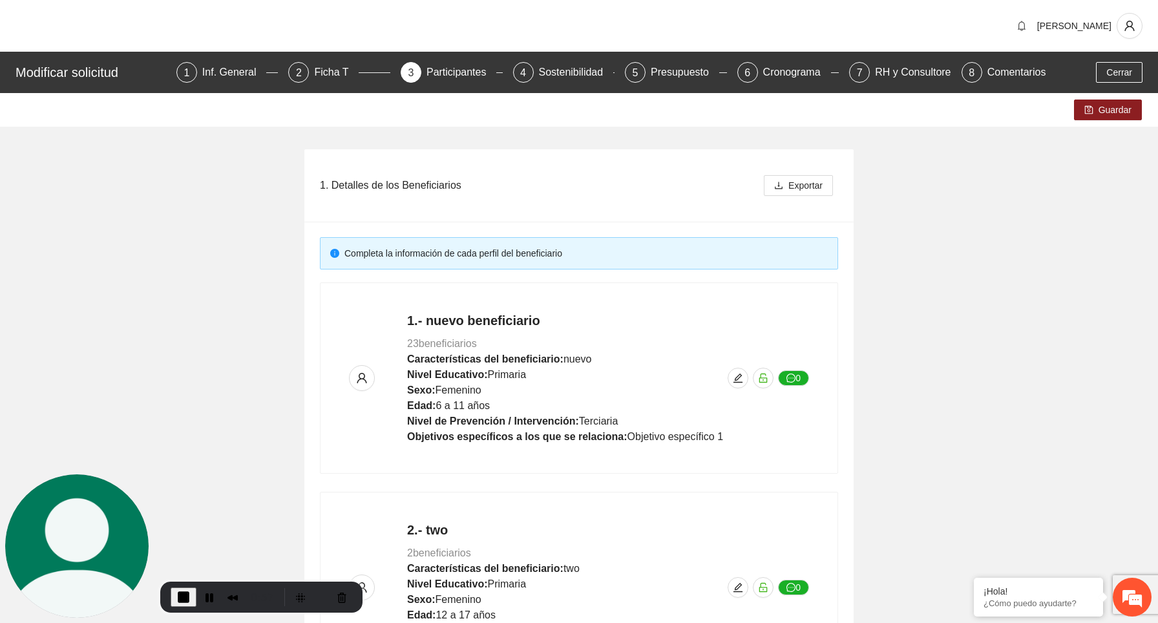
scroll to position [0, 0]
click at [1102, 100] on button "Guardar" at bounding box center [1108, 110] width 68 height 21
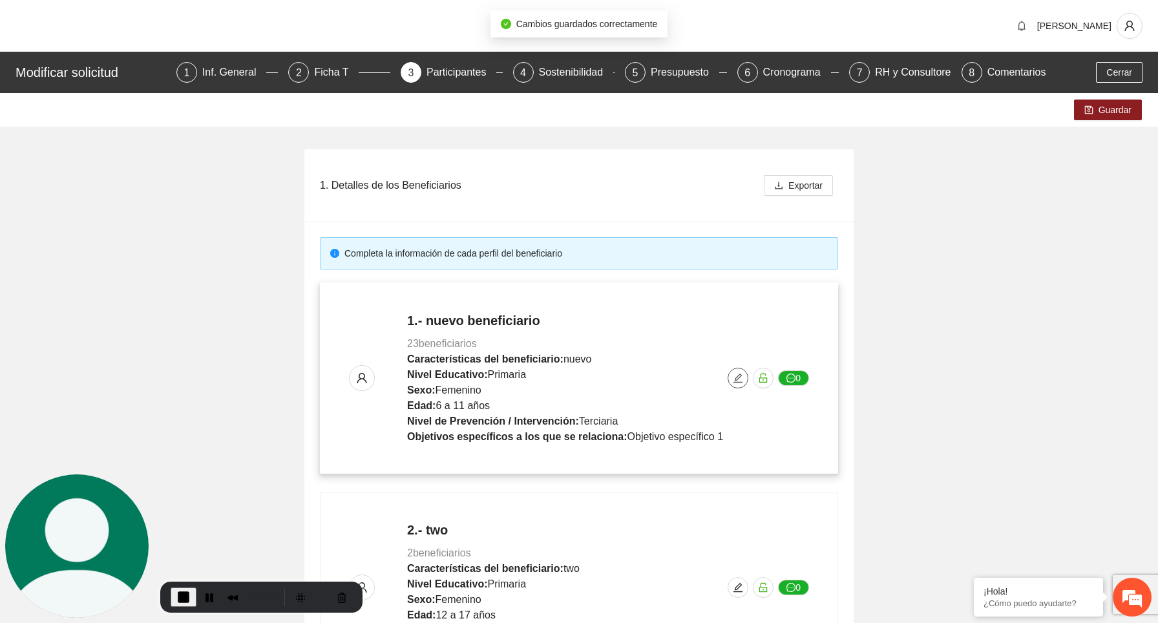
click at [737, 373] on icon "edit" at bounding box center [738, 378] width 10 height 10
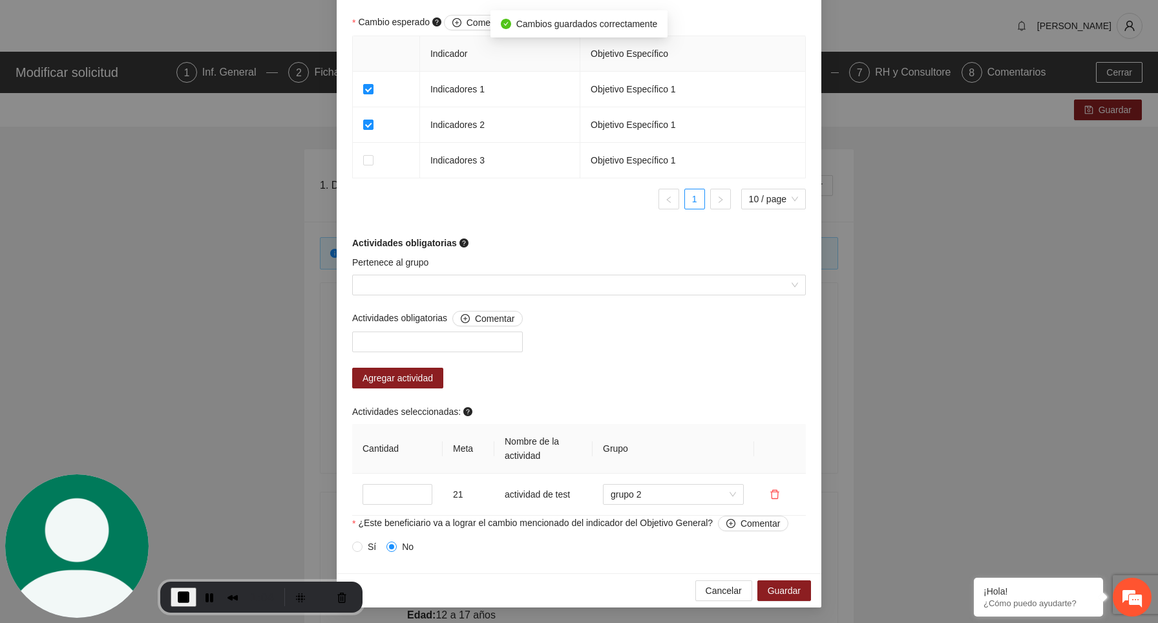
scroll to position [825, 0]
click at [341, 594] on button "Cancel Recording" at bounding box center [342, 597] width 21 height 21
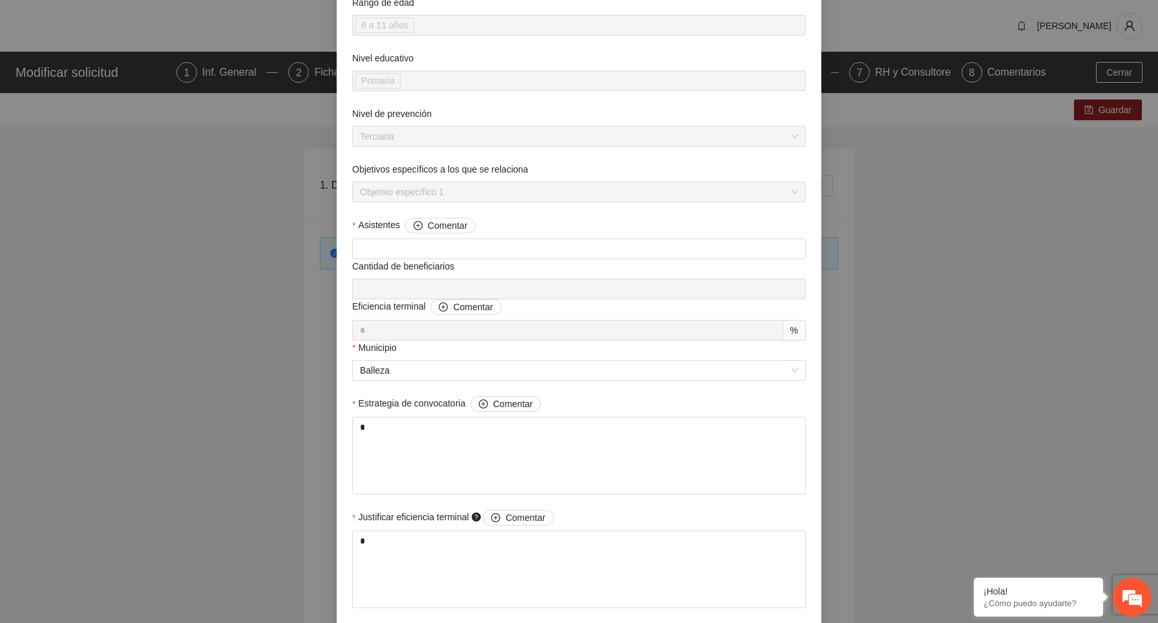
scroll to position [0, 0]
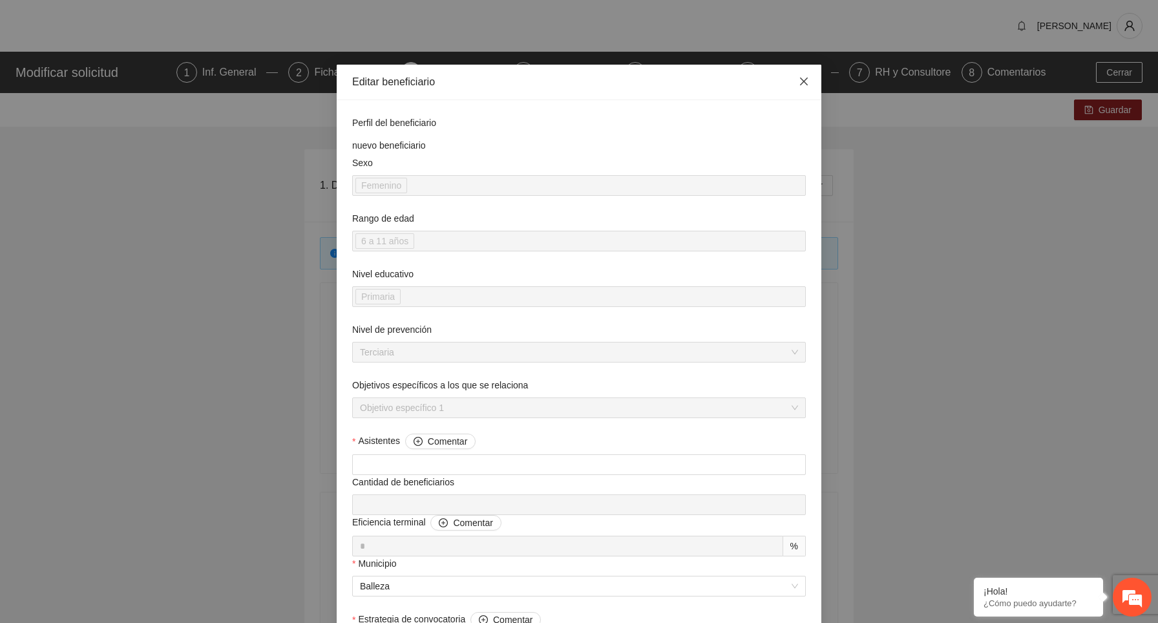
click at [804, 78] on icon "close" at bounding box center [804, 81] width 10 height 10
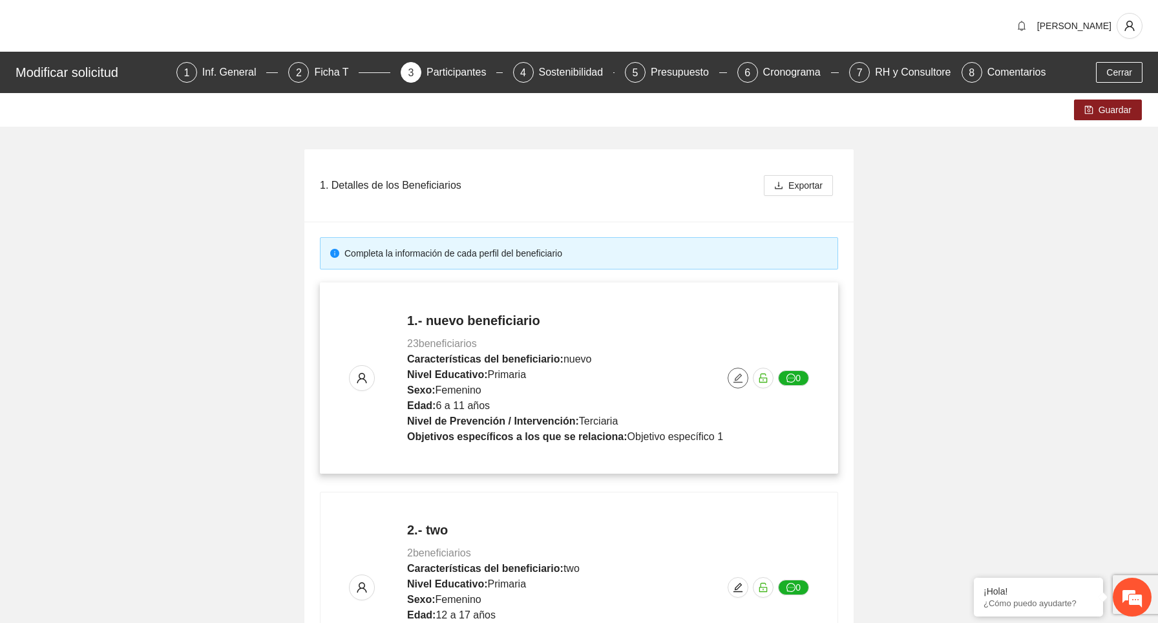
click at [738, 378] on icon "edit" at bounding box center [738, 378] width 10 height 10
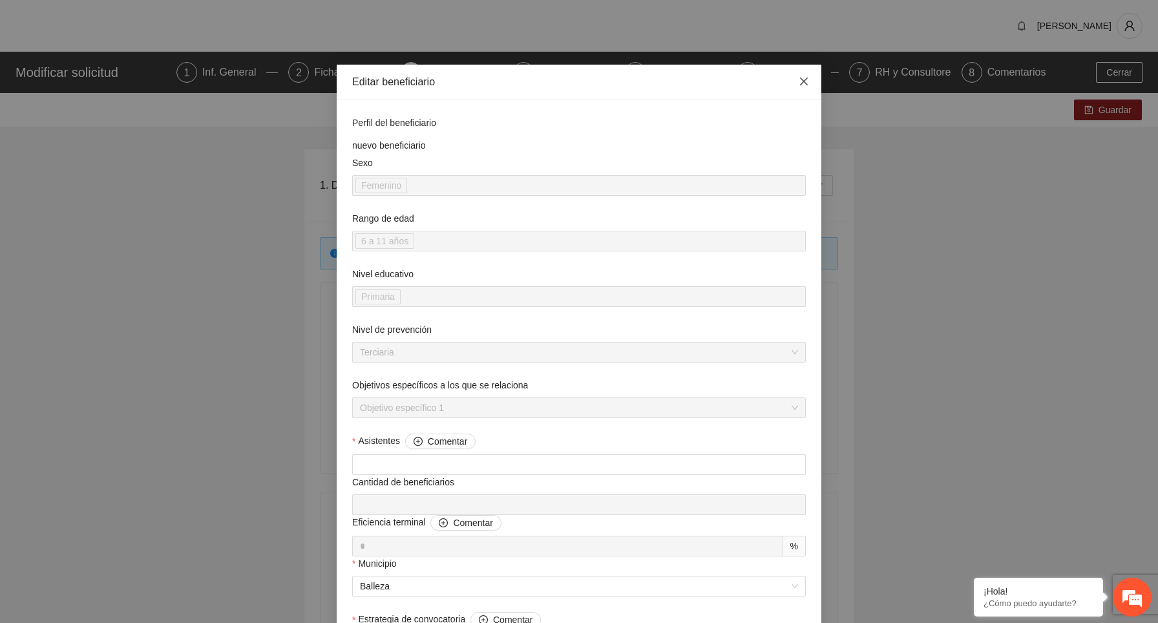
click at [806, 81] on icon "close" at bounding box center [804, 81] width 10 height 10
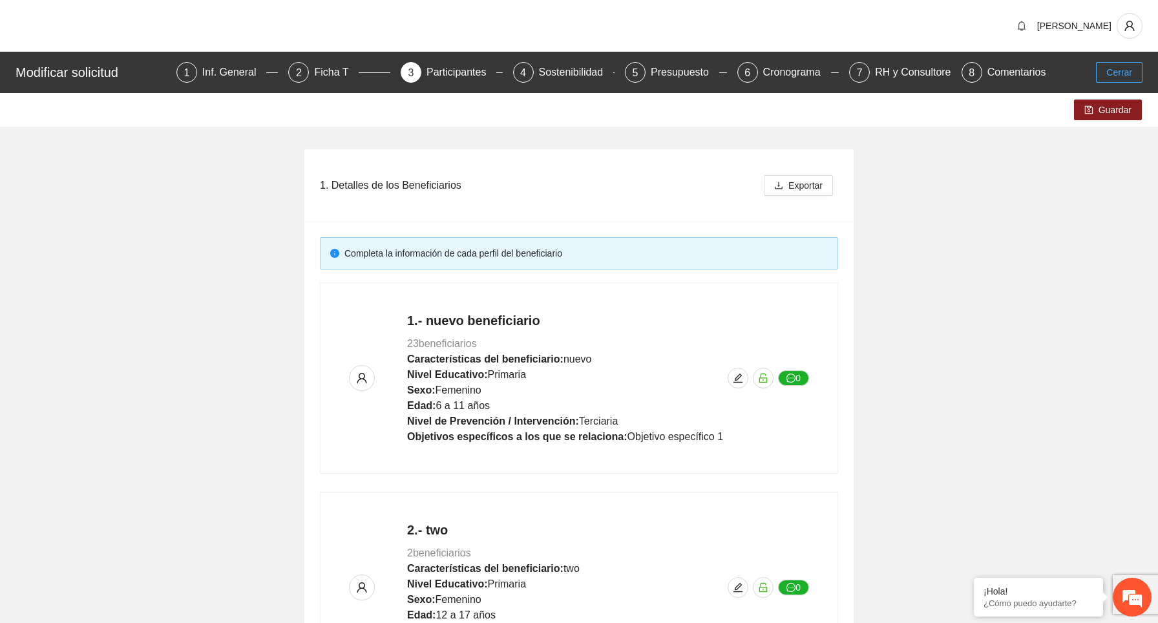
click at [1125, 68] on span "Cerrar" at bounding box center [1120, 72] width 26 height 14
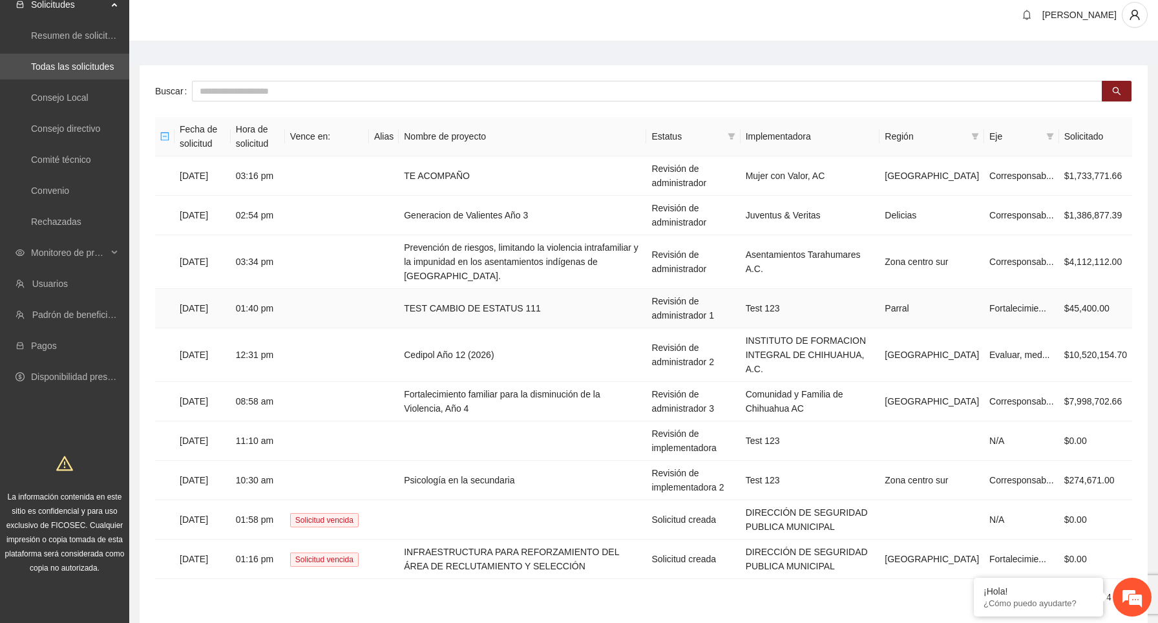
scroll to position [54, 0]
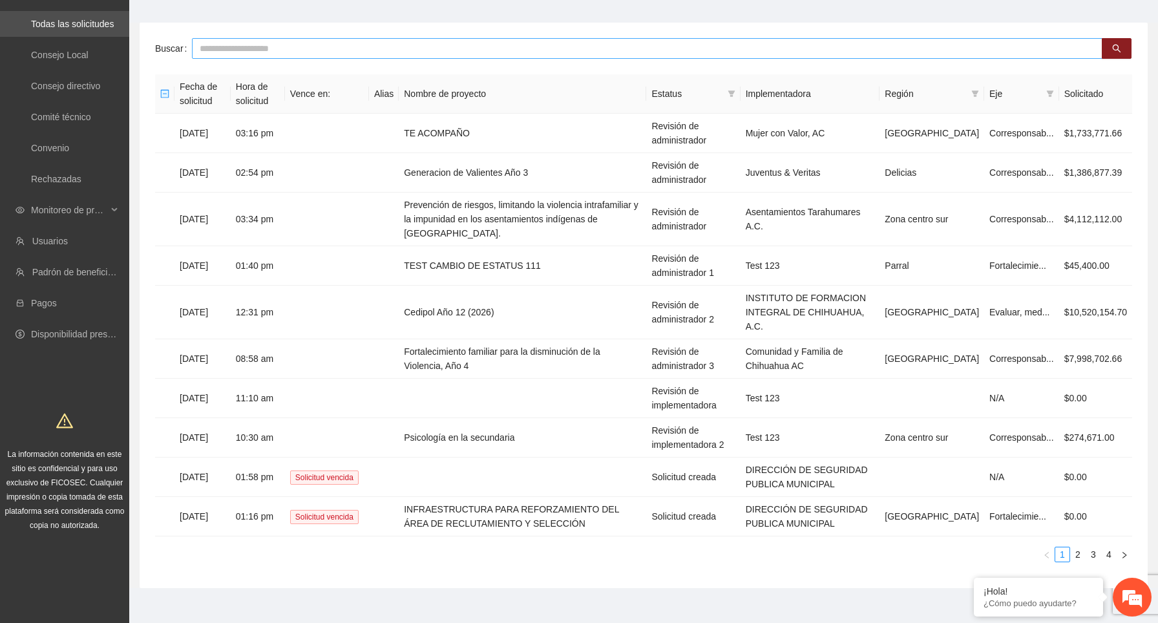
click at [418, 58] on input "text" at bounding box center [647, 48] width 911 height 21
type input "****"
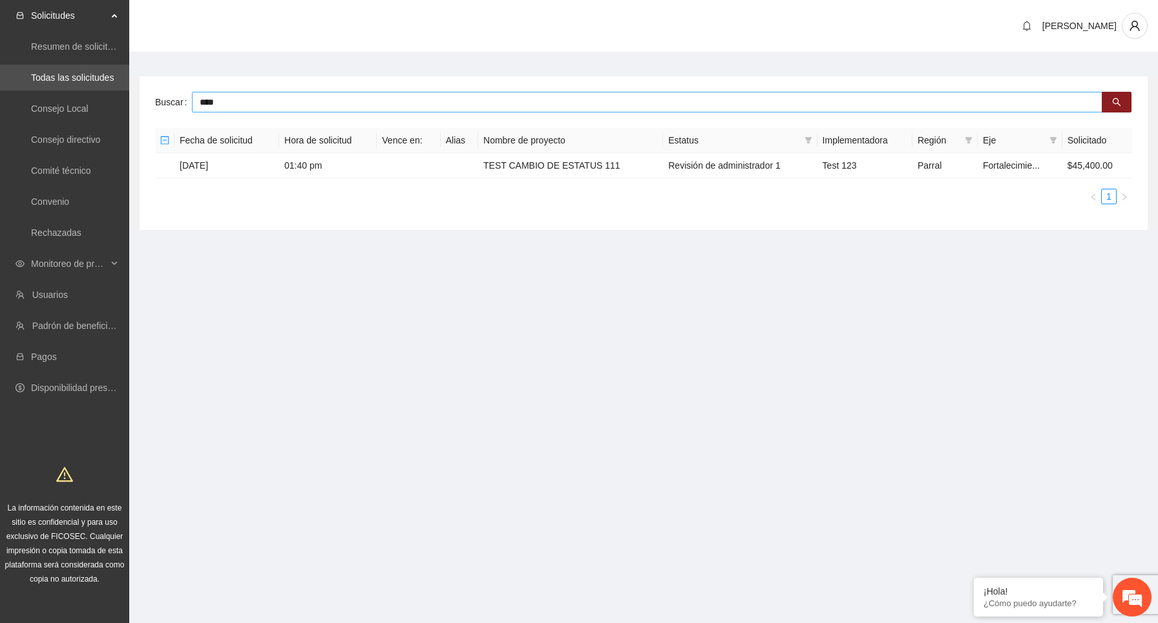
scroll to position [0, 0]
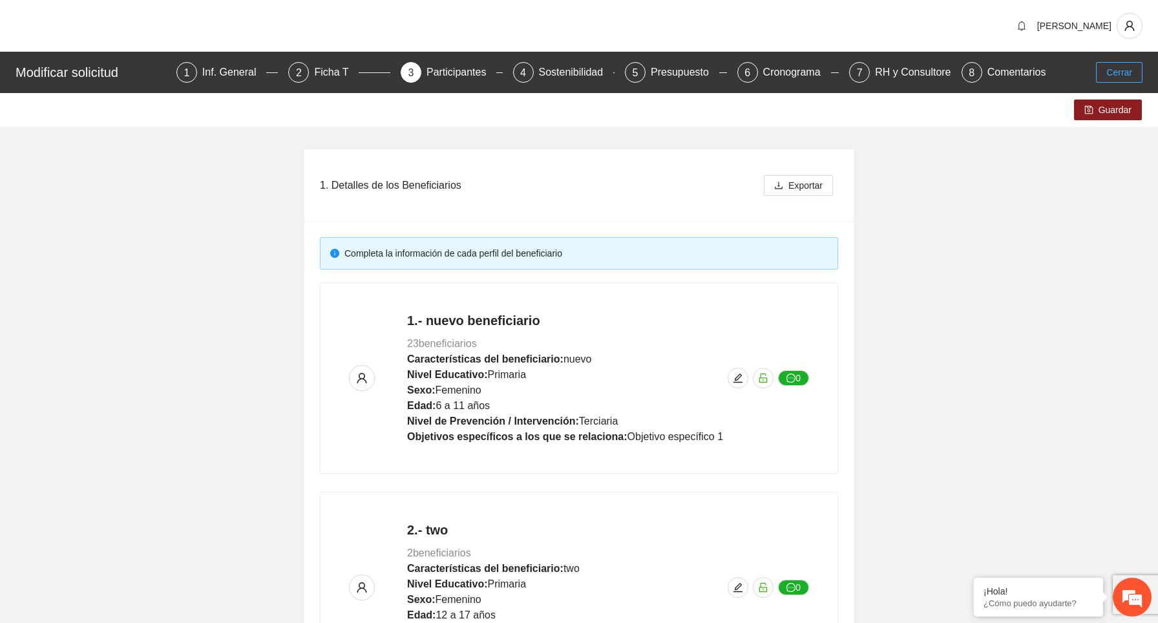
click at [1116, 69] on span "Cerrar" at bounding box center [1120, 72] width 26 height 14
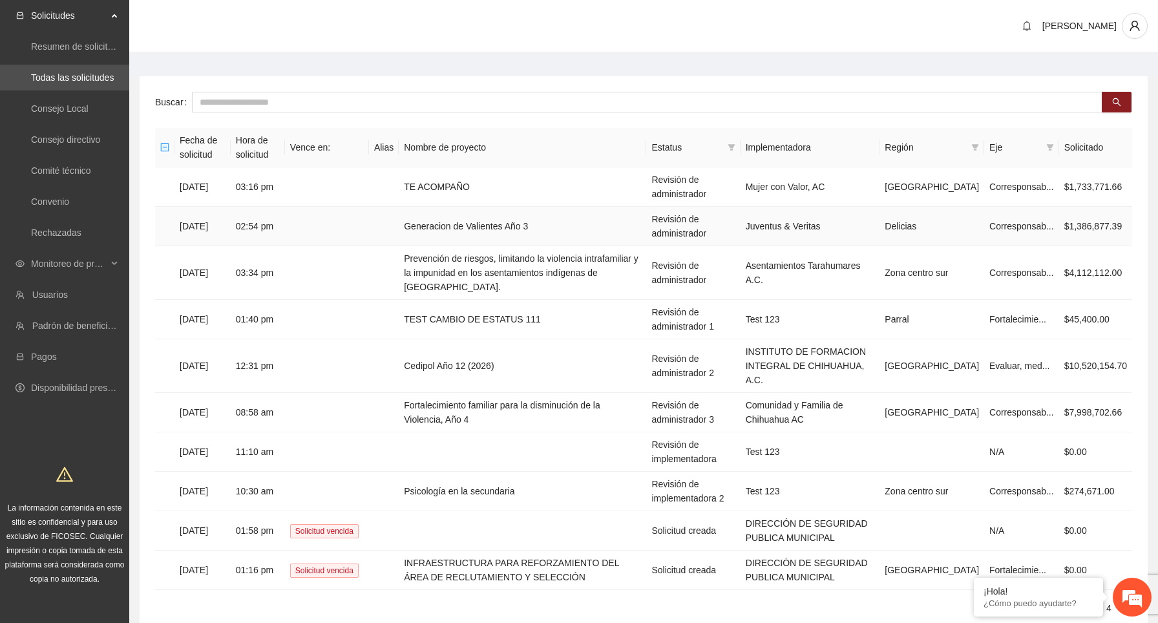
scroll to position [54, 0]
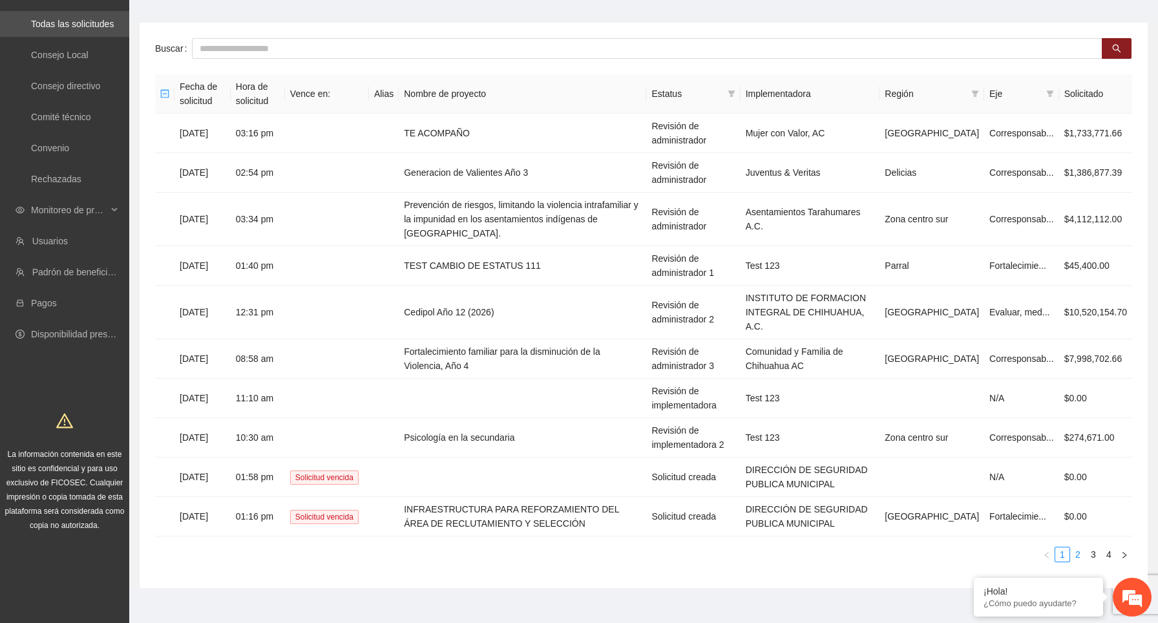
click at [1080, 548] on link "2" at bounding box center [1078, 555] width 14 height 14
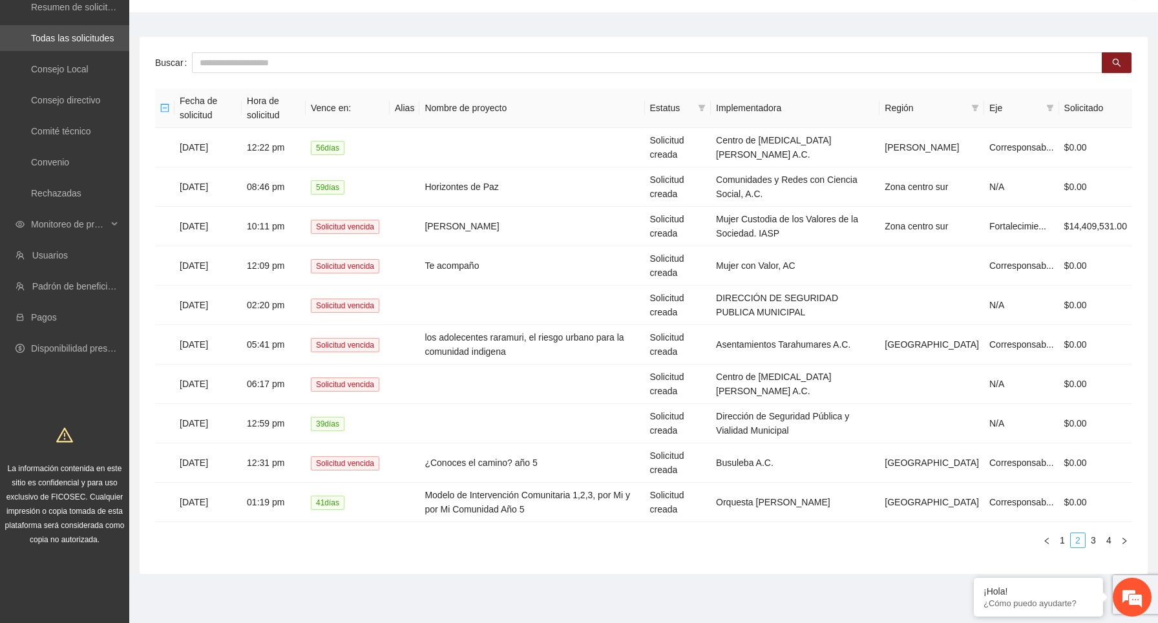
scroll to position [39, 0]
click at [1093, 540] on link "3" at bounding box center [1094, 540] width 14 height 14
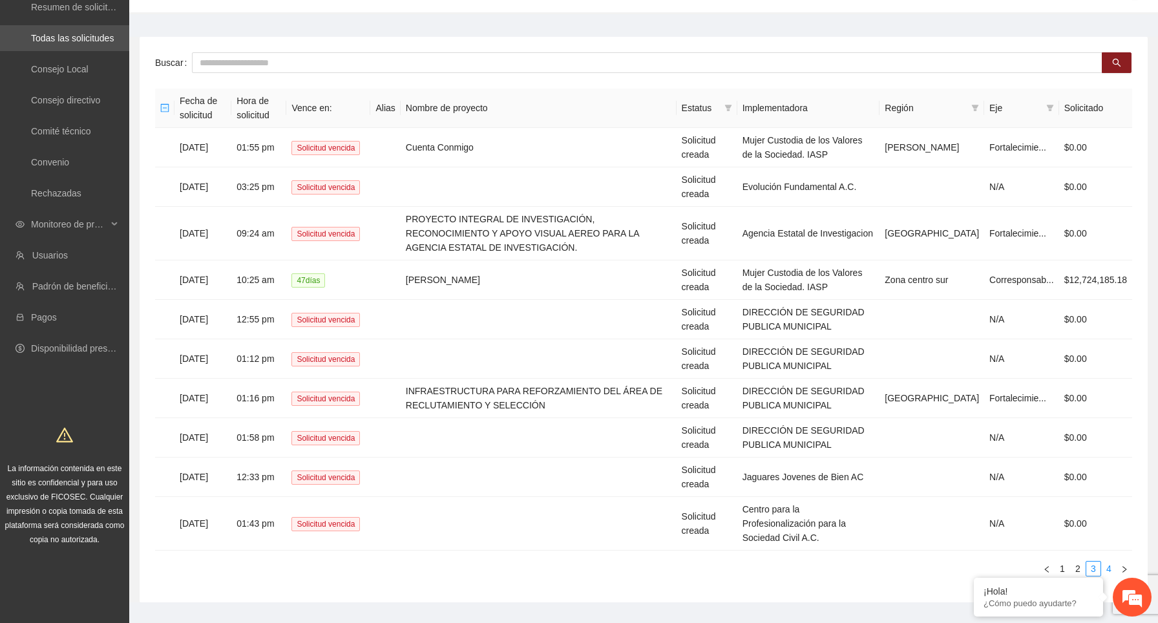
click at [1110, 562] on link "4" at bounding box center [1109, 569] width 14 height 14
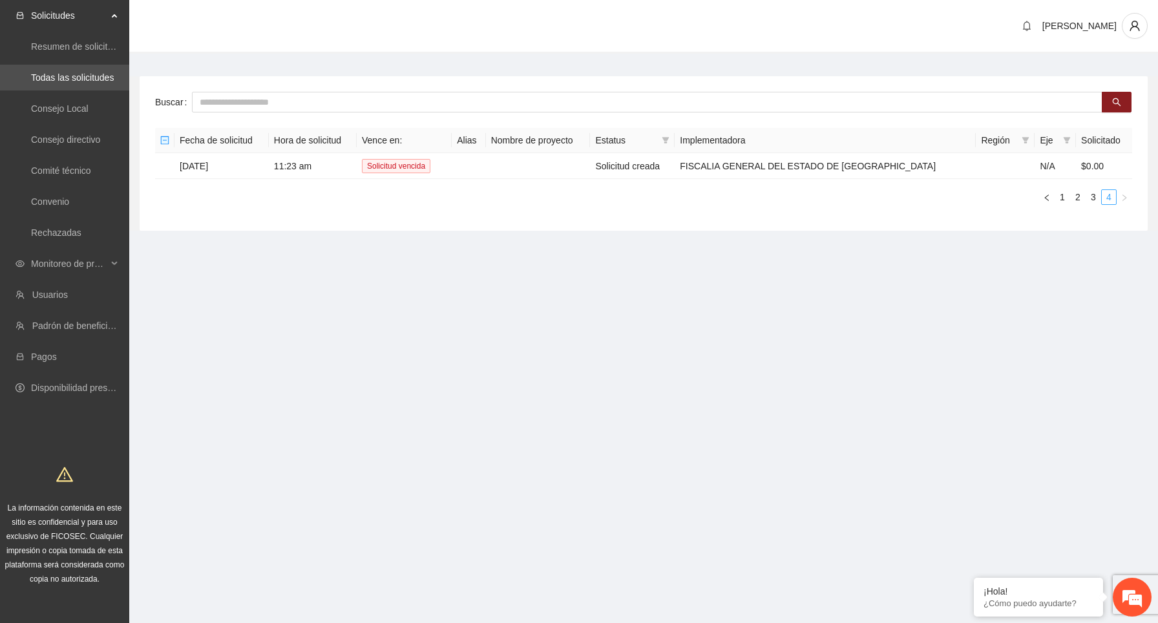
scroll to position [0, 0]
click at [1064, 197] on link "1" at bounding box center [1063, 197] width 14 height 14
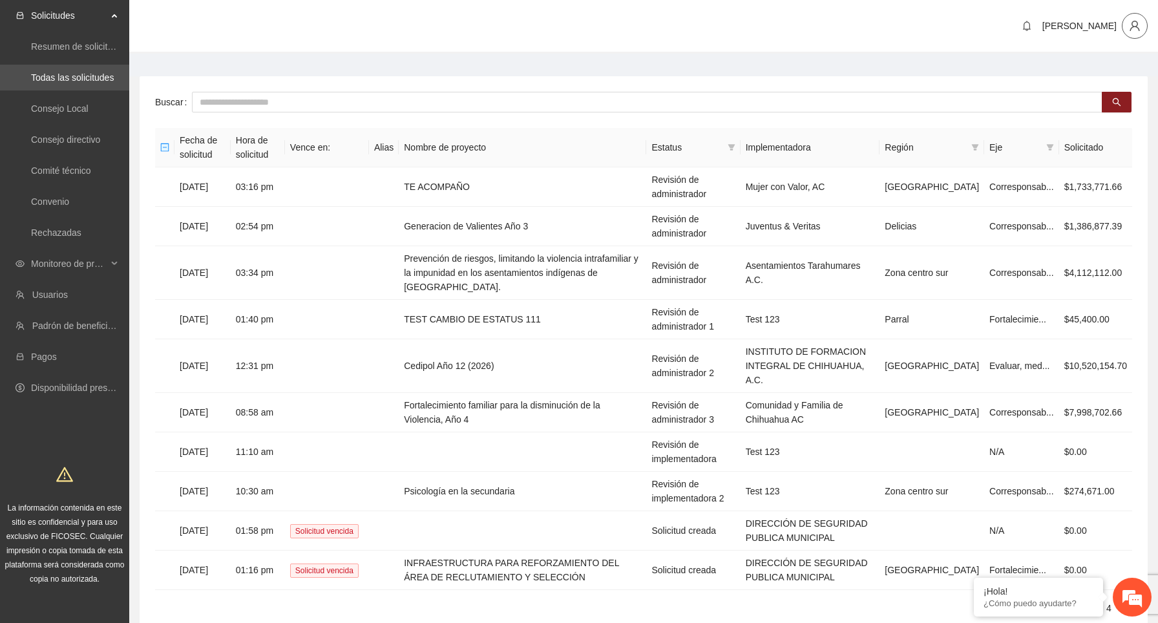
click at [1137, 25] on icon "user" at bounding box center [1135, 26] width 10 height 10
click at [1098, 77] on span "Cerrar sesión" at bounding box center [1098, 75] width 81 height 14
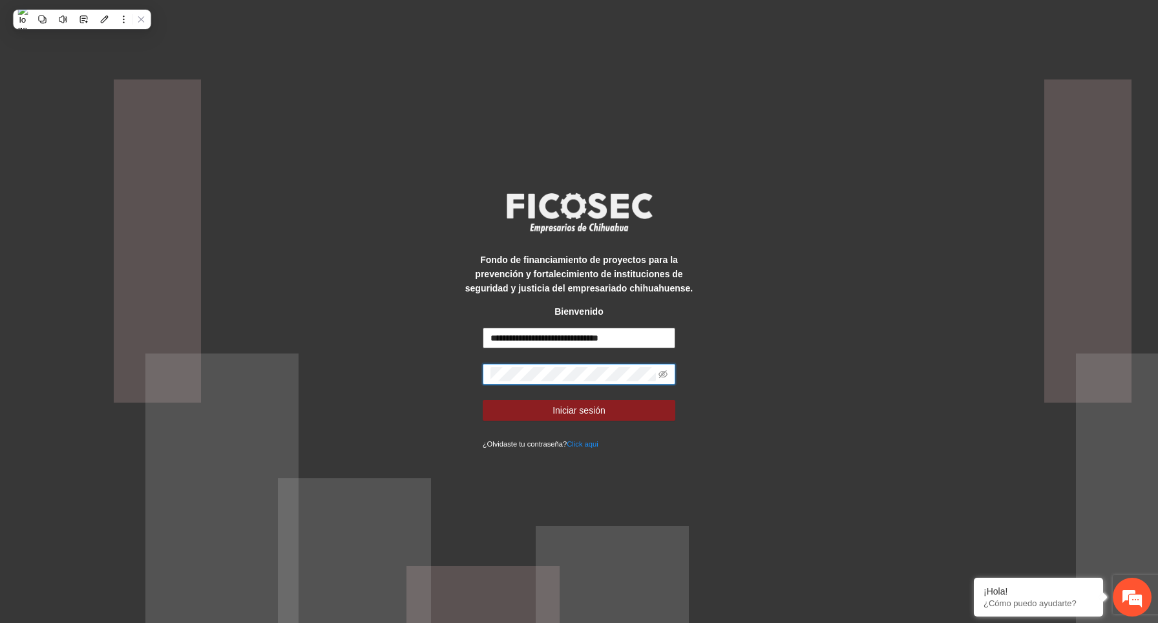
click at [573, 340] on input "**********" at bounding box center [579, 338] width 193 height 21
type input "**********"
click at [662, 376] on icon "eye-invisible" at bounding box center [663, 374] width 9 height 8
click at [650, 398] on form "**********" at bounding box center [579, 389] width 193 height 123
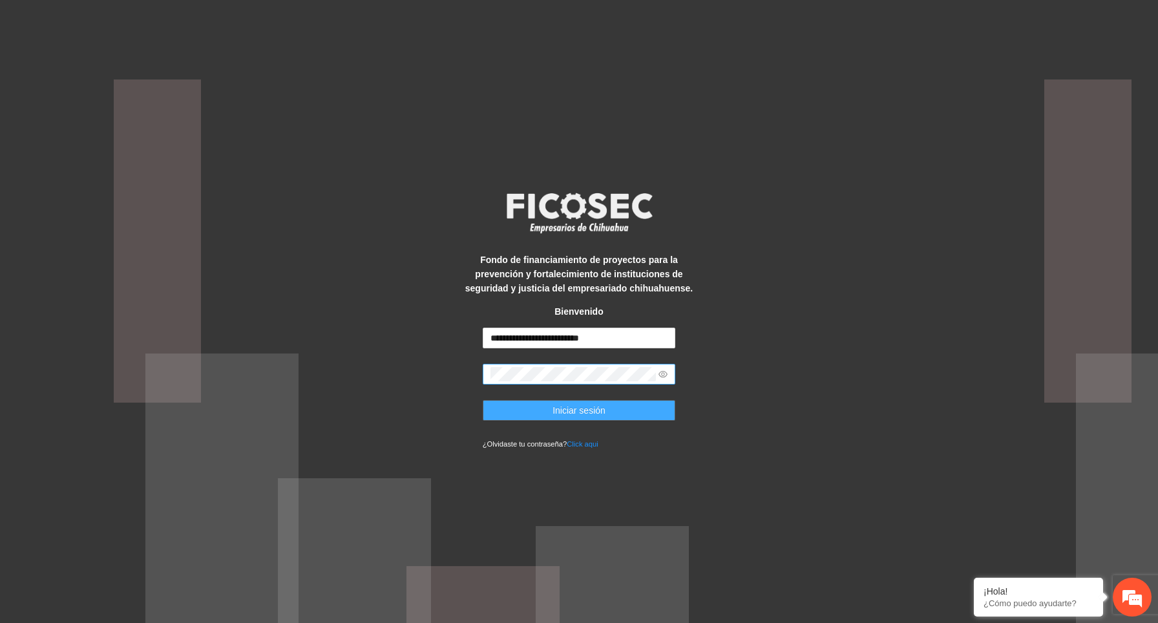
click at [647, 411] on button "Iniciar sesión" at bounding box center [579, 410] width 193 height 21
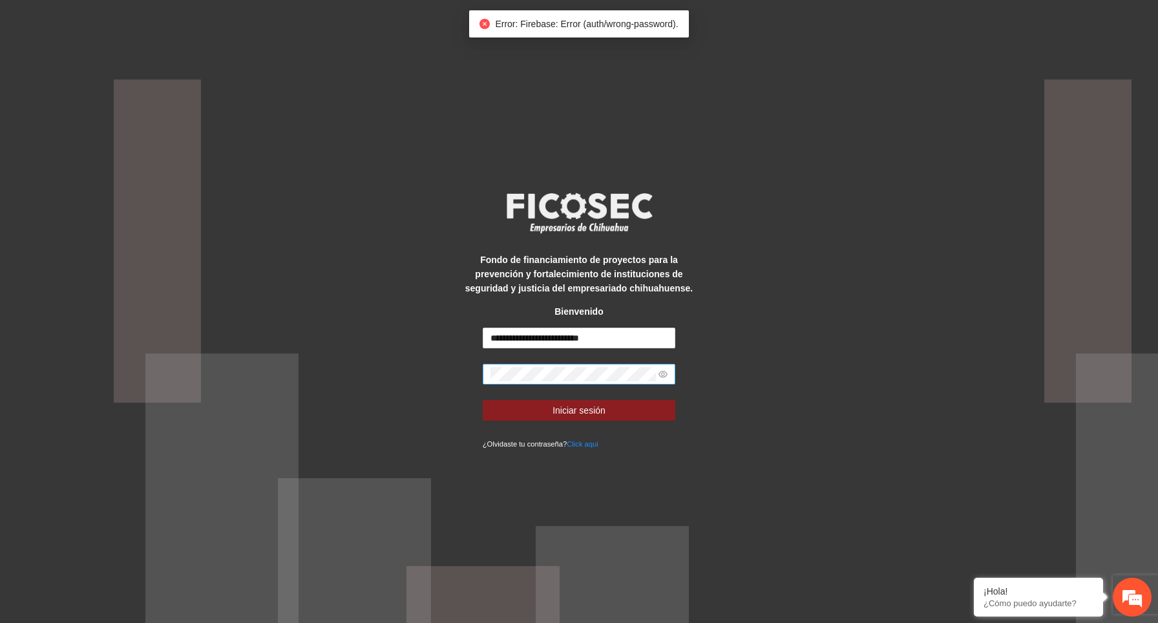
click at [734, 204] on div "**********" at bounding box center [579, 311] width 1158 height 623
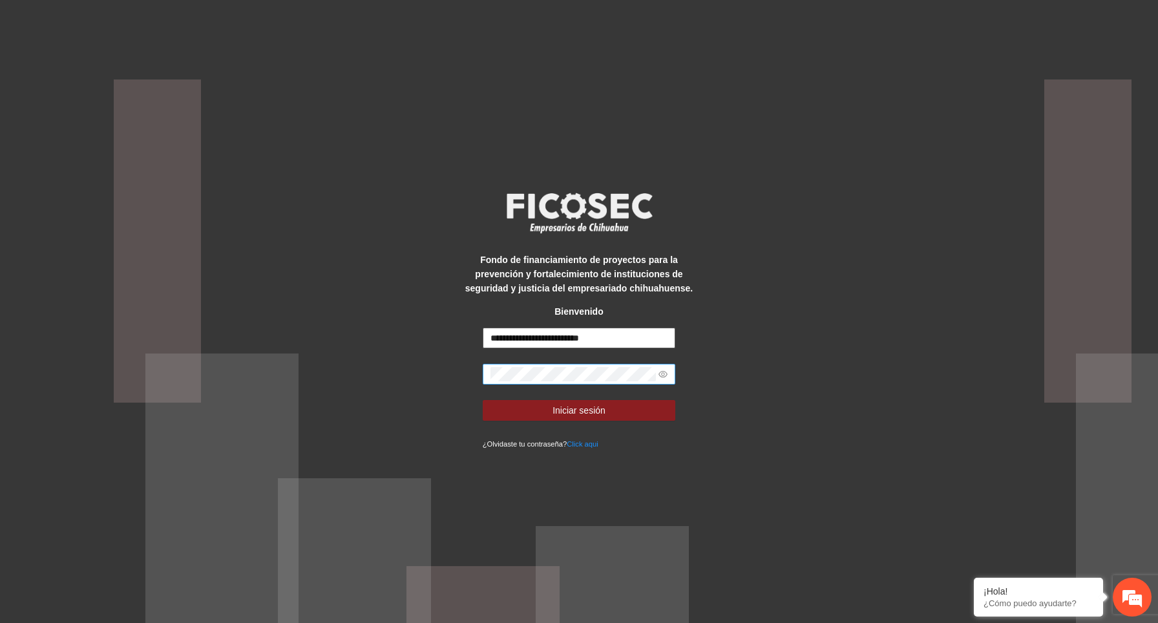
click at [615, 332] on input "**********" at bounding box center [579, 338] width 193 height 21
type input "**********"
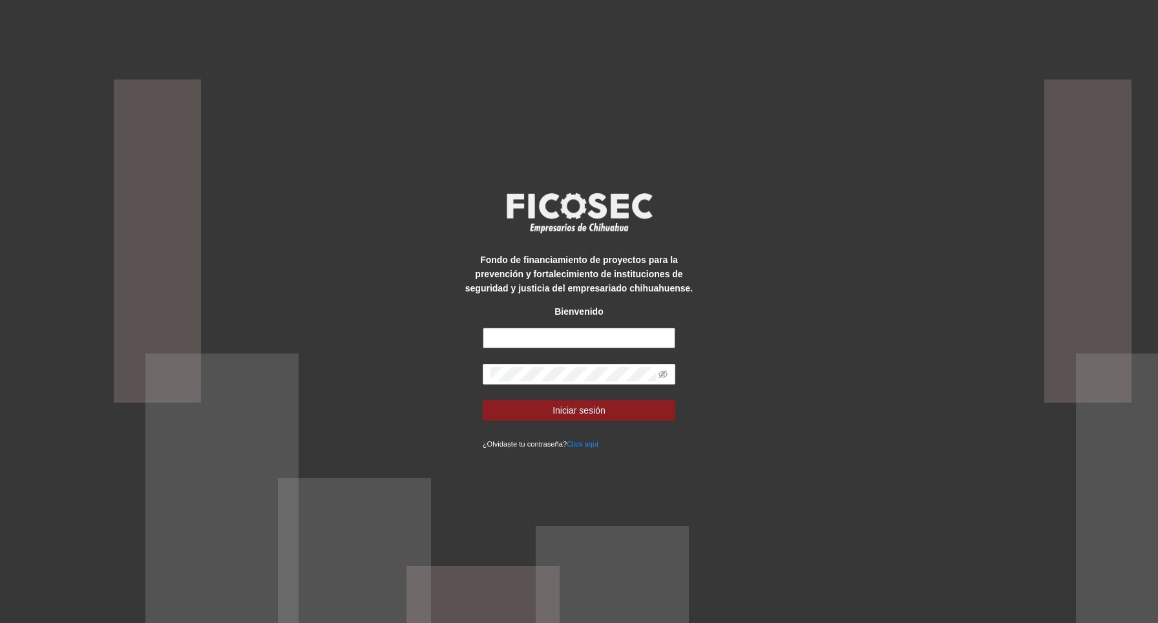
click at [550, 339] on input "text" at bounding box center [579, 338] width 193 height 21
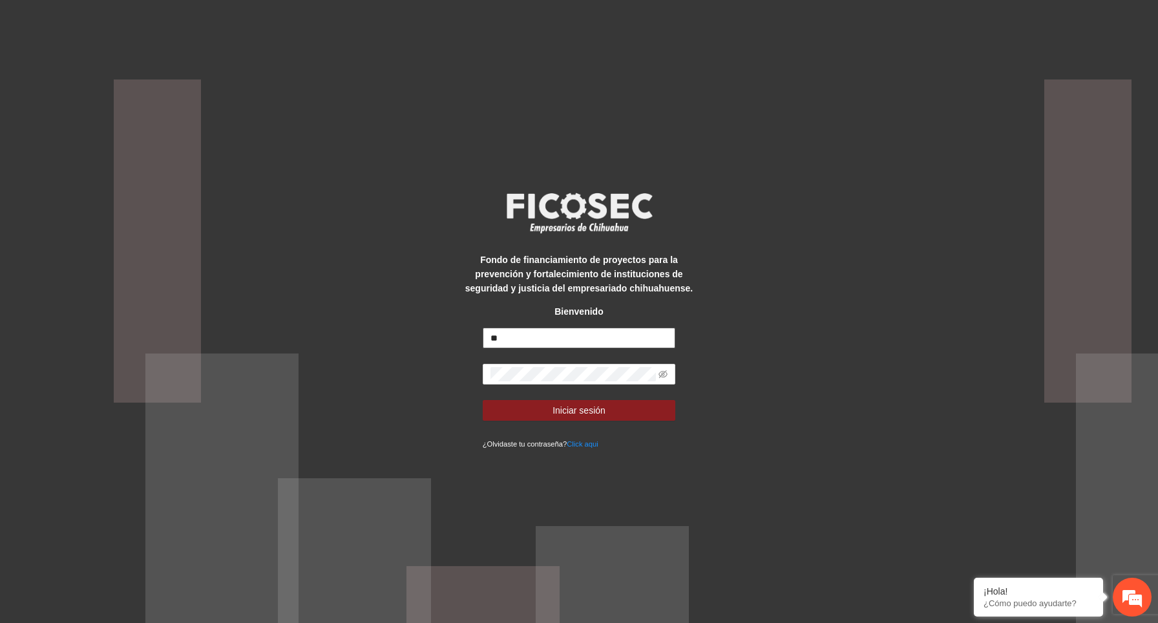
click at [556, 332] on input "**" at bounding box center [579, 338] width 193 height 21
type input "**********"
click at [786, 261] on div "**********" at bounding box center [579, 311] width 1158 height 623
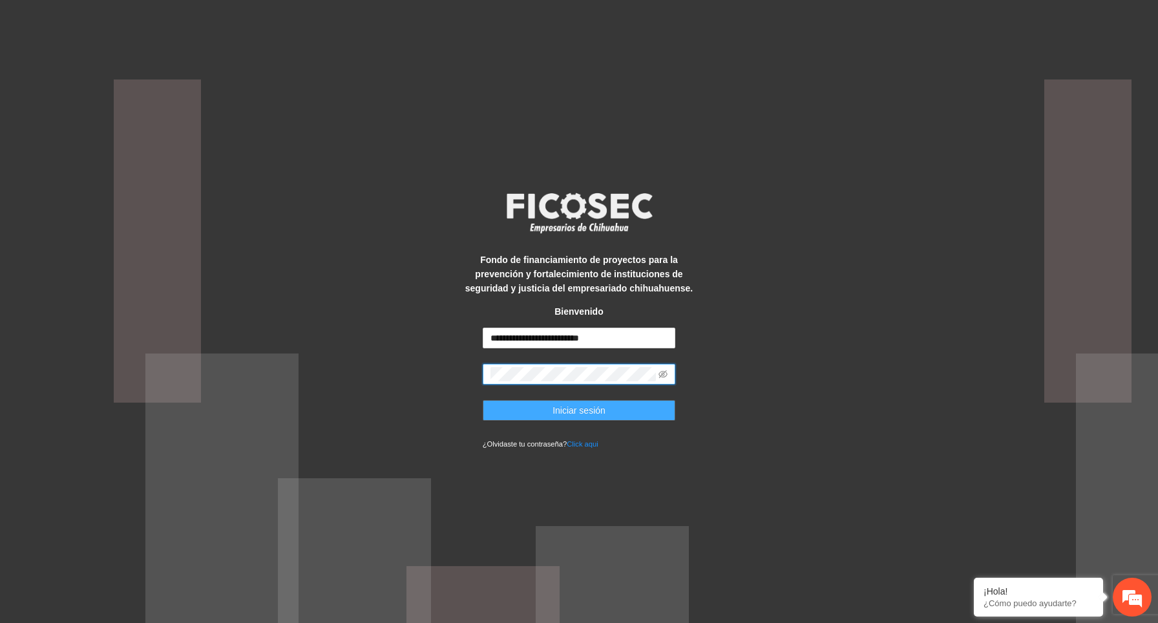
click at [542, 407] on button "Iniciar sesión" at bounding box center [579, 410] width 193 height 21
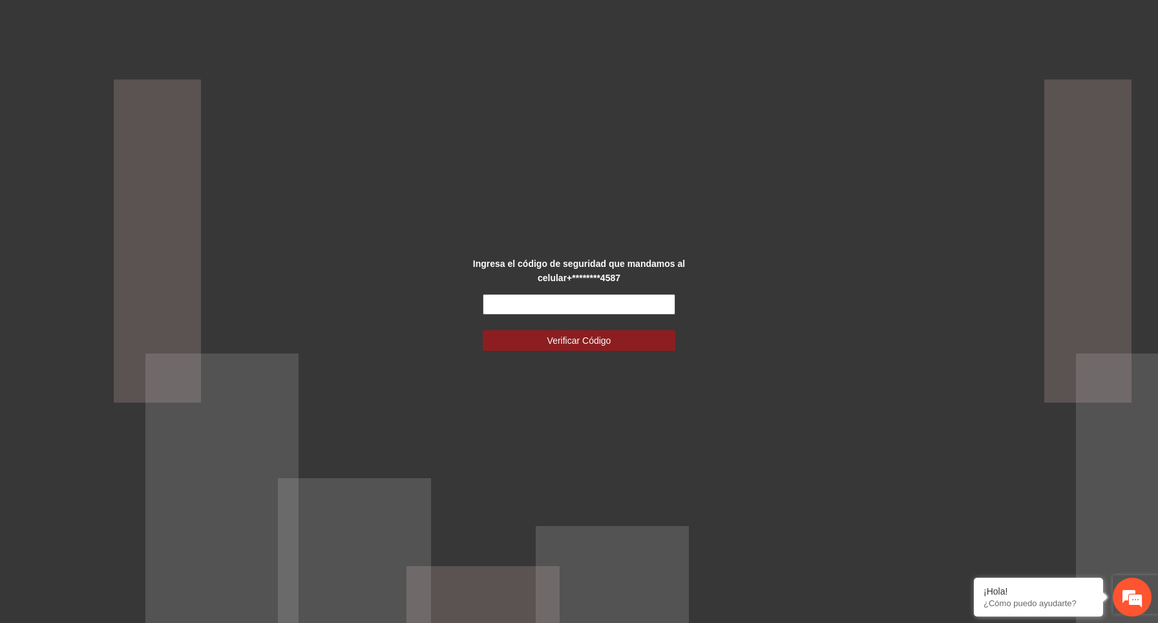
click at [537, 308] on input "text" at bounding box center [579, 304] width 193 height 21
paste input "******"
type input "******"
click at [576, 332] on button "Verificar Código" at bounding box center [579, 340] width 193 height 21
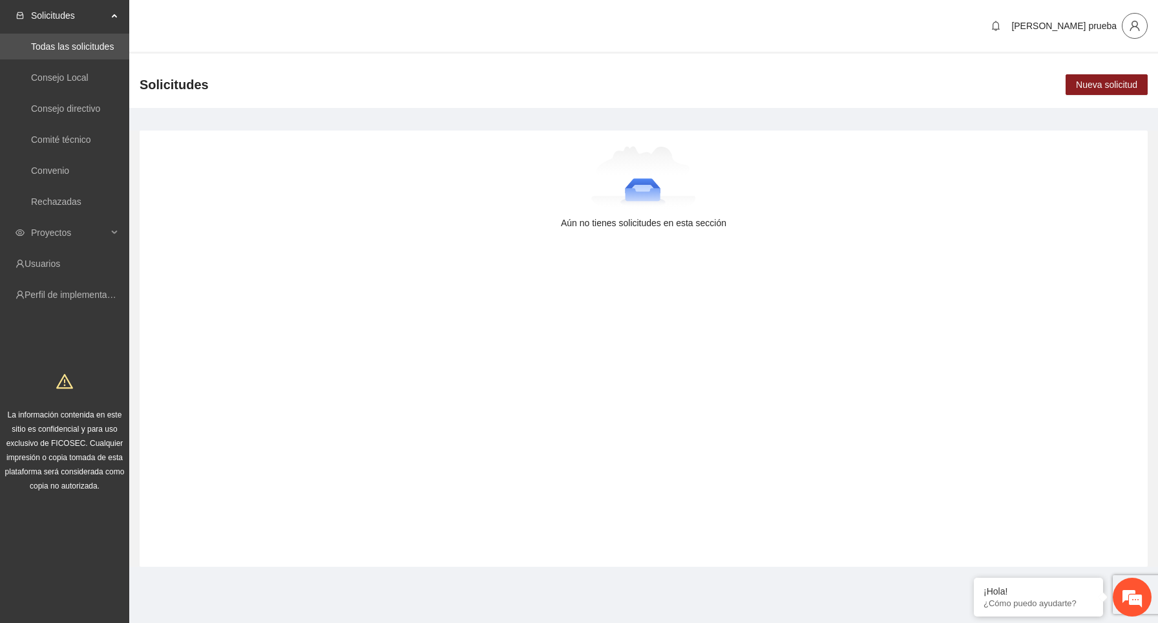
click at [1129, 27] on icon "user" at bounding box center [1135, 26] width 12 height 12
click at [1111, 50] on span "Cambio de Télefono" at bounding box center [1098, 54] width 81 height 14
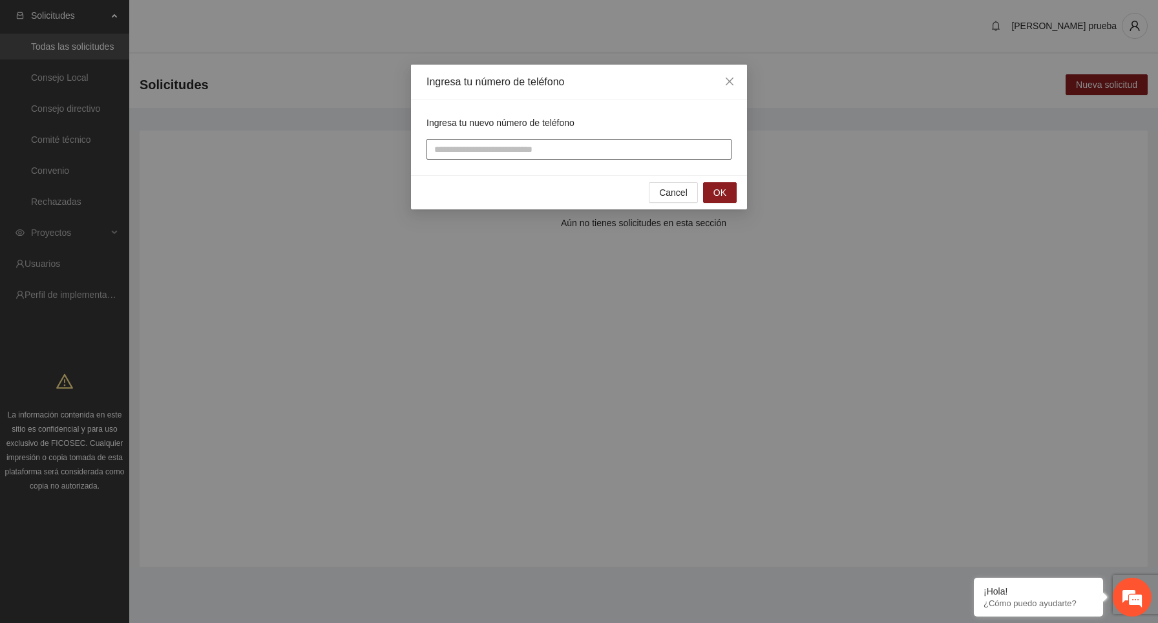
click at [557, 152] on input "tel" at bounding box center [579, 149] width 305 height 21
type input "**********"
click at [711, 188] on button "OK" at bounding box center [720, 192] width 34 height 21
click at [563, 151] on input "text" at bounding box center [579, 149] width 305 height 21
type input "******"
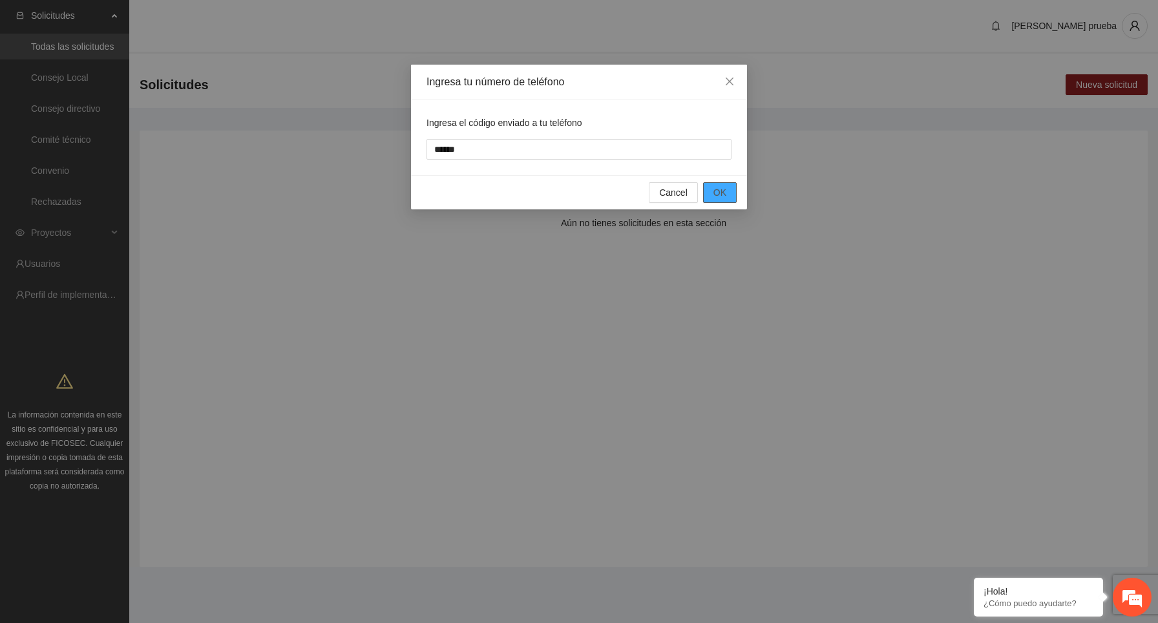
click at [710, 192] on button "OK" at bounding box center [720, 192] width 34 height 21
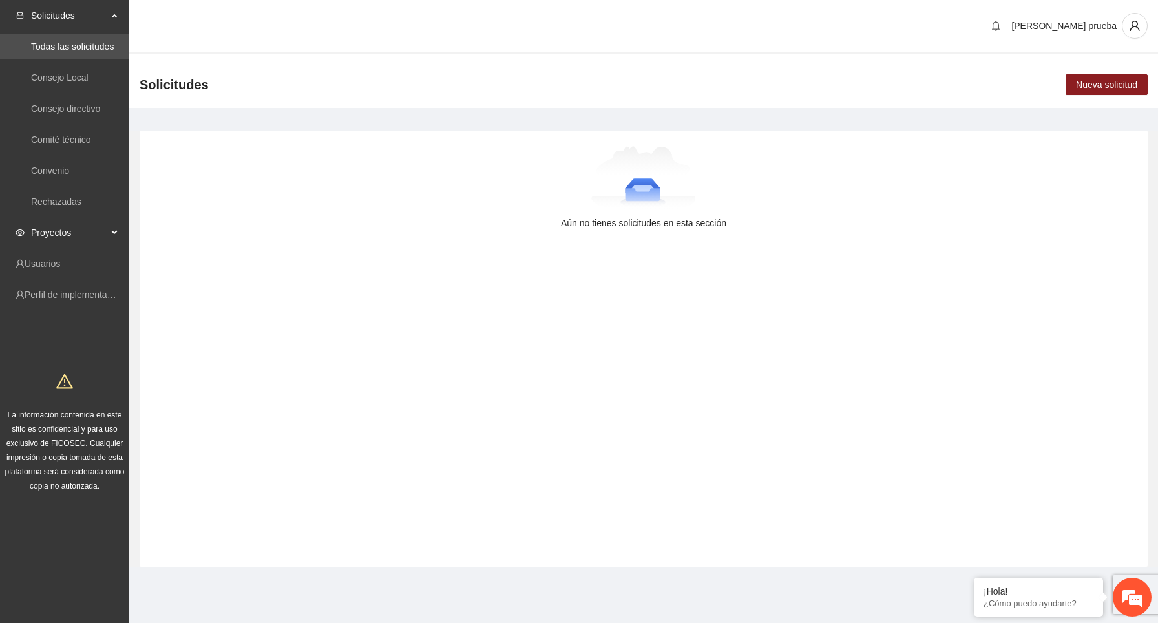
click at [104, 226] on span "Proyectos" at bounding box center [69, 233] width 76 height 26
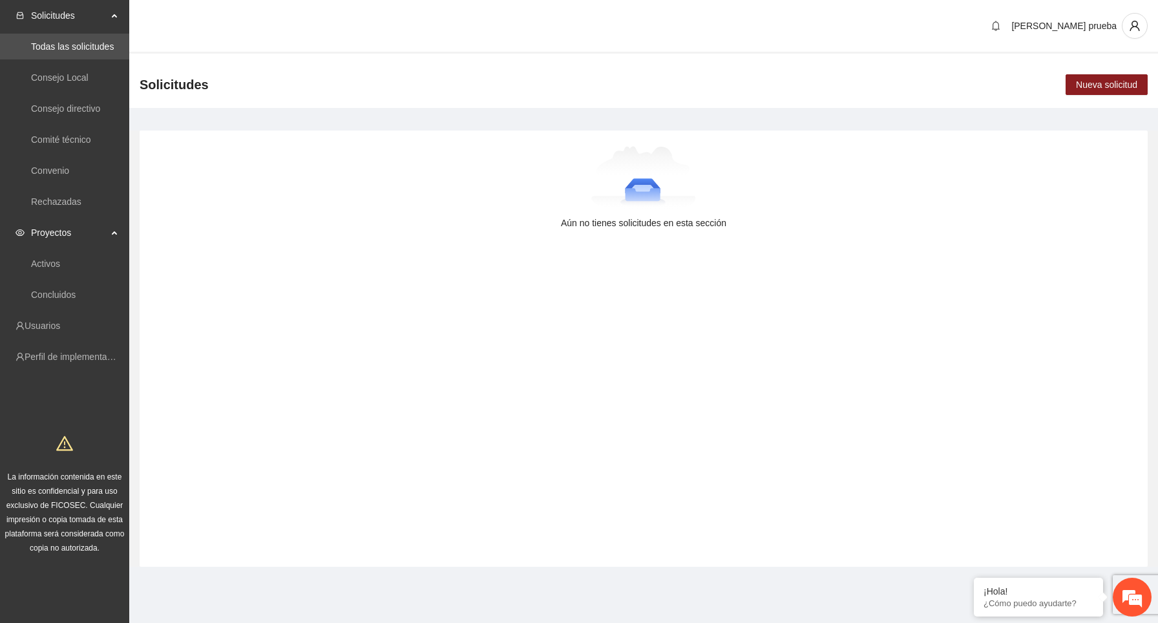
click at [309, 182] on div at bounding box center [643, 178] width 967 height 65
click at [1101, 86] on span "Nueva solicitud" at bounding box center [1106, 85] width 61 height 14
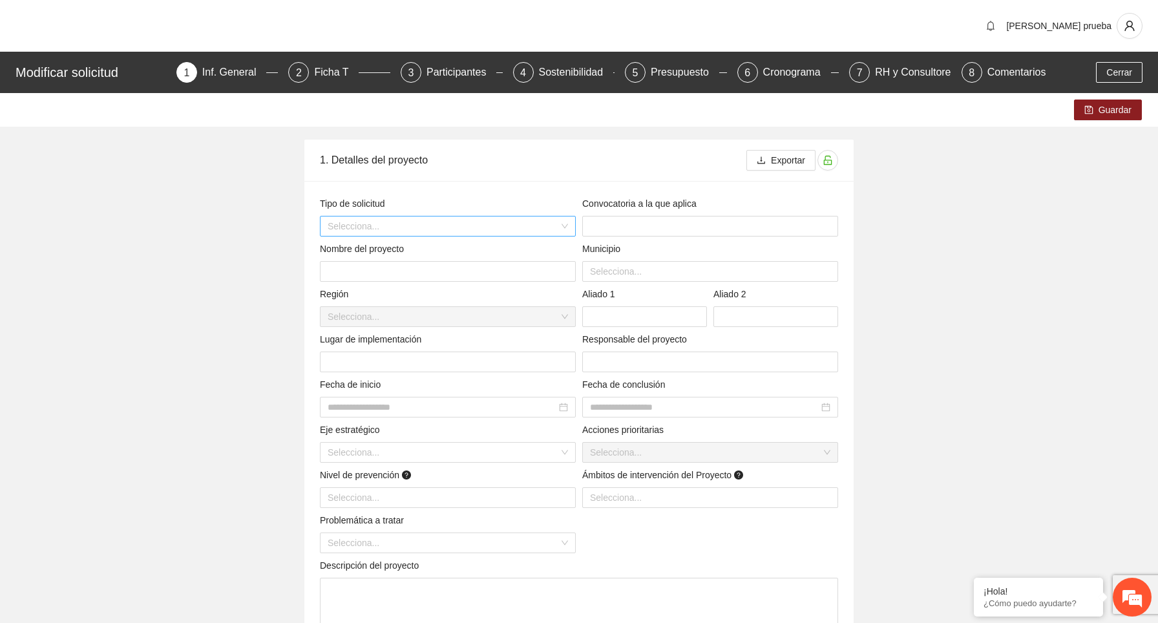
click at [419, 225] on input "search" at bounding box center [443, 226] width 231 height 19
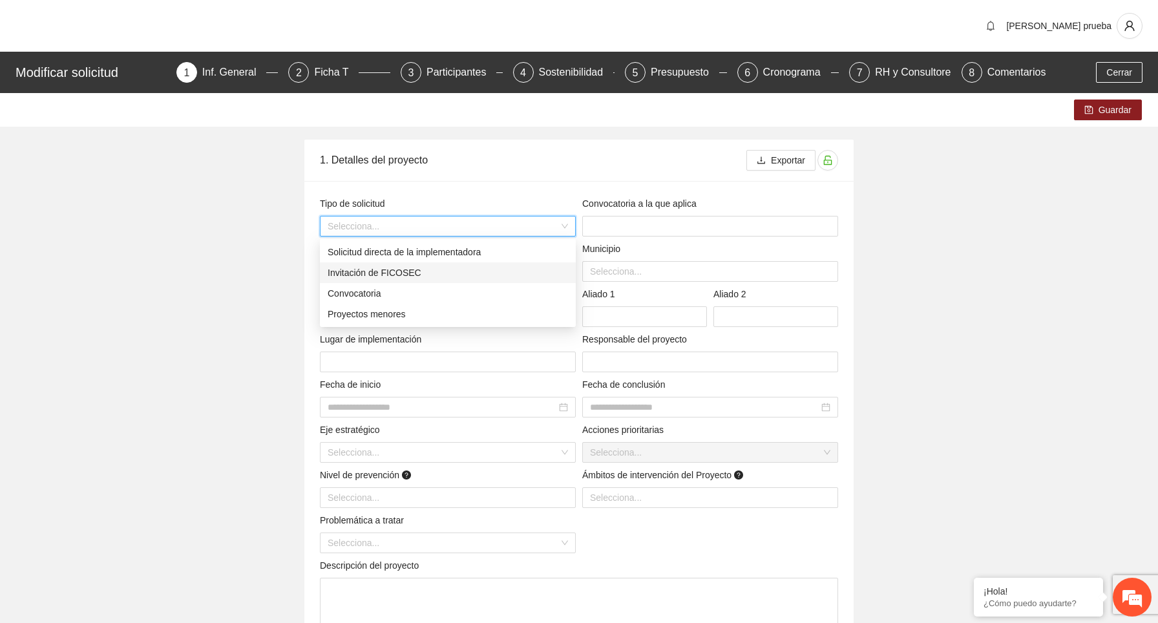
click at [432, 266] on div "Invitación de FICOSEC" at bounding box center [448, 273] width 240 height 14
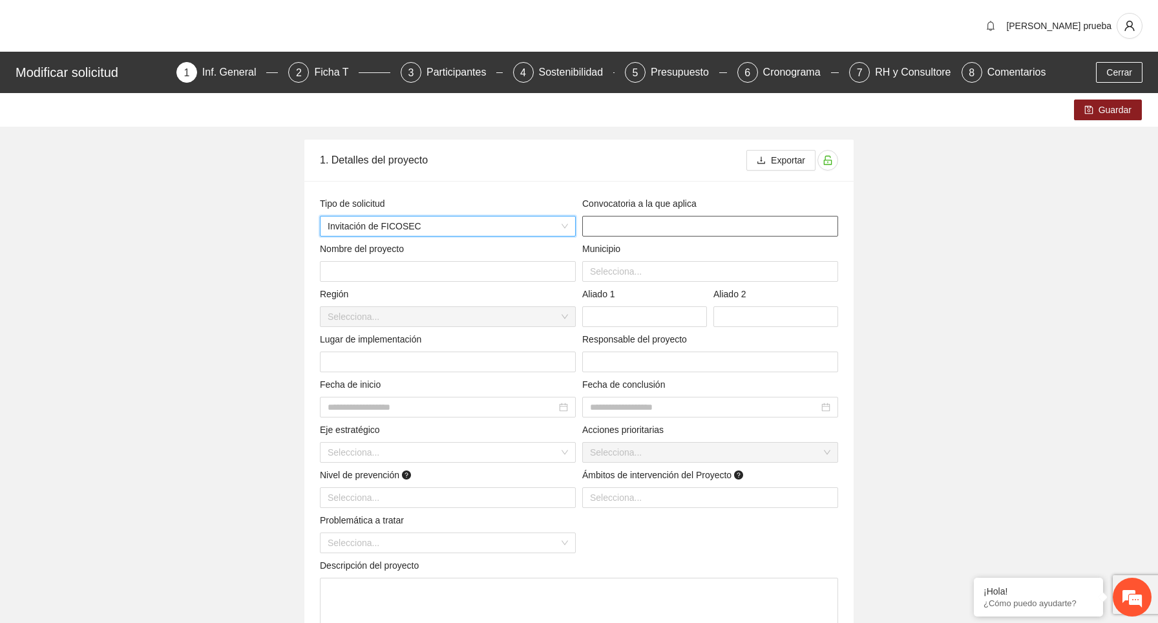
click at [653, 219] on input "text" at bounding box center [710, 226] width 256 height 21
click at [440, 280] on input "text" at bounding box center [448, 271] width 256 height 21
click at [636, 281] on div "Selecciona..." at bounding box center [710, 271] width 256 height 21
type input "******"
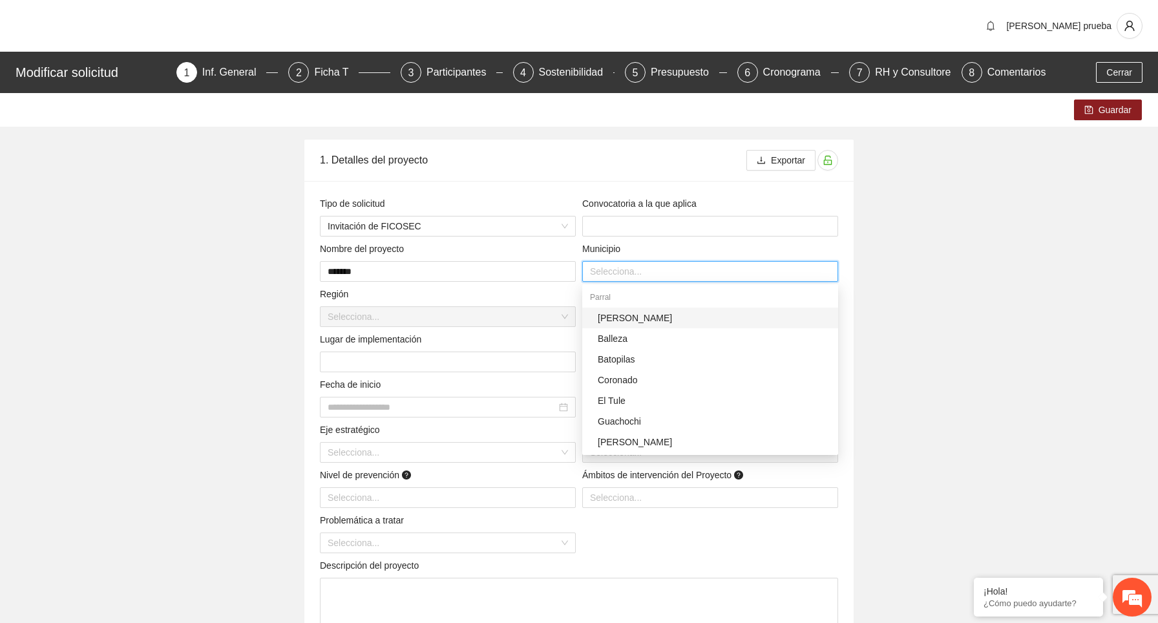
click at [637, 317] on div "[PERSON_NAME]" at bounding box center [714, 318] width 233 height 14
click at [634, 354] on div "Batopilas" at bounding box center [714, 359] width 233 height 14
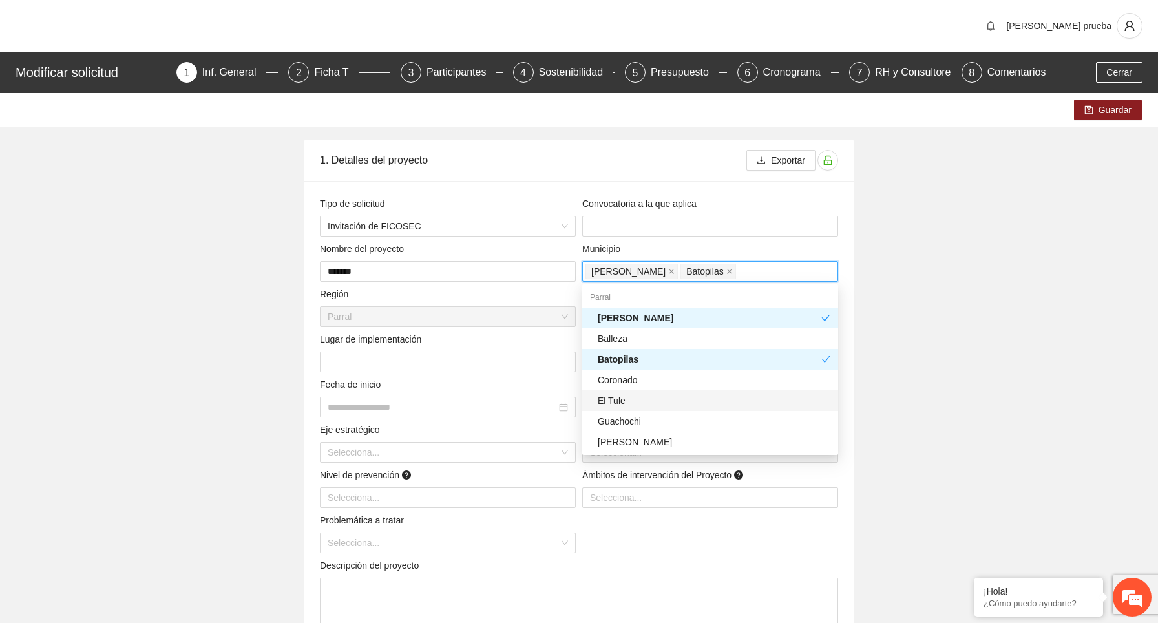
click at [637, 401] on div "El Tule" at bounding box center [714, 401] width 233 height 14
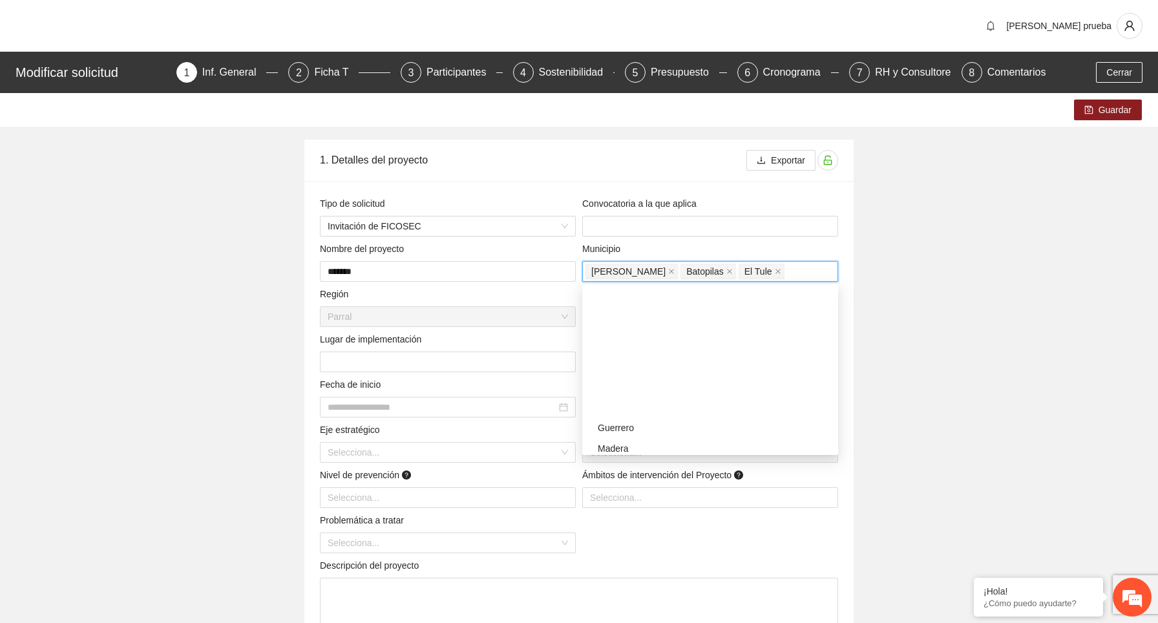
scroll to position [845, 0]
click at [642, 389] on div "Temosachic" at bounding box center [714, 383] width 233 height 14
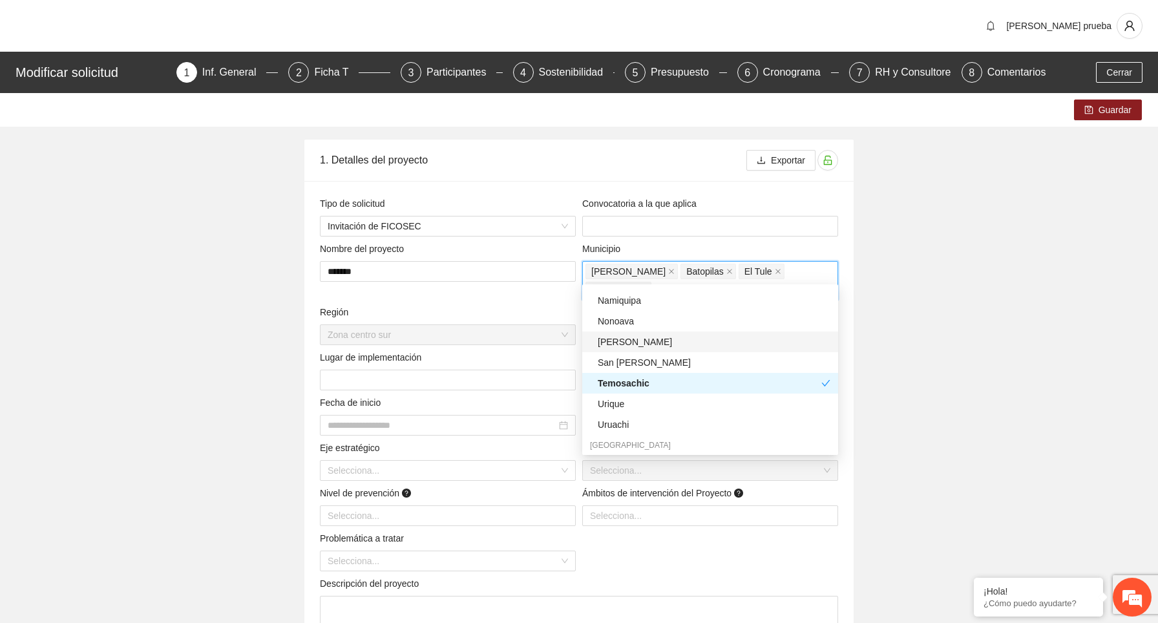
click at [642, 328] on div "Nonoava" at bounding box center [714, 321] width 233 height 14
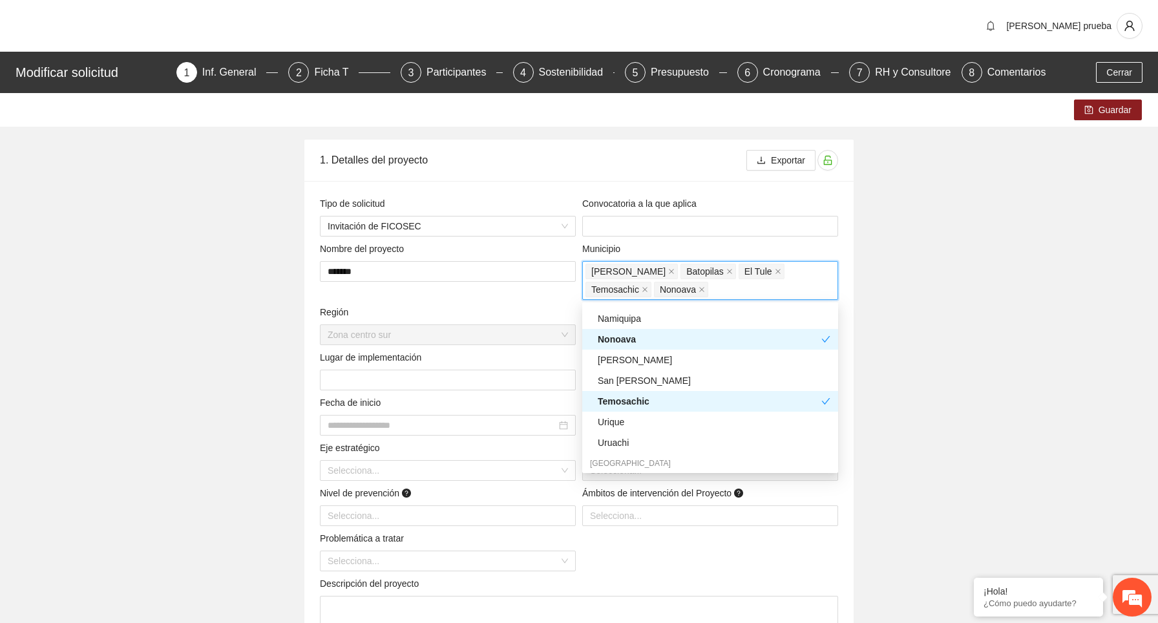
click at [637, 410] on div "Temosachic" at bounding box center [710, 401] width 256 height 21
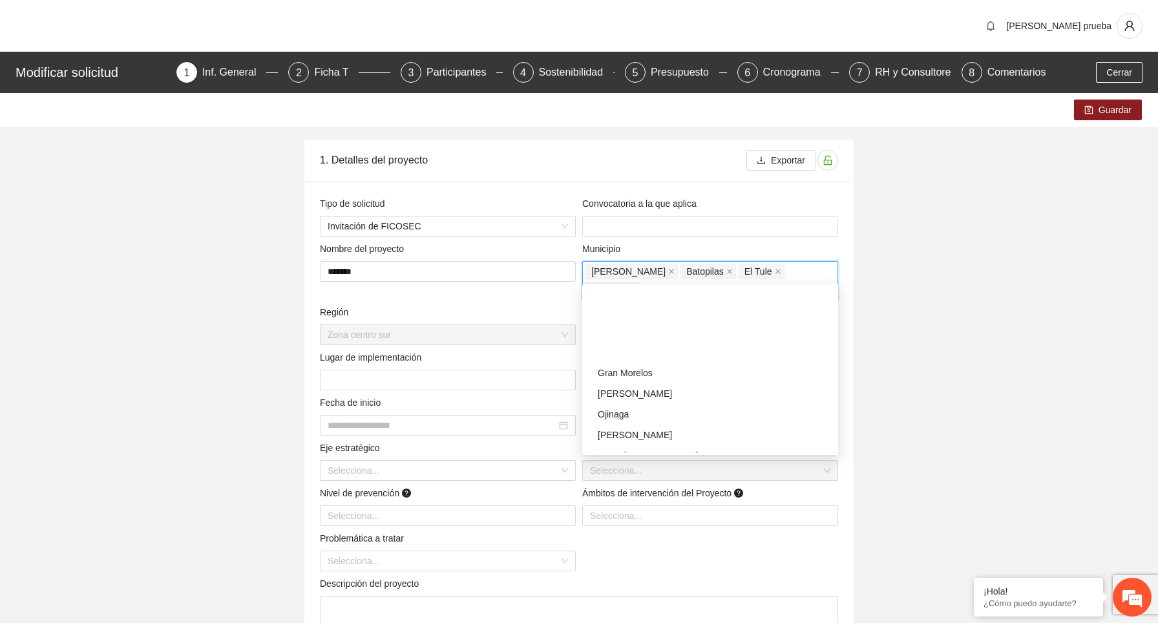
scroll to position [1138, 0]
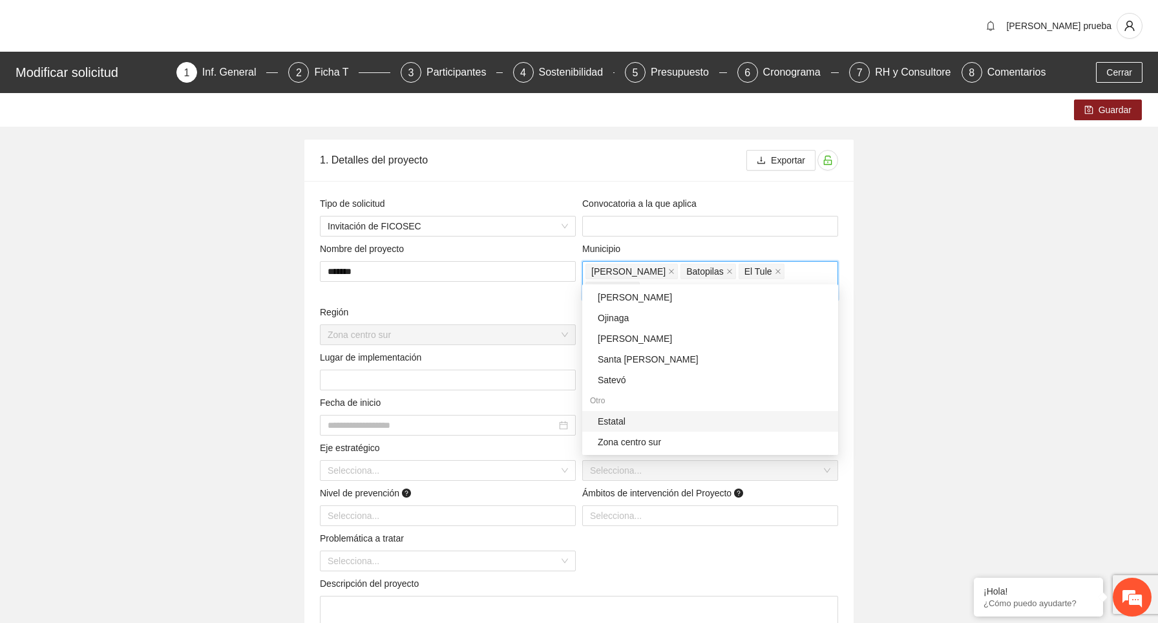
click at [616, 420] on div "Estatal" at bounding box center [714, 421] width 233 height 14
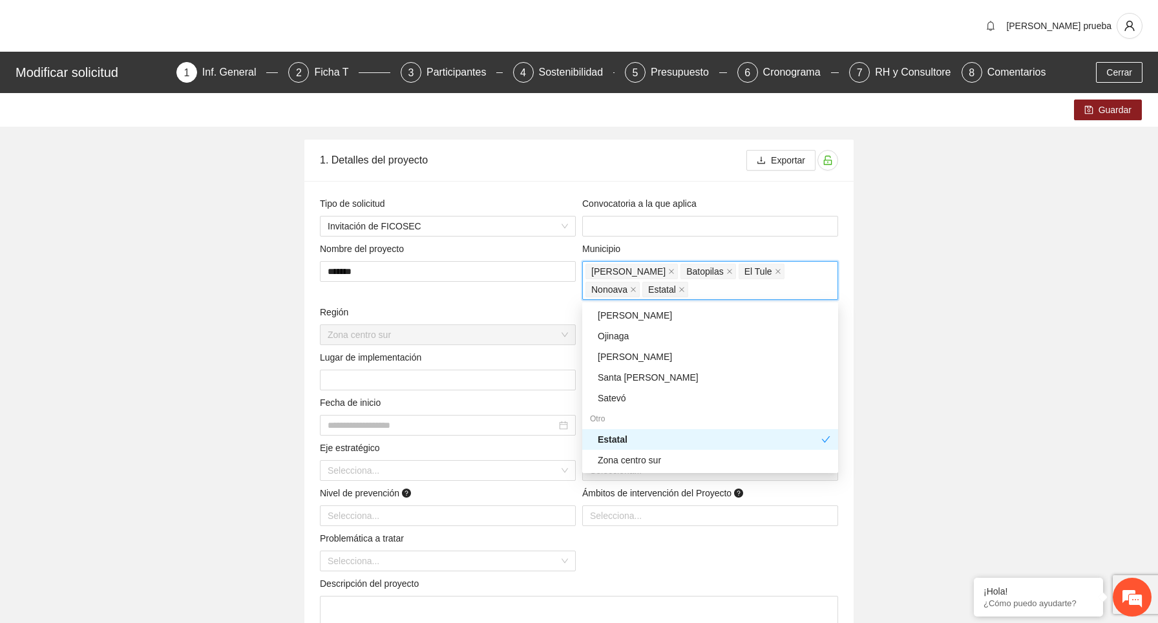
click at [628, 439] on div "Estatal" at bounding box center [710, 439] width 224 height 14
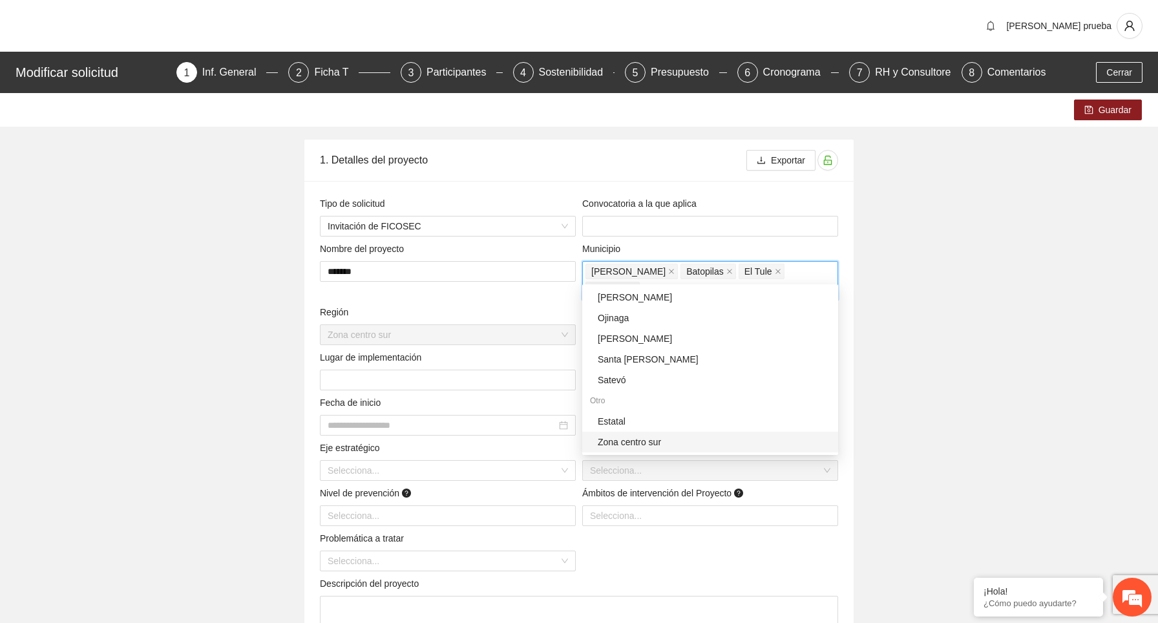
click at [640, 443] on div "Zona centro sur" at bounding box center [714, 442] width 233 height 14
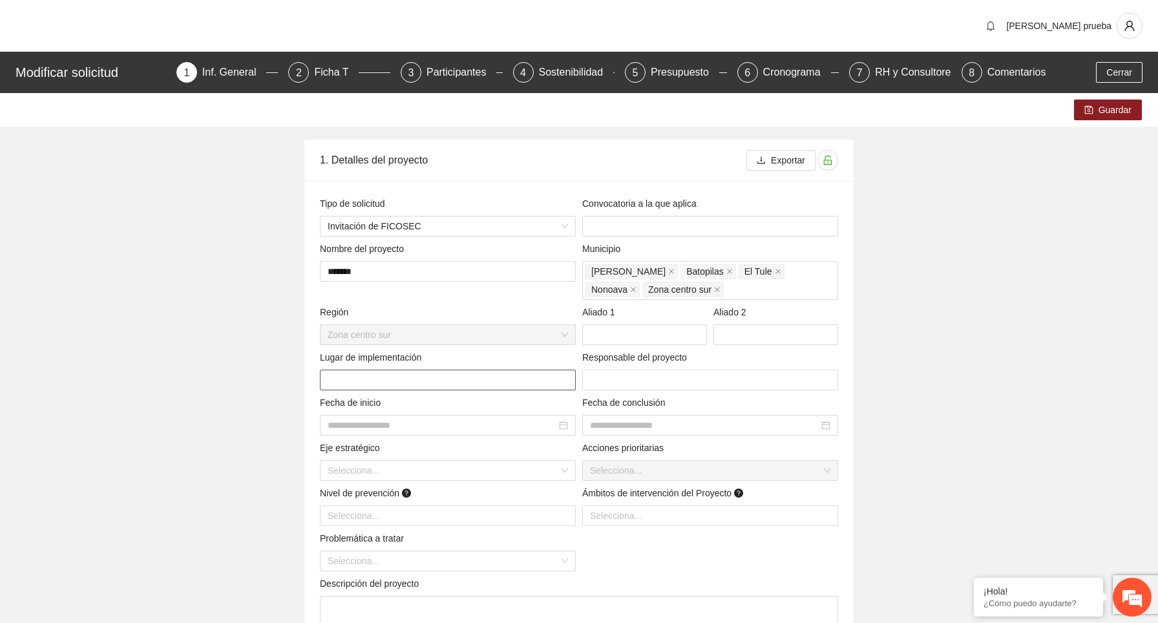
click at [470, 387] on input "text" at bounding box center [448, 380] width 256 height 21
type input "*"
type input "****"
click at [638, 381] on input "text" at bounding box center [710, 380] width 256 height 21
type input "**"
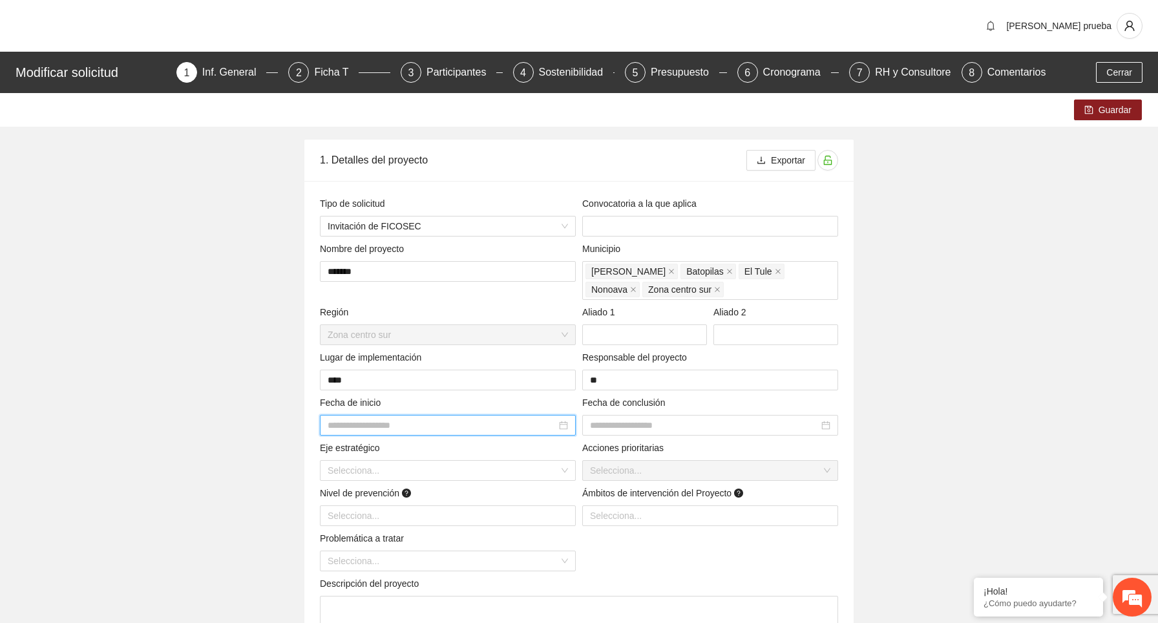
click at [495, 427] on input at bounding box center [442, 425] width 229 height 14
type input "**********"
drag, startPoint x: 387, startPoint y: 574, endPoint x: 491, endPoint y: 451, distance: 161.5
click at [491, 451] on div "[DATE] Su Mo Tu We Th Fr Sa 31 1 2 3 4 5 6 7 8 9 10 11 12 13 14 15 16 17 18 19 …" at bounding box center [410, 525] width 181 height 174
click at [491, 451] on button "button" at bounding box center [489, 451] width 14 height 26
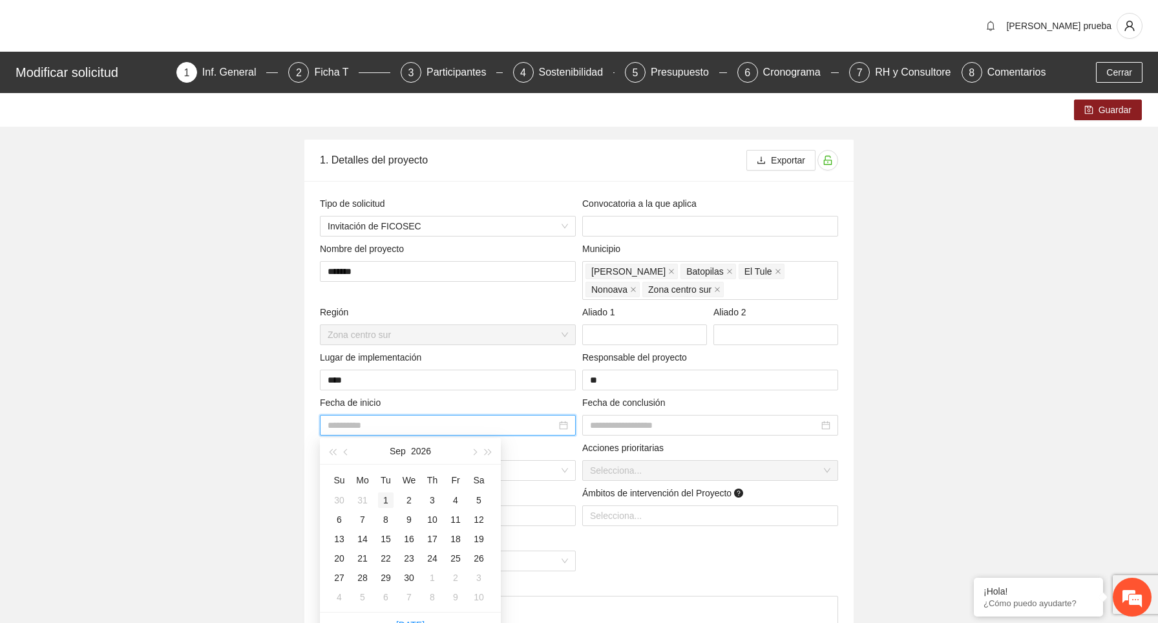
type input "**********"
click at [387, 497] on div "1" at bounding box center [386, 501] width 16 height 16
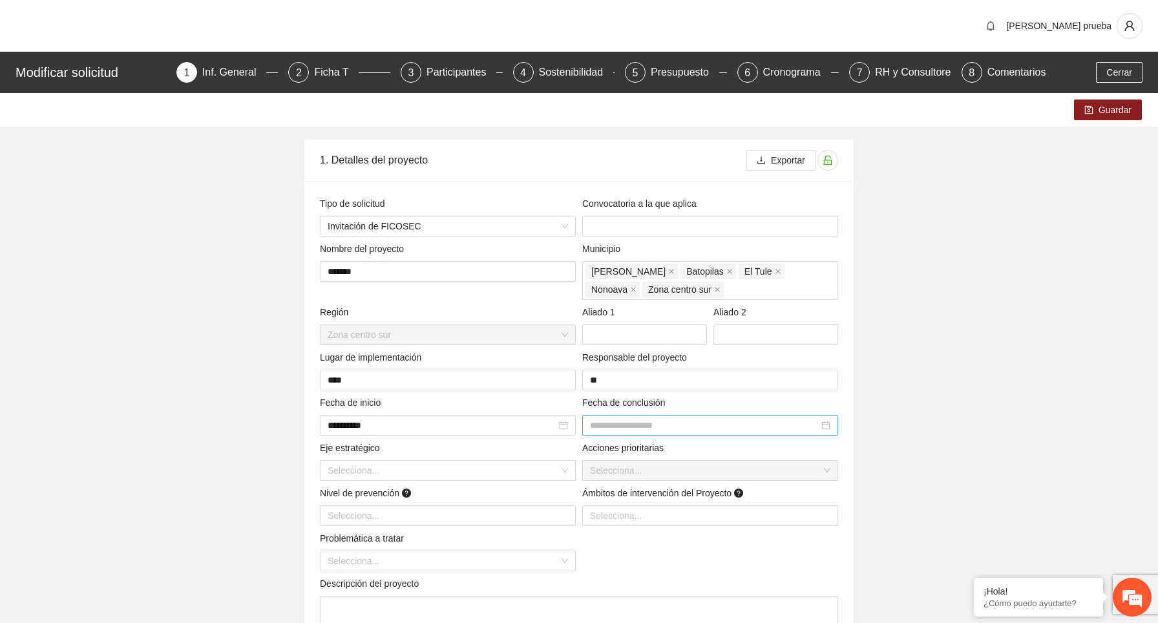
click at [827, 423] on div at bounding box center [710, 425] width 240 height 14
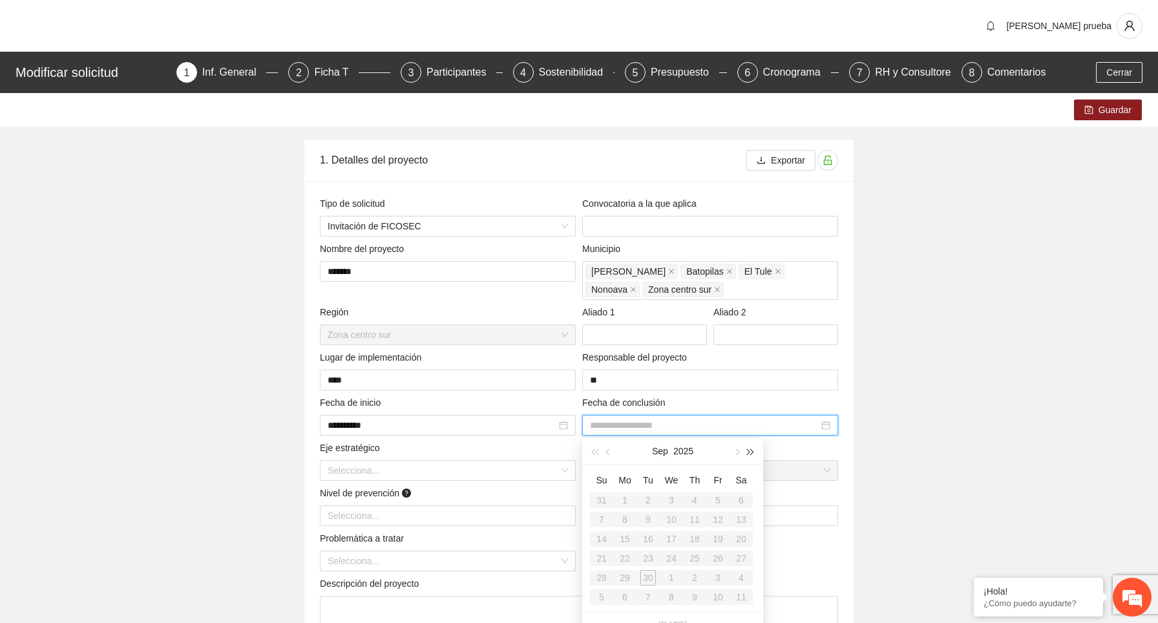
click at [750, 448] on button "button" at bounding box center [751, 451] width 14 height 26
type input "**********"
click at [751, 445] on button "button" at bounding box center [751, 451] width 14 height 26
type input "**********"
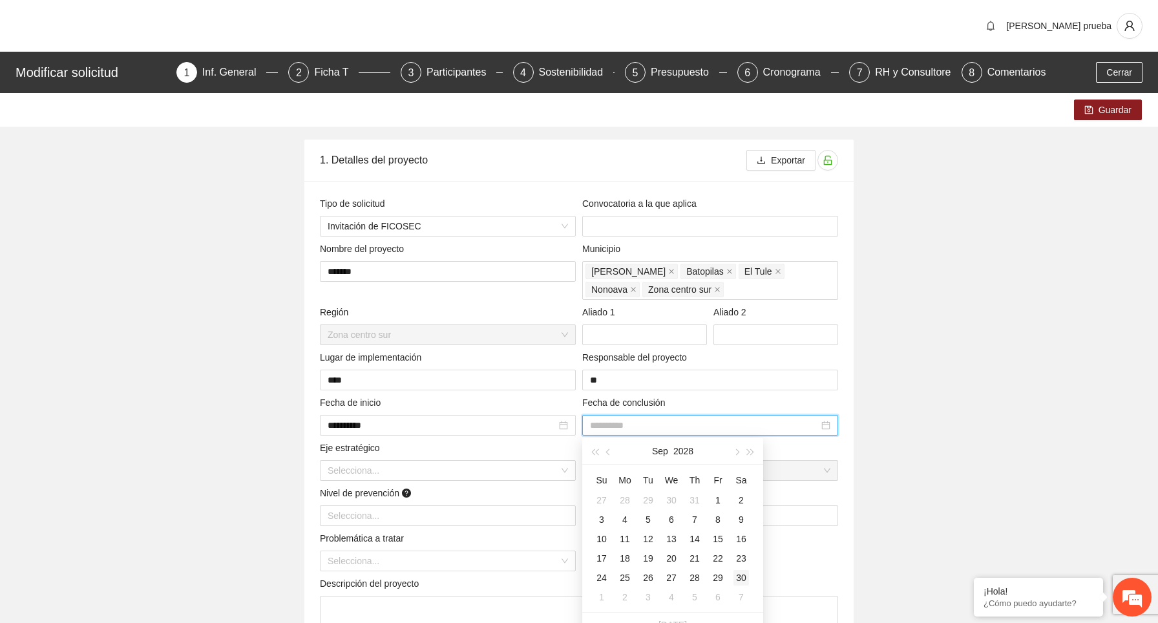
click at [738, 574] on div "30" at bounding box center [742, 578] width 16 height 16
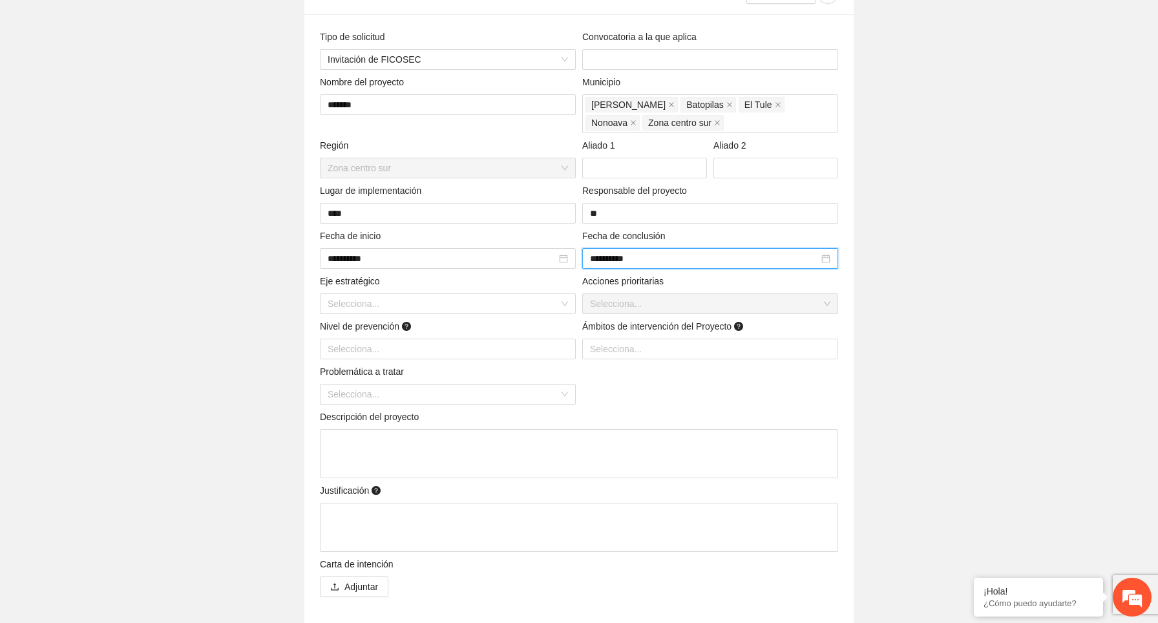
scroll to position [169, 0]
click at [468, 304] on input "search" at bounding box center [443, 301] width 231 height 19
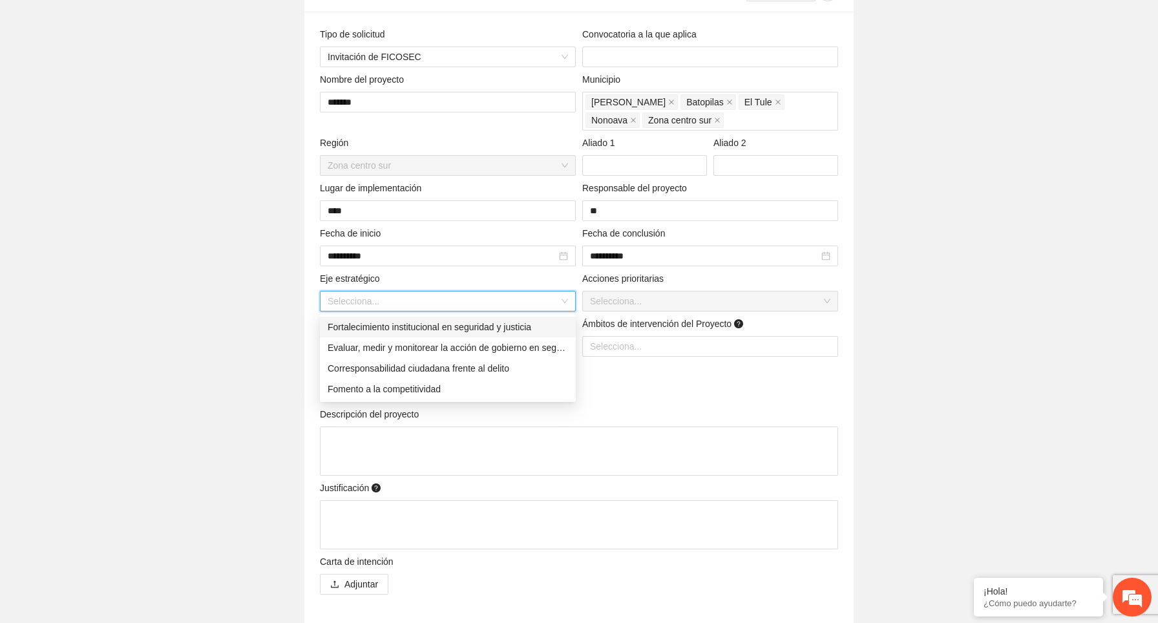
click at [464, 323] on div "Fortalecimiento institucional en seguridad y justicia" at bounding box center [448, 327] width 240 height 14
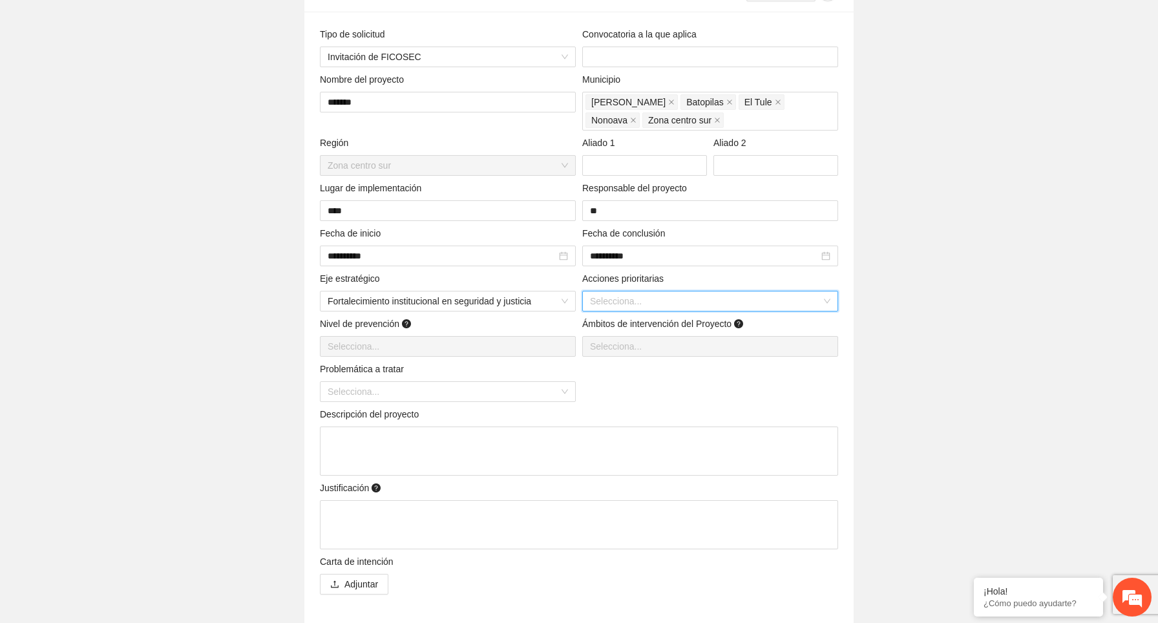
click at [594, 301] on input "search" at bounding box center [705, 301] width 231 height 19
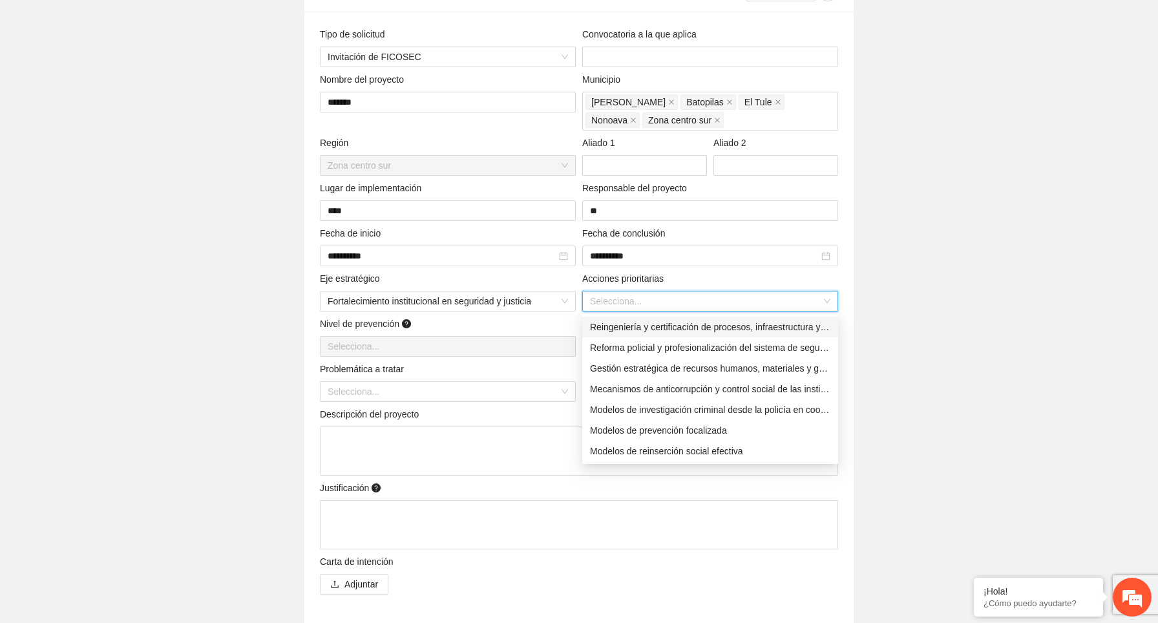
click at [631, 328] on div "Reingeniería y certificación de procesos, infraestructura y modernización tecno…" at bounding box center [710, 327] width 240 height 14
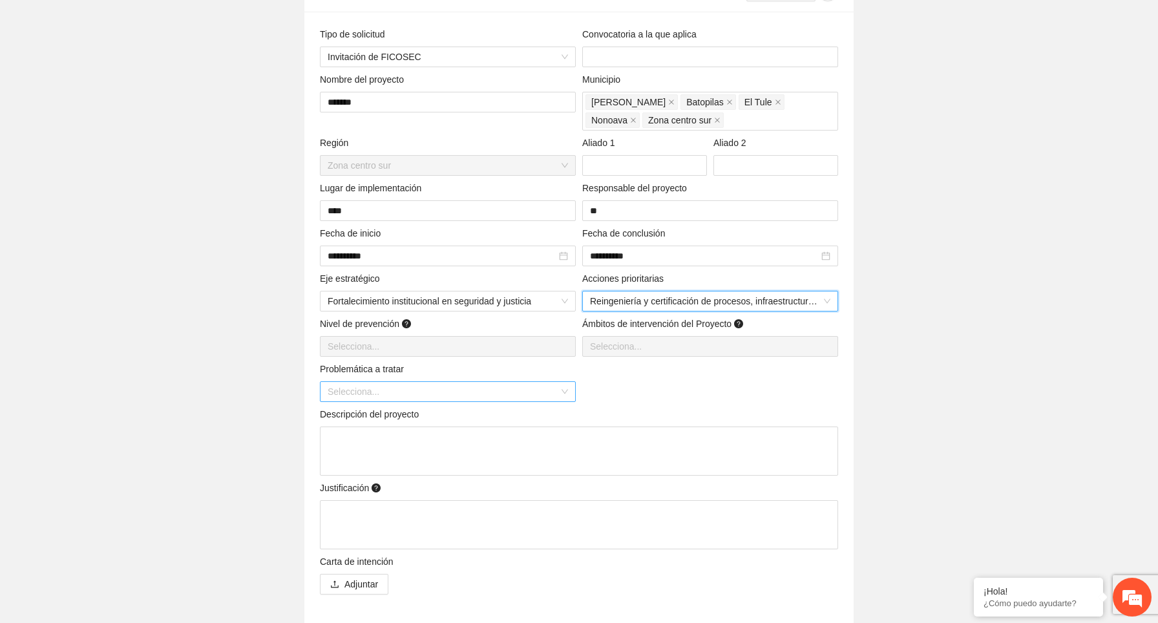
click at [519, 396] on input "search" at bounding box center [443, 391] width 231 height 19
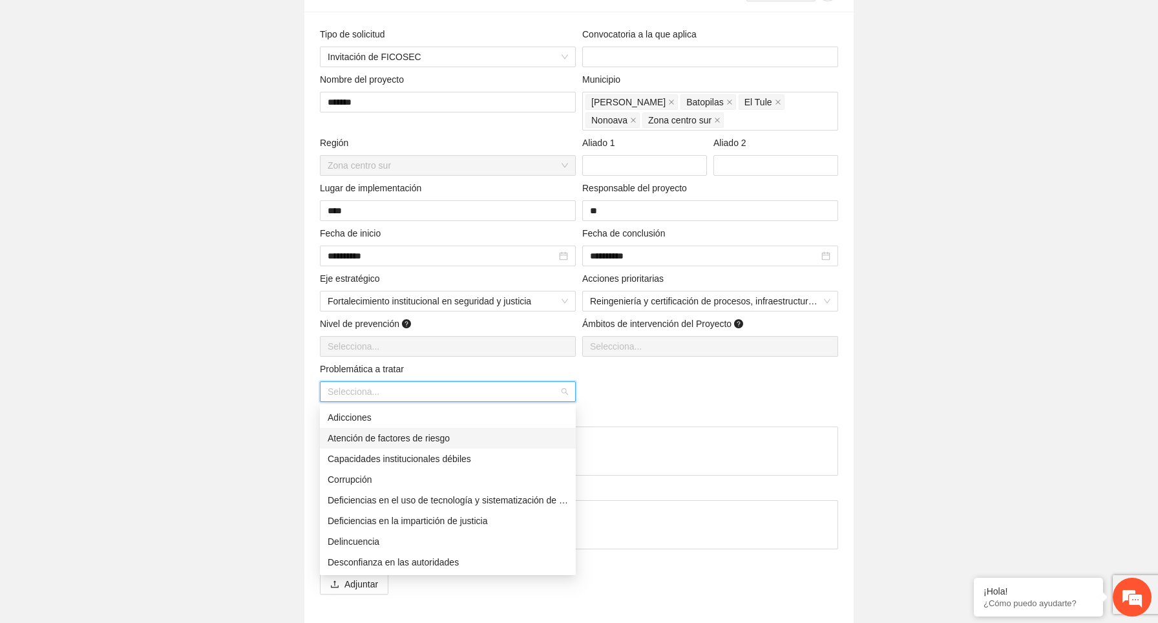
click at [467, 440] on div "Atención de factores de riesgo" at bounding box center [448, 438] width 240 height 14
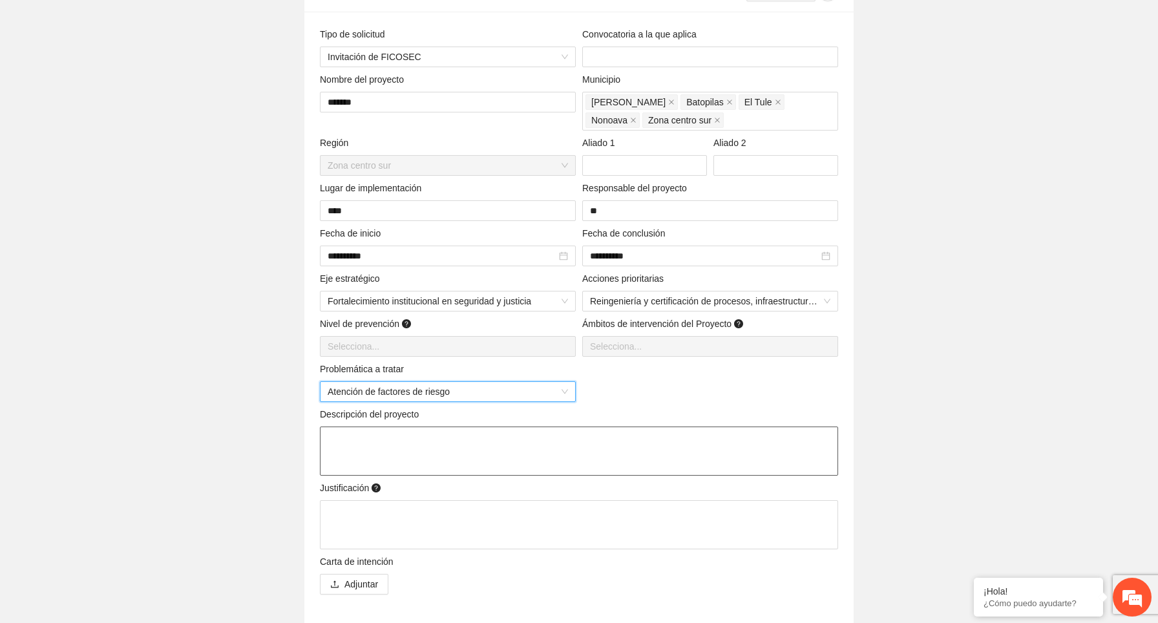
click at [460, 460] on textarea at bounding box center [579, 451] width 518 height 49
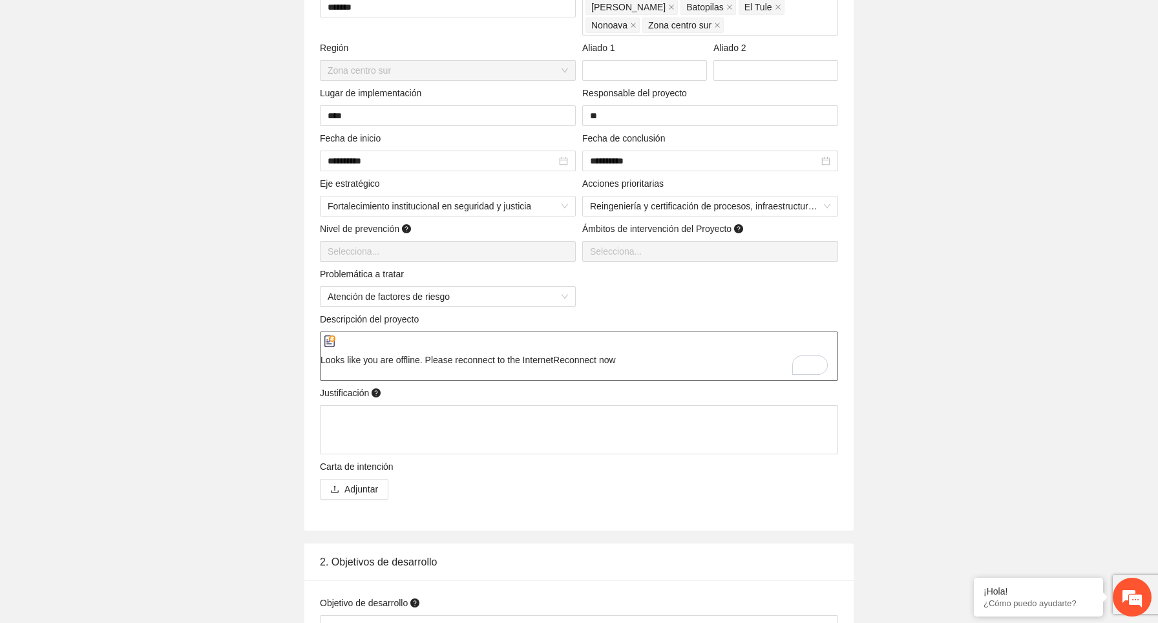
scroll to position [265, 0]
type textarea "*"
type textarea "**"
type textarea "***"
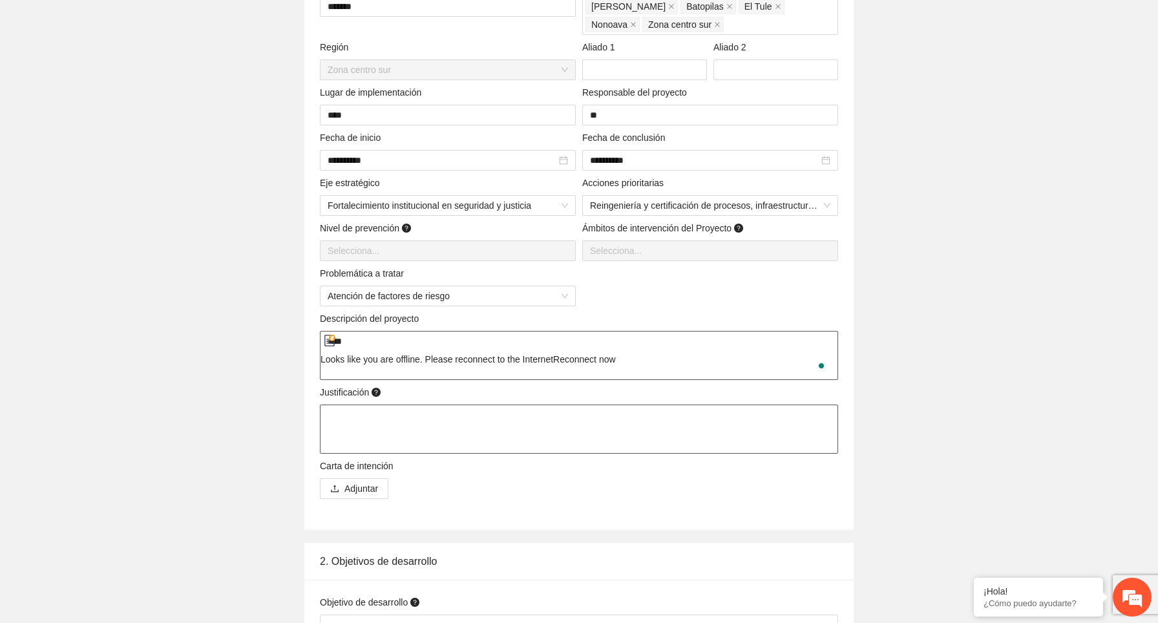
type textarea "****"
click at [405, 429] on textarea at bounding box center [579, 429] width 518 height 49
type textarea "*"
type textarea "**"
type textarea "****"
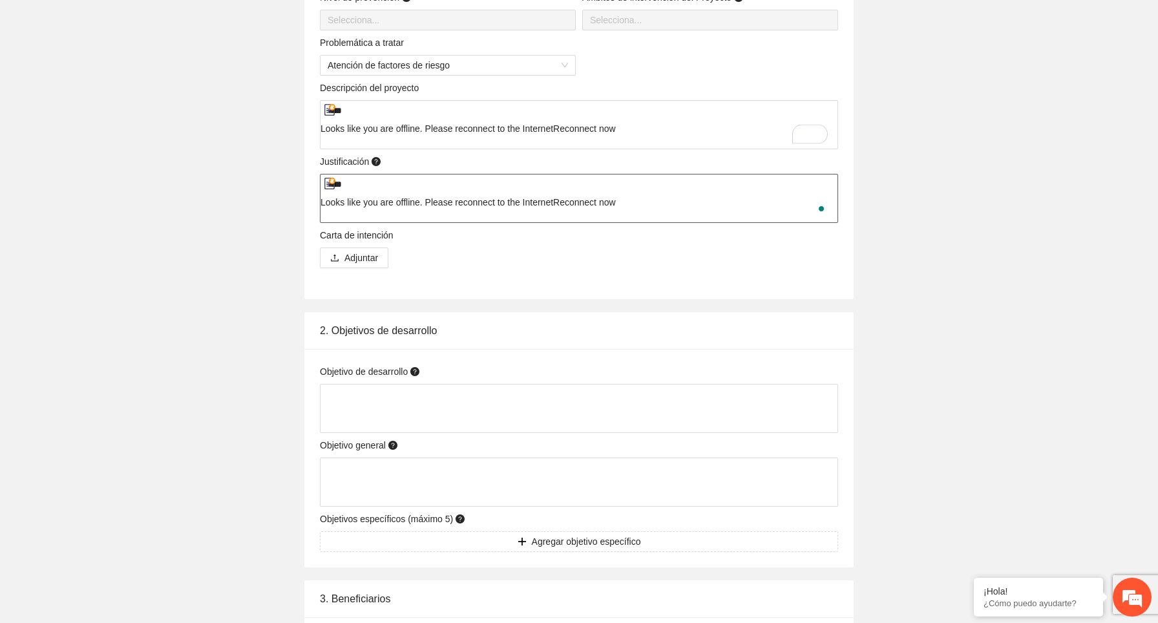
scroll to position [496, 0]
type textarea "****"
click at [392, 400] on textarea at bounding box center [579, 407] width 518 height 49
type textarea "*"
type textarea "**"
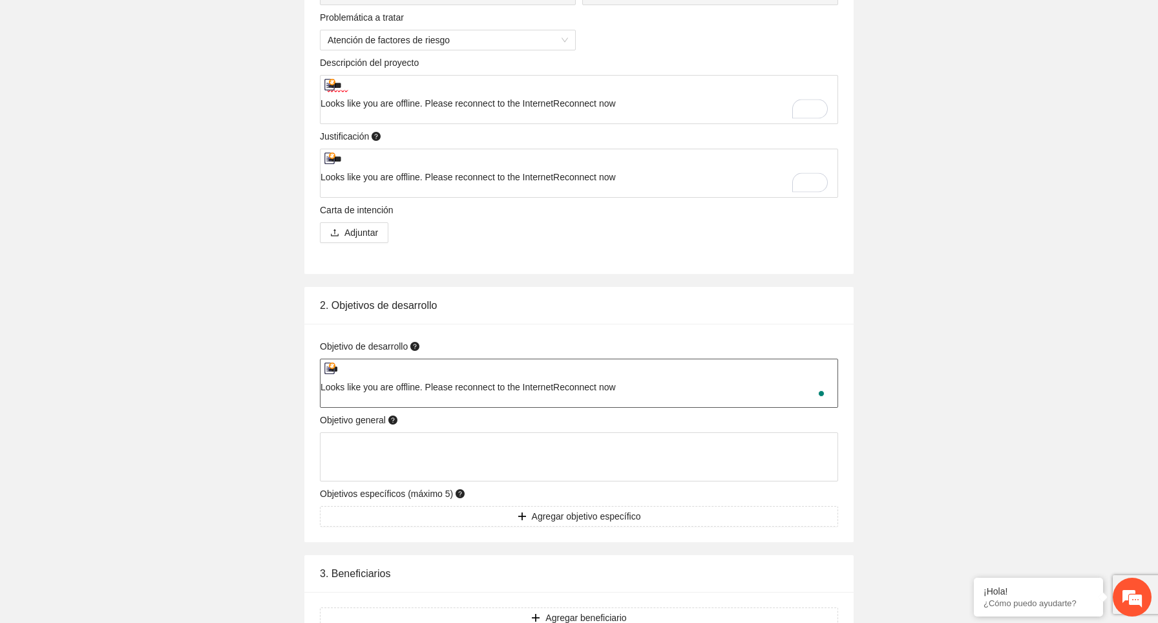
scroll to position [668, 0]
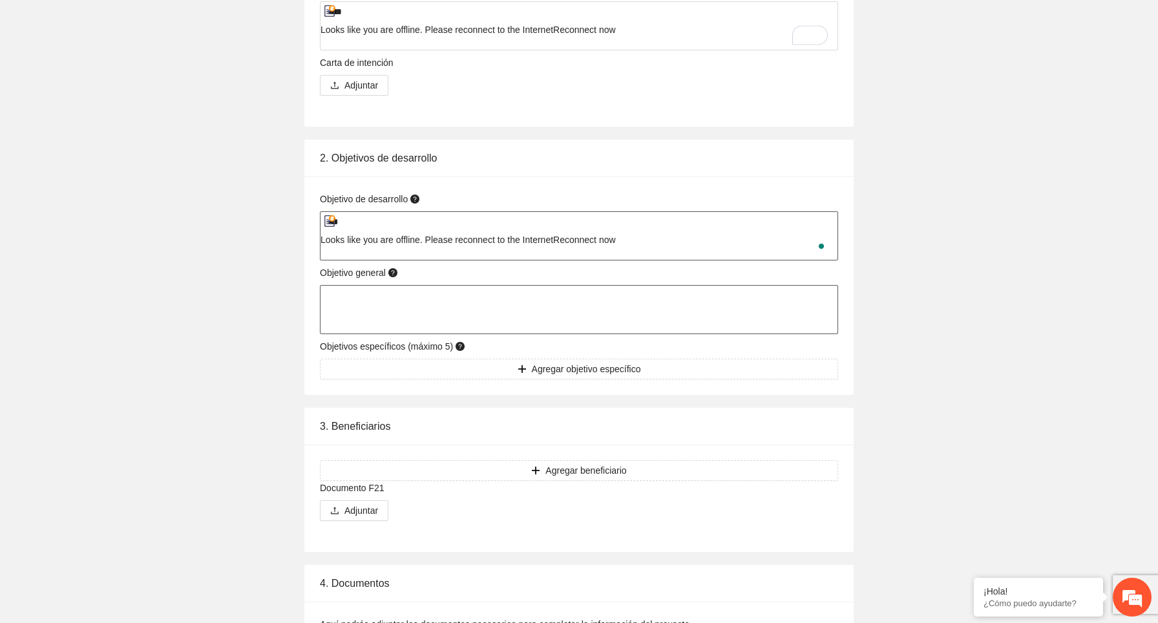
type textarea "***"
click at [403, 288] on textarea "To enrich screen reader interactions, please activate Accessibility in Grammarl…" at bounding box center [579, 309] width 518 height 49
type textarea "**"
type textarea "***"
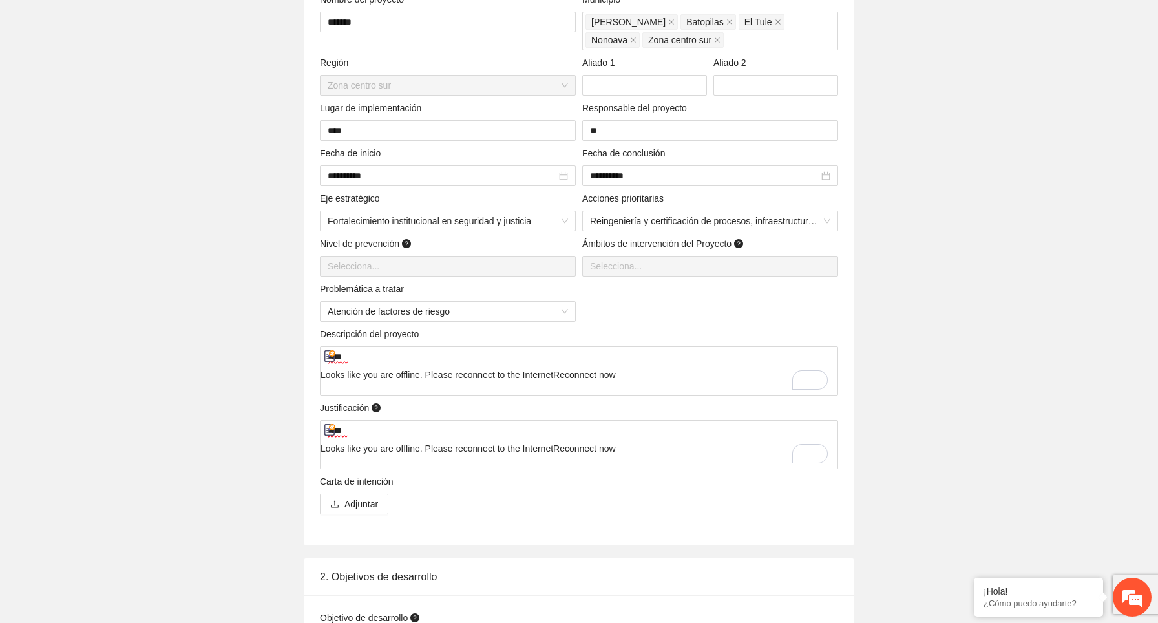
scroll to position [0, 0]
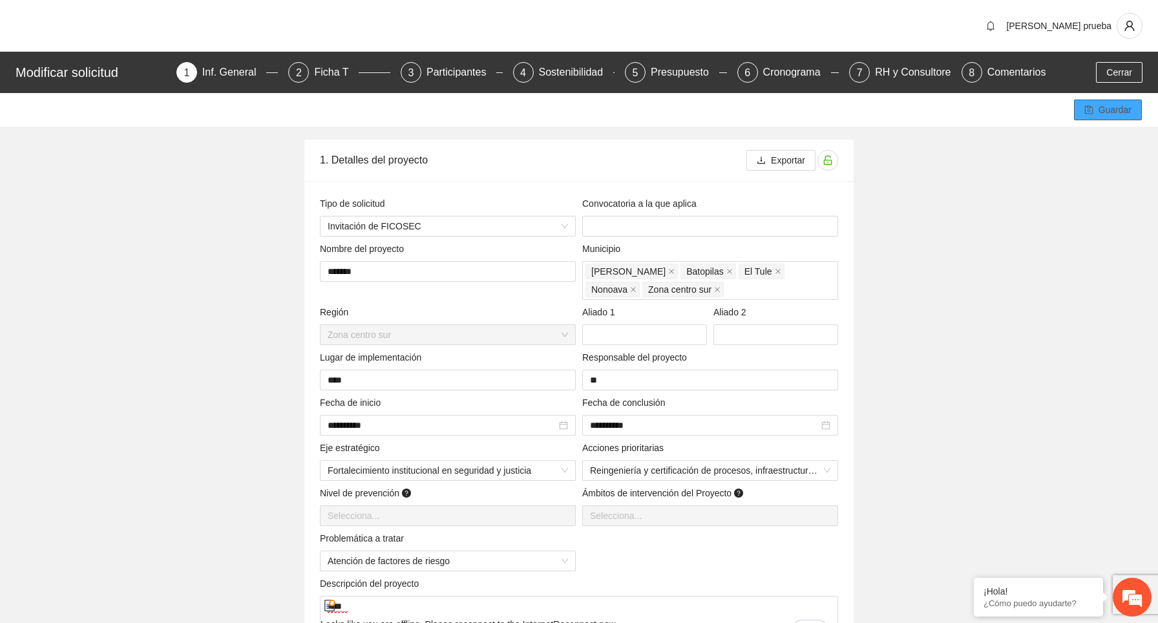
type textarea "***"
click at [1109, 109] on span "Guardar" at bounding box center [1115, 110] width 33 height 14
click at [1115, 70] on span "Cerrar" at bounding box center [1120, 72] width 26 height 14
